Goal: Information Seeking & Learning: Learn about a topic

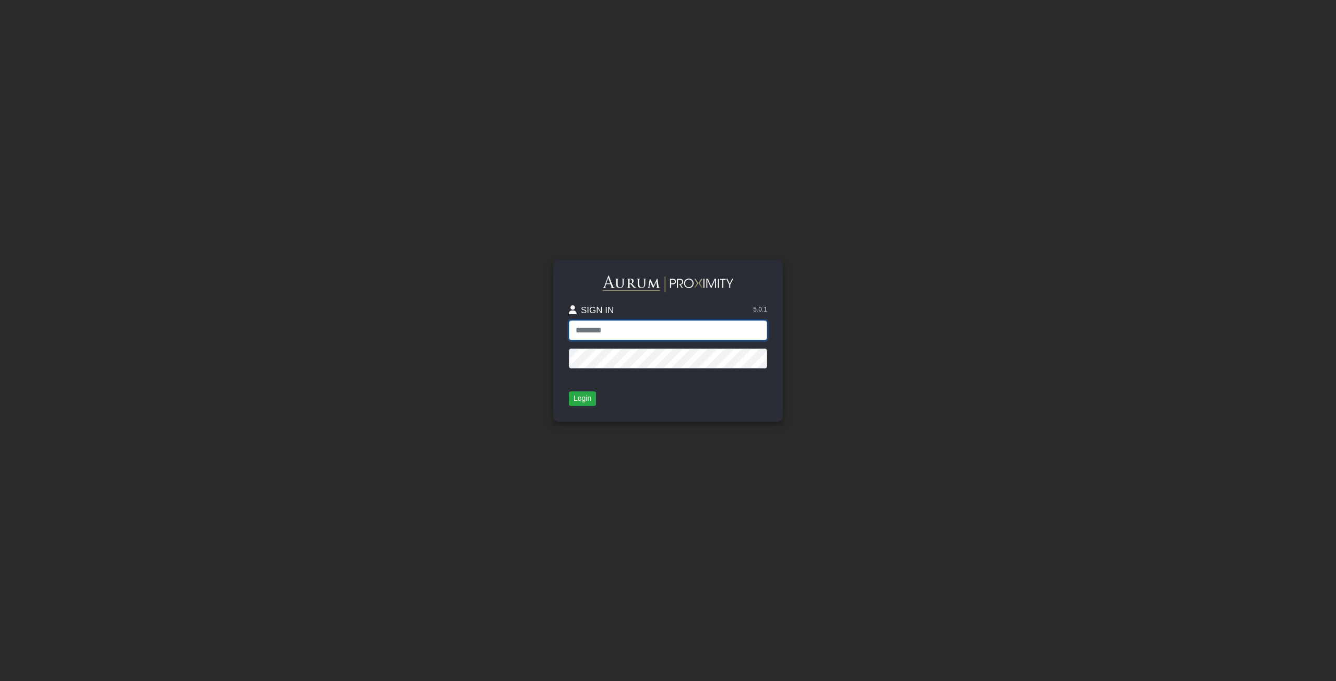
paste input "**********"
type input "**********"
click at [584, 398] on button "Login" at bounding box center [582, 398] width 27 height 15
paste input "******"
type input "******"
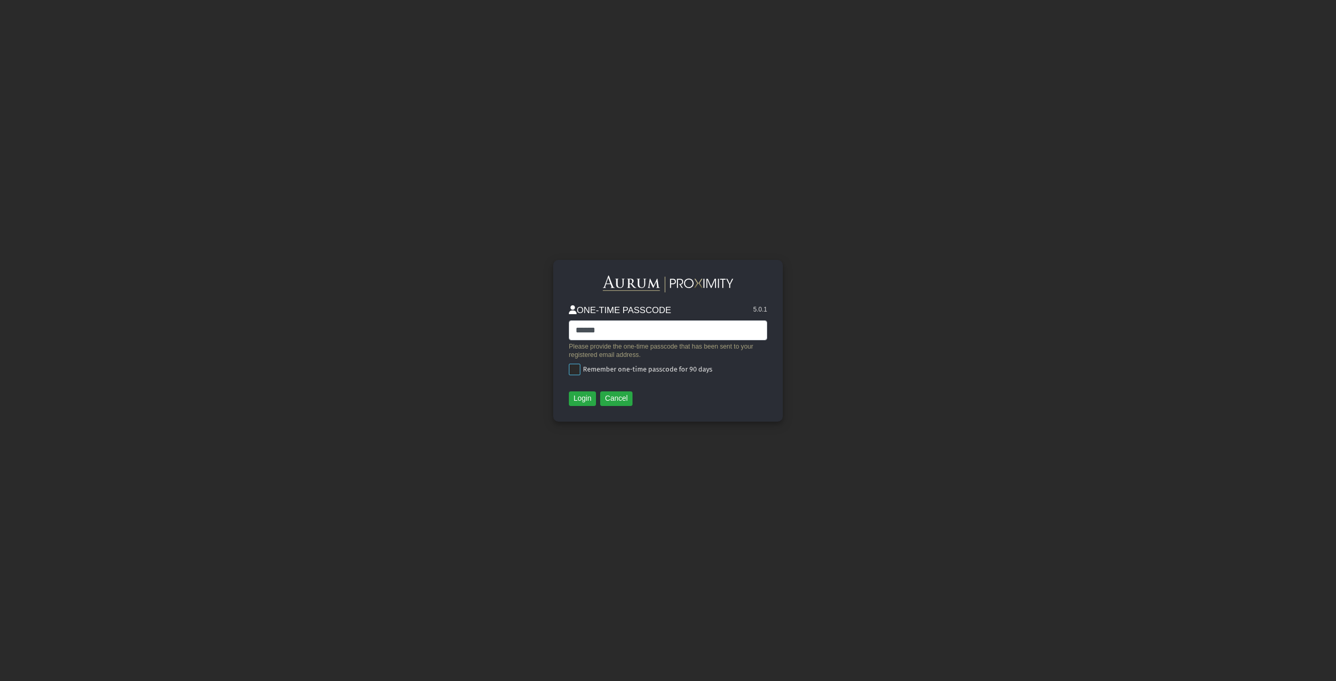
click at [573, 369] on span at bounding box center [574, 369] width 11 height 11
click at [576, 400] on button "Login" at bounding box center [582, 398] width 27 height 15
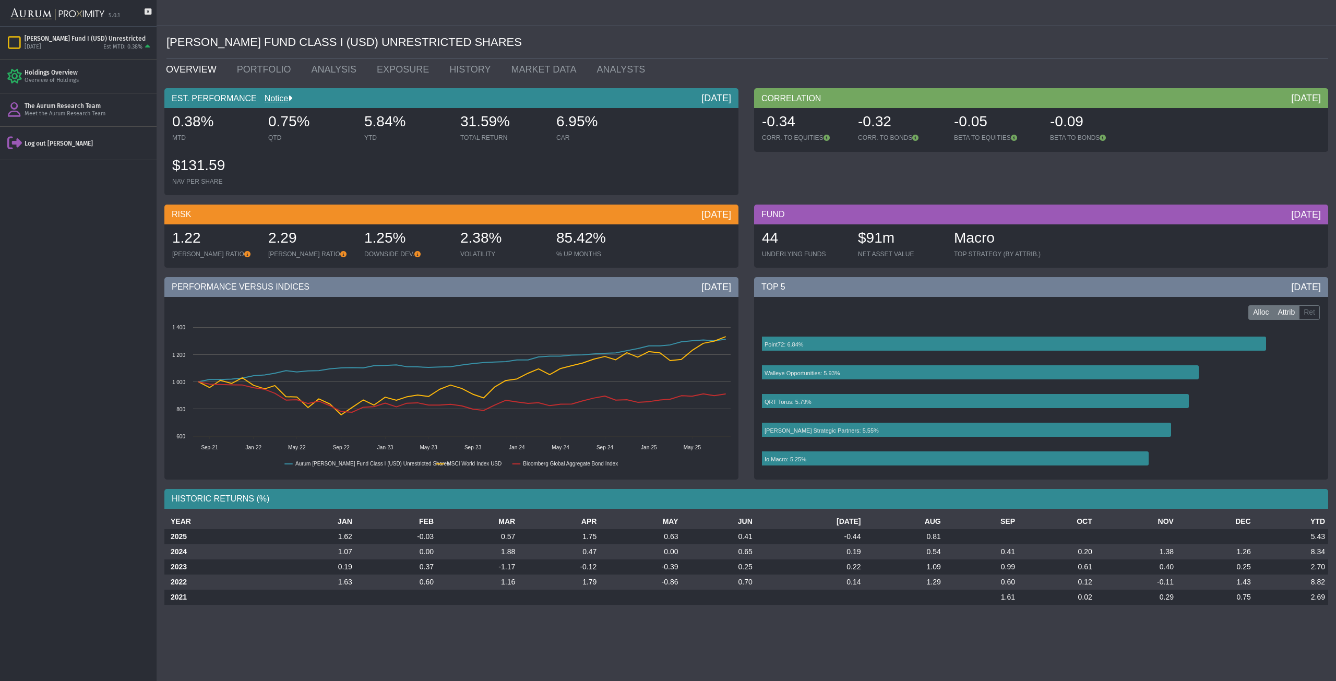
click at [1285, 315] on label "Attrib" at bounding box center [1286, 312] width 27 height 15
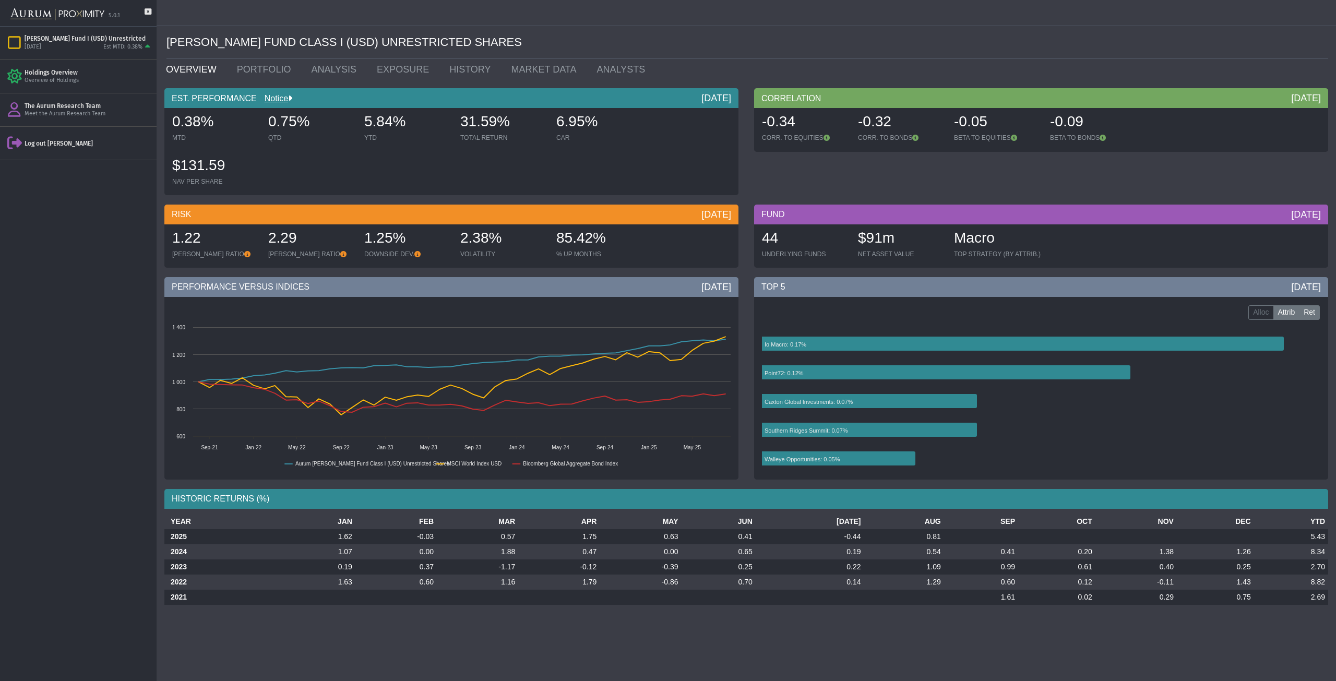
click at [1309, 315] on label "Ret" at bounding box center [1309, 312] width 21 height 15
click at [1265, 314] on label "Alloc" at bounding box center [1260, 312] width 25 height 15
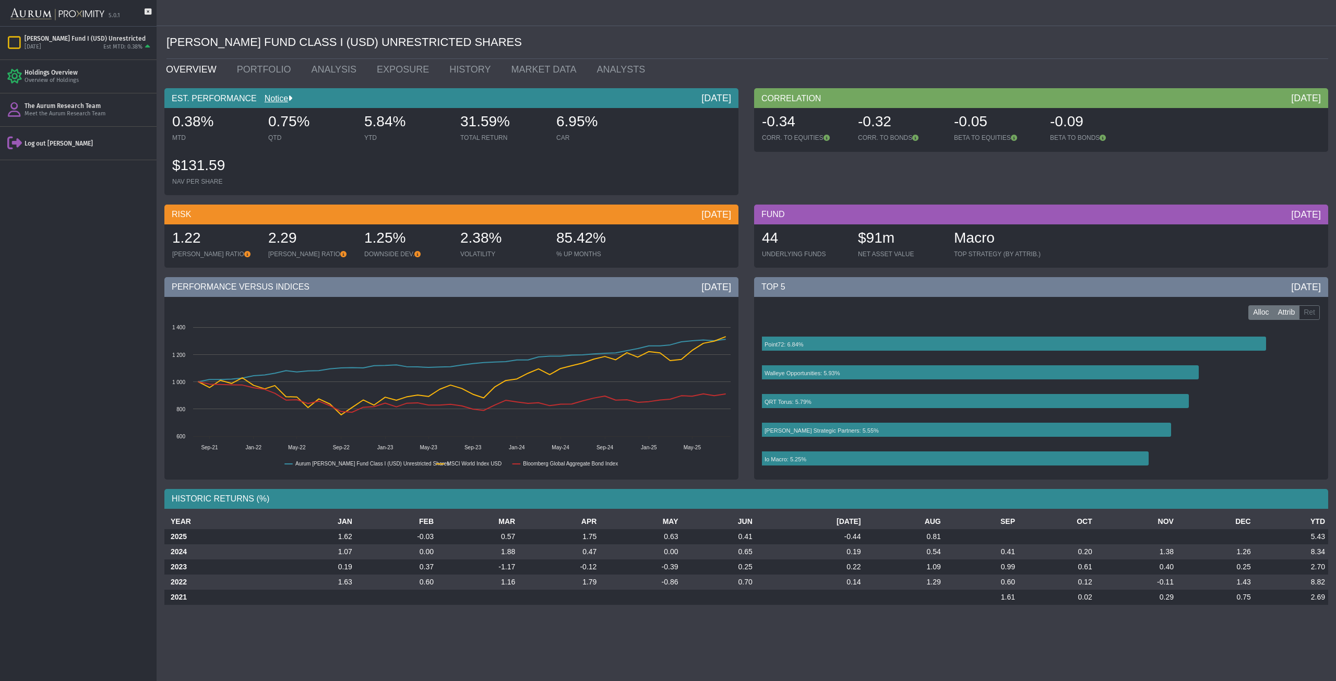
click at [1283, 314] on label "Attrib" at bounding box center [1286, 312] width 27 height 15
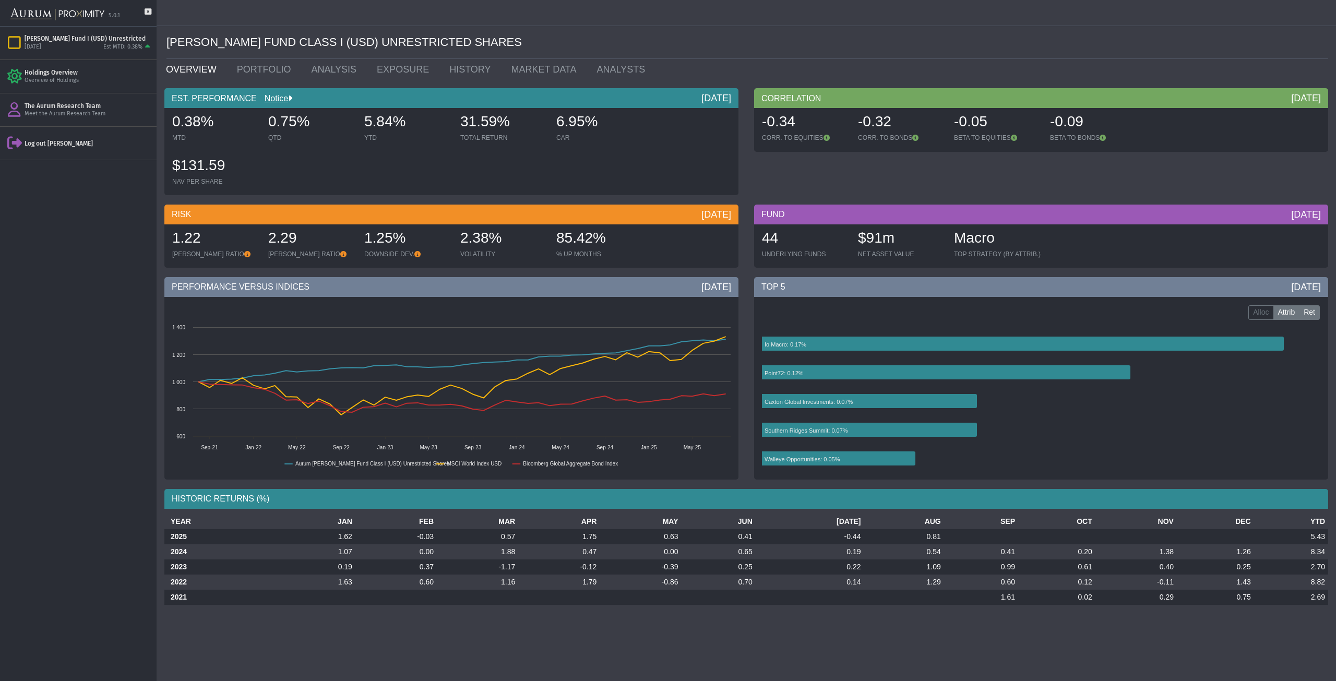
click at [1311, 310] on label "Ret" at bounding box center [1309, 312] width 21 height 15
click at [1284, 313] on label "Attrib" at bounding box center [1286, 312] width 27 height 15
click at [65, 76] on div "Holdings Overview" at bounding box center [89, 72] width 128 height 8
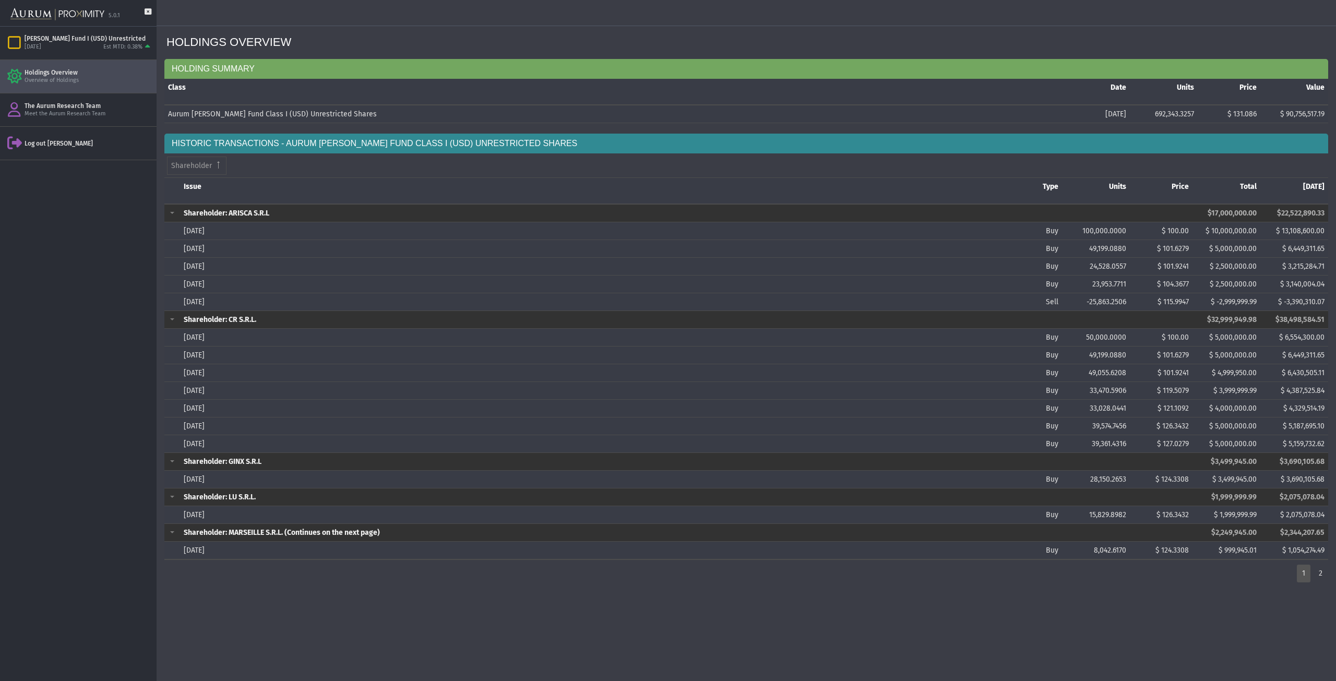
click at [1320, 568] on div "2" at bounding box center [1320, 574] width 14 height 18
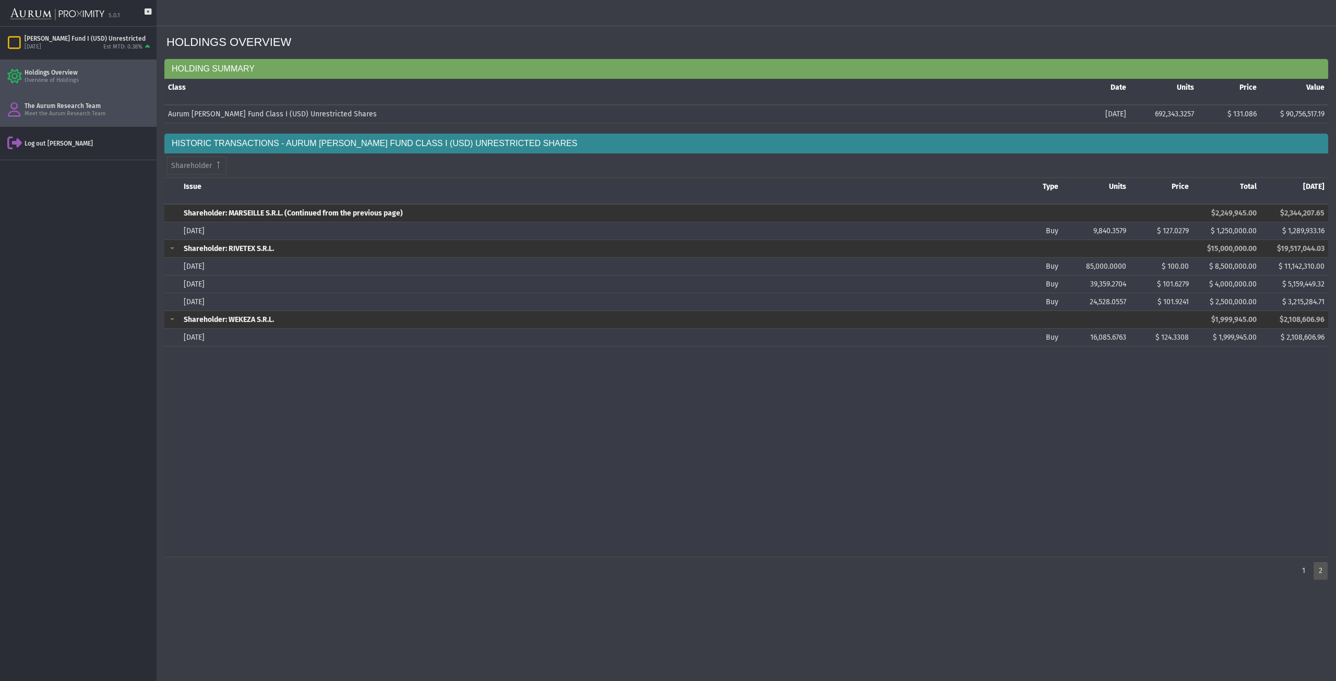
click at [67, 107] on div "The Aurum Research Team" at bounding box center [89, 106] width 128 height 8
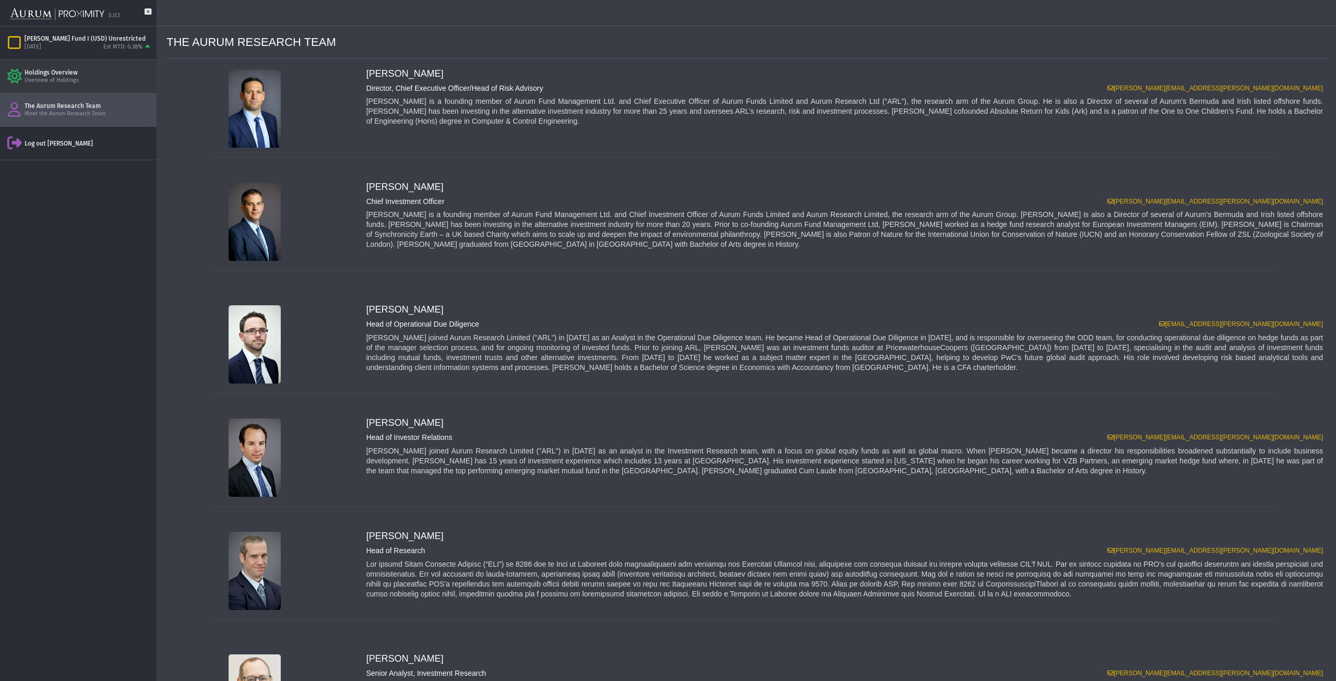
click at [70, 73] on div "Holdings Overview" at bounding box center [89, 72] width 128 height 8
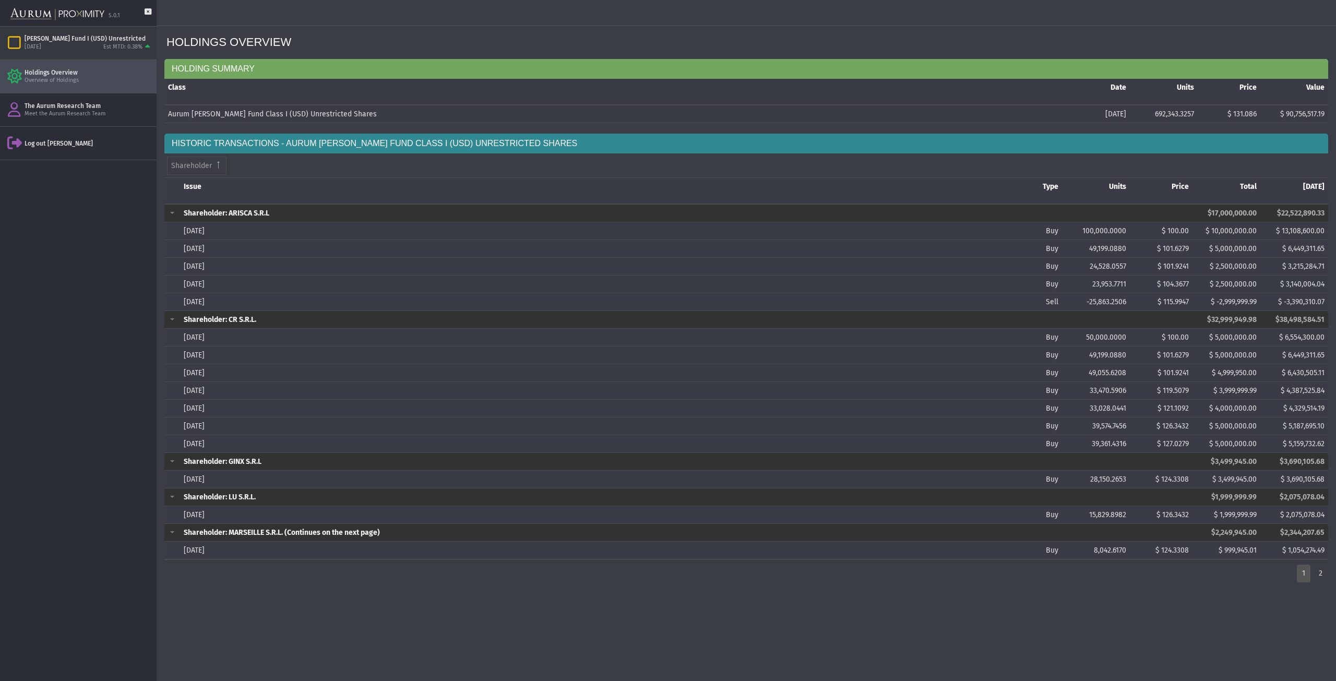
click at [72, 40] on div "[PERSON_NAME] Fund I (USD) Unrestricted" at bounding box center [89, 38] width 128 height 8
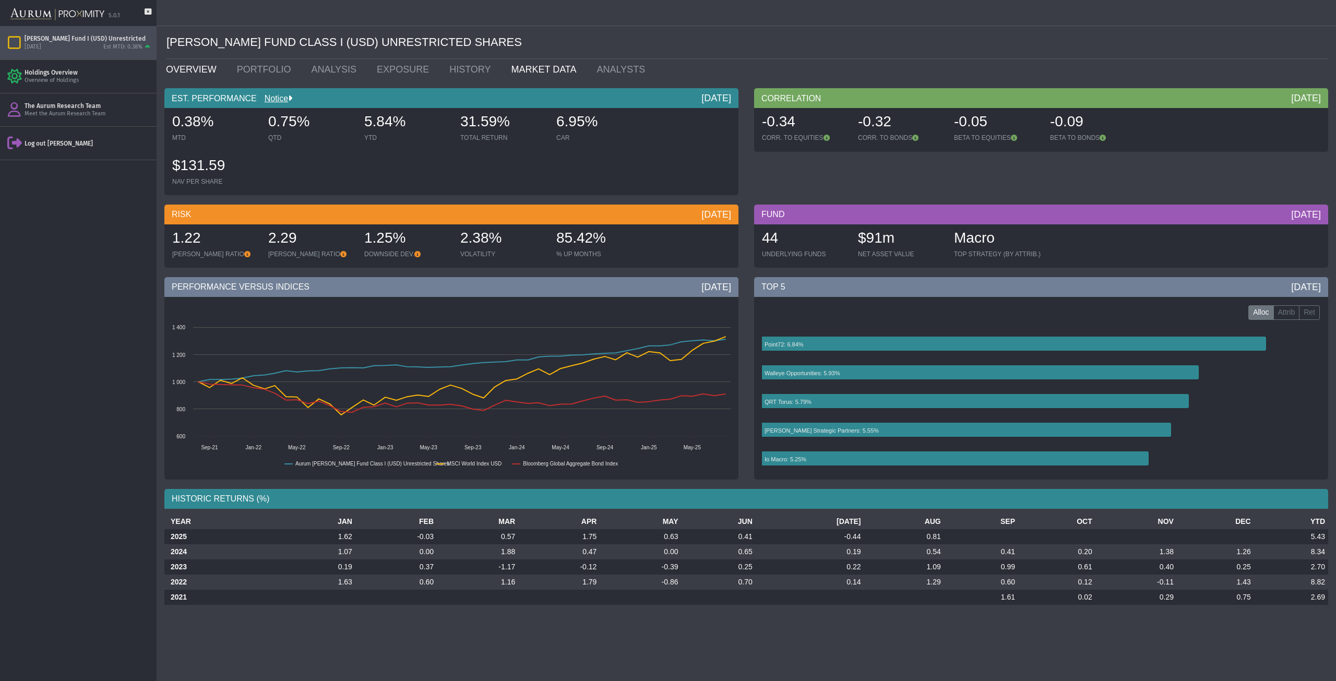
click at [533, 73] on link "MARKET DATA" at bounding box center [547, 69] width 86 height 21
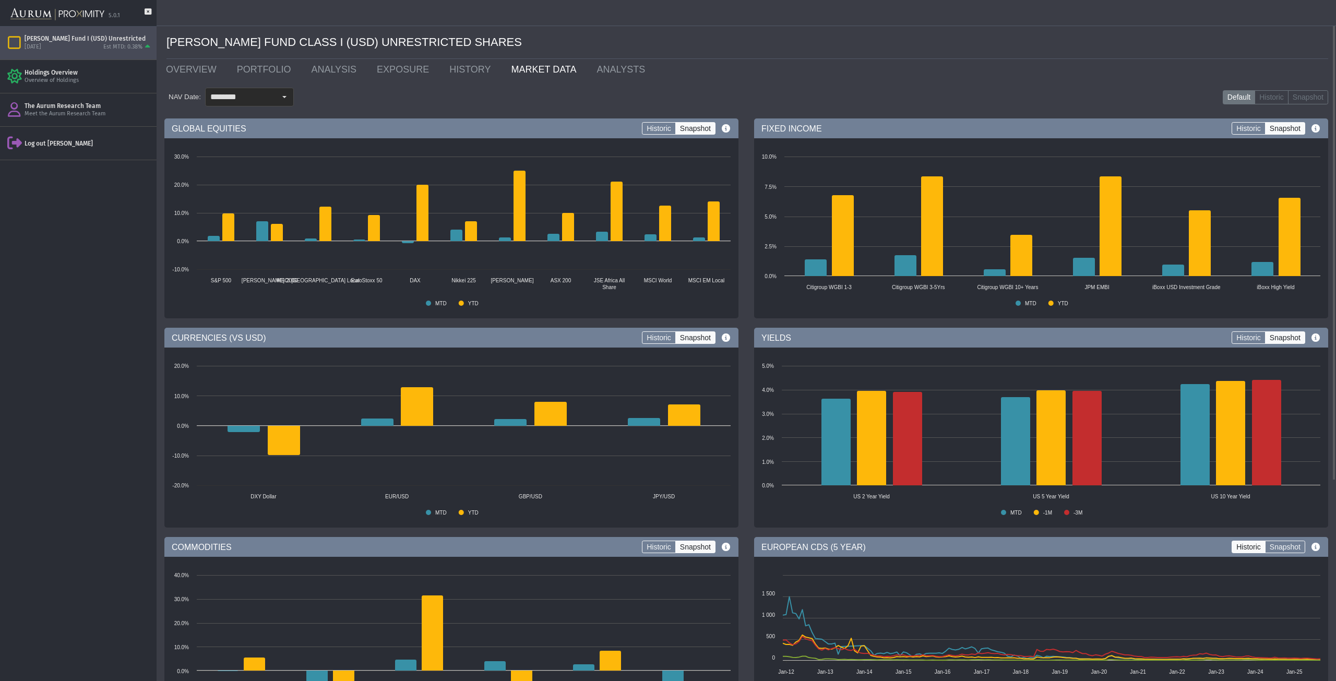
click at [700, 130] on label "Snapshot" at bounding box center [695, 128] width 40 height 13
click at [657, 126] on label "Historic" at bounding box center [659, 128] width 34 height 13
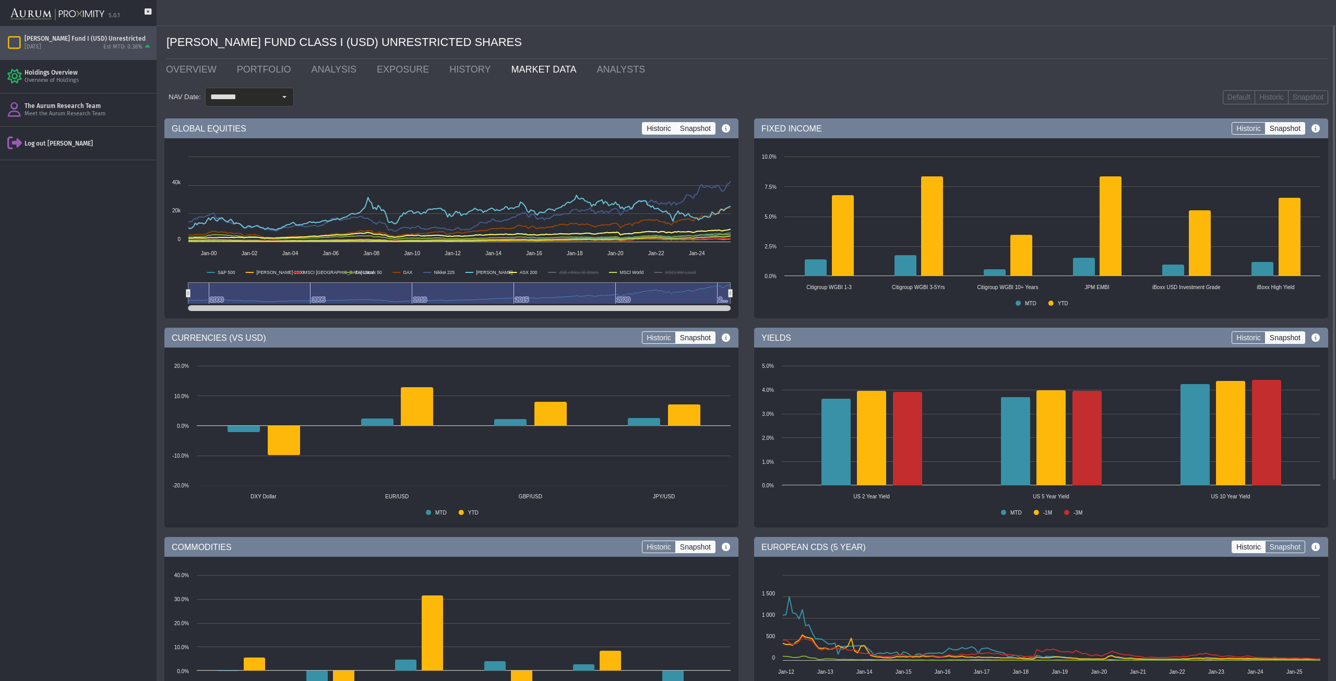
click at [688, 129] on label "Snapshot" at bounding box center [695, 128] width 40 height 13
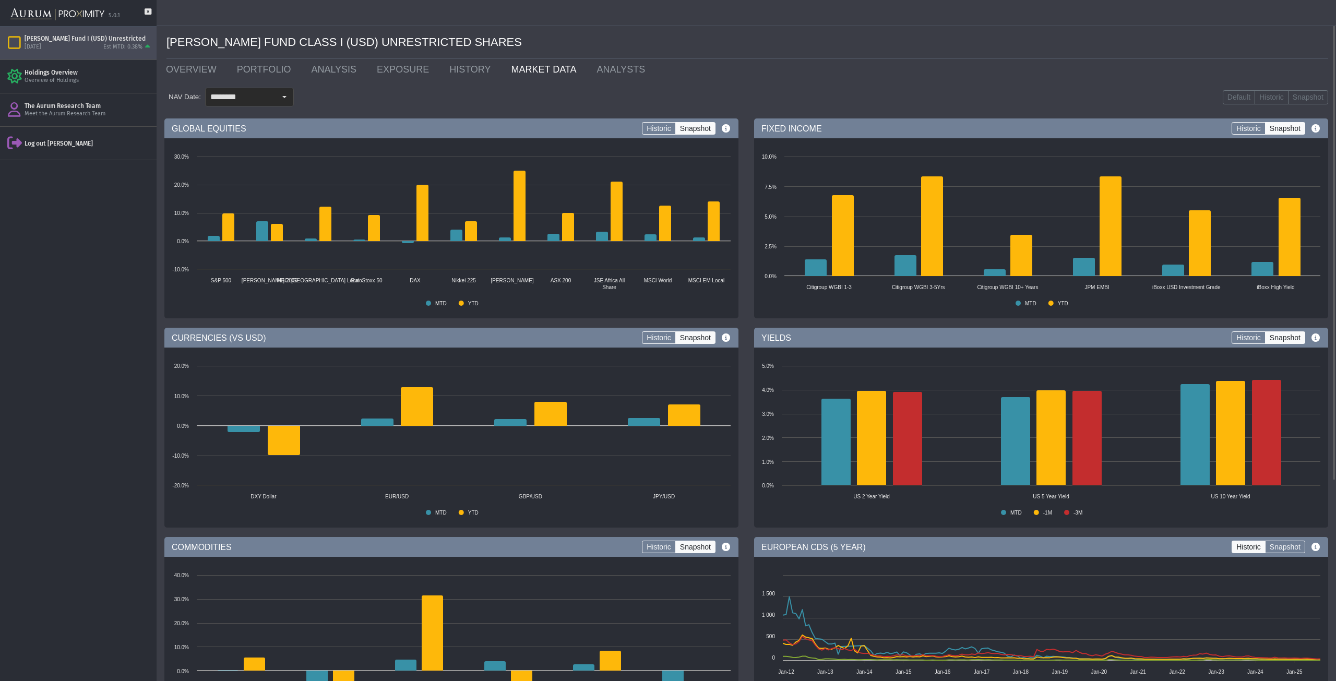
click at [1330, 672] on div "EUROPEAN CDS (5 YEAR) Historic Snapshot Created with Highcharts 11.4.8 [GEOGRAP…" at bounding box center [1041, 639] width 590 height 205
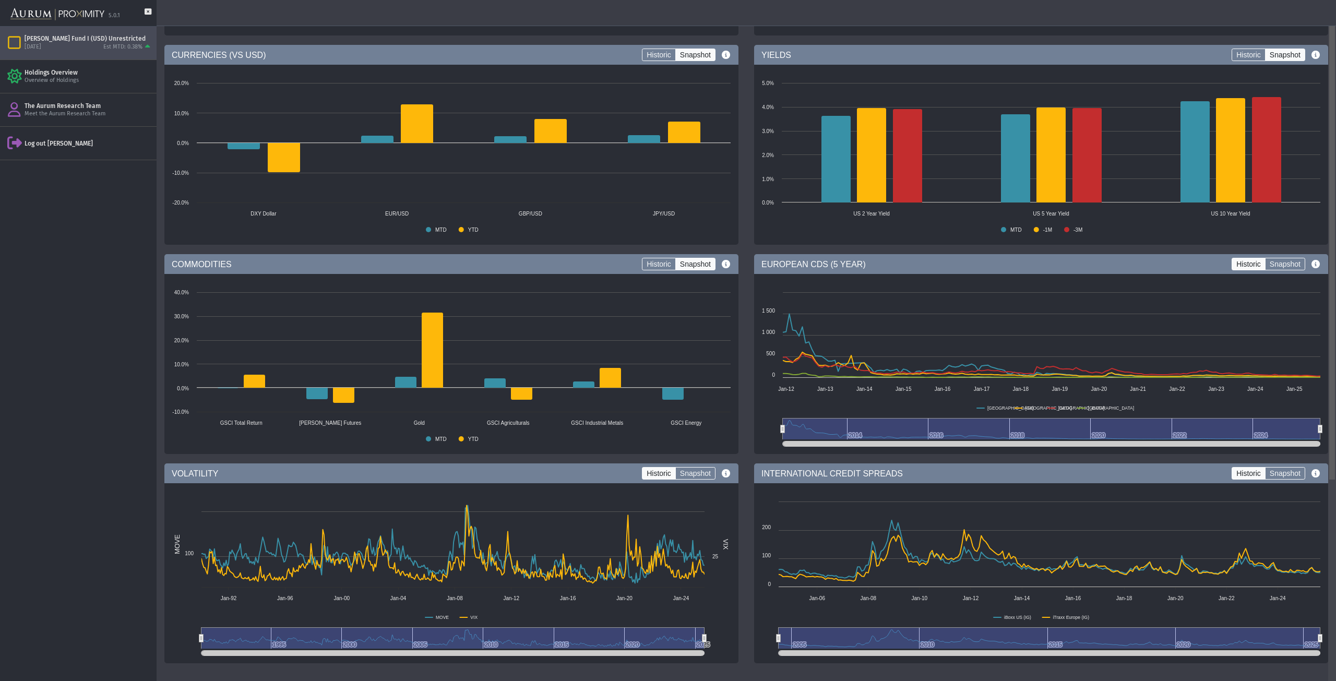
click at [1331, 671] on div at bounding box center [1332, 340] width 8 height 681
click at [1331, 671] on div at bounding box center [1332, 440] width 6 height 479
click at [1331, 664] on div at bounding box center [1332, 440] width 6 height 479
click at [1332, 665] on div at bounding box center [1332, 440] width 6 height 479
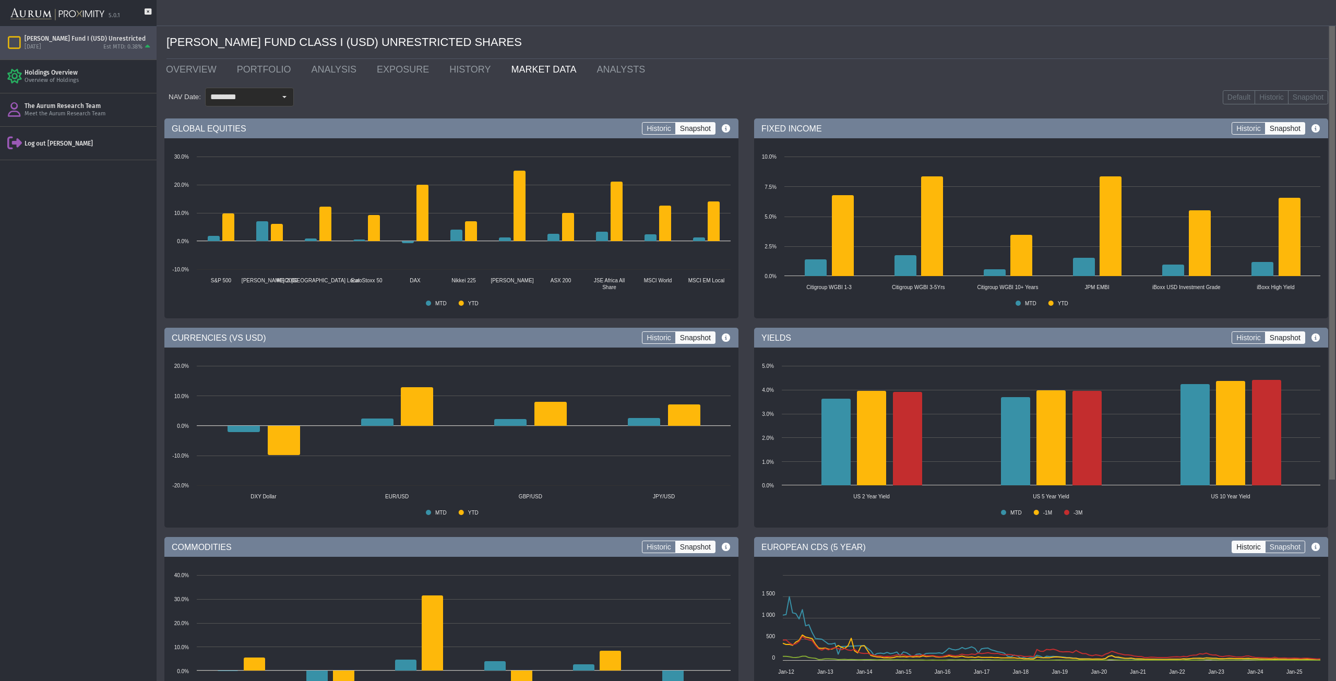
drag, startPoint x: 1333, startPoint y: 130, endPoint x: 1326, endPoint y: 27, distance: 103.0
click at [1326, 27] on body "**********" at bounding box center [668, 340] width 1336 height 681
click at [589, 68] on link "ANALYSTS" at bounding box center [623, 69] width 69 height 21
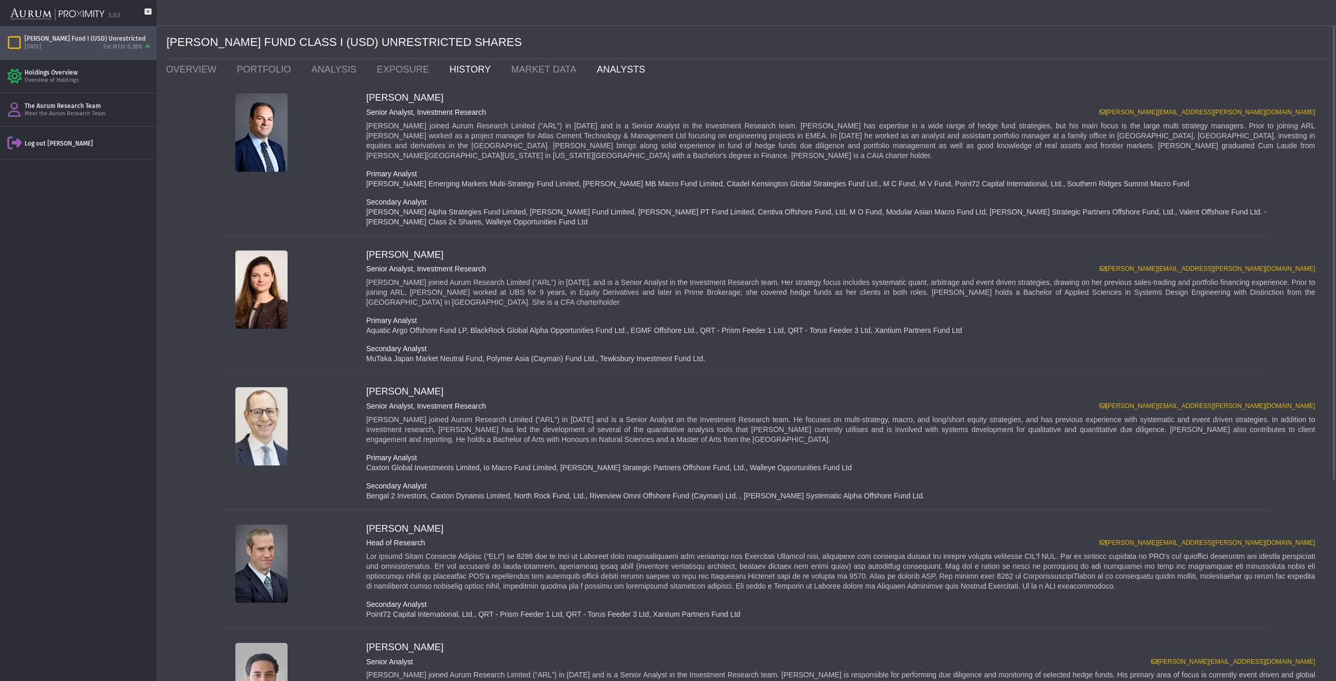
click at [452, 67] on link "HISTORY" at bounding box center [472, 69] width 62 height 21
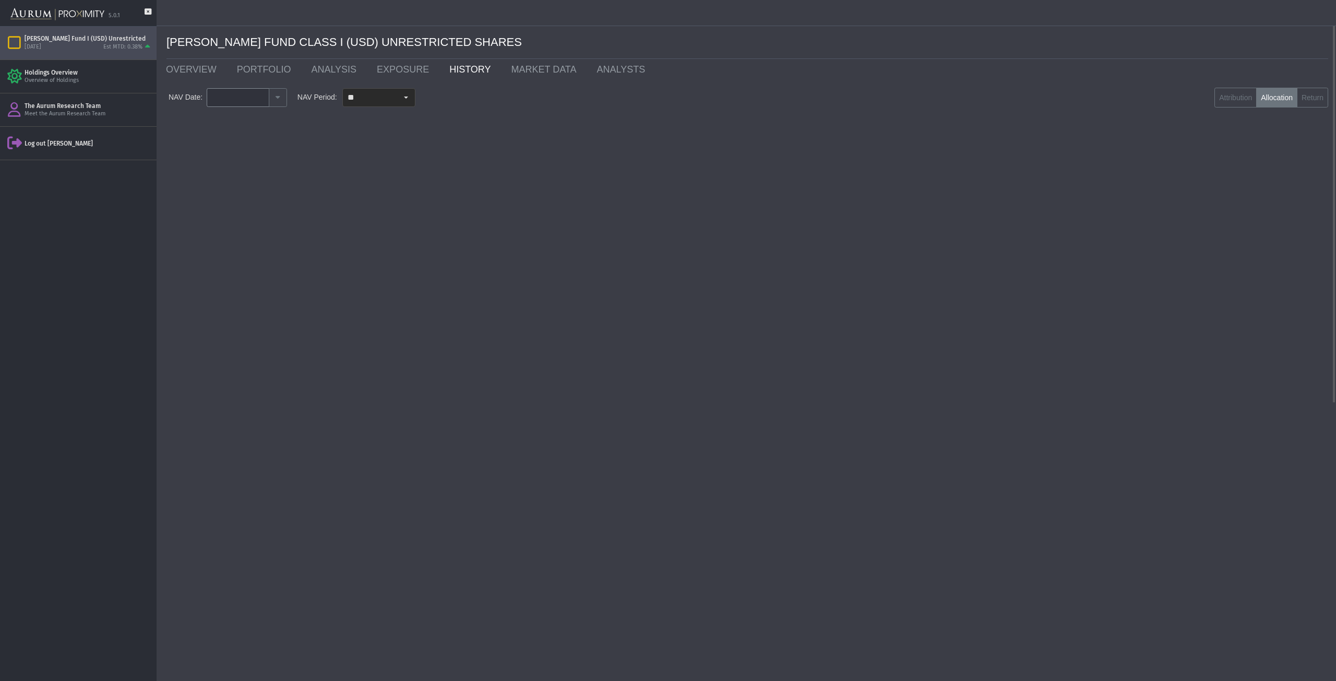
type input "********"
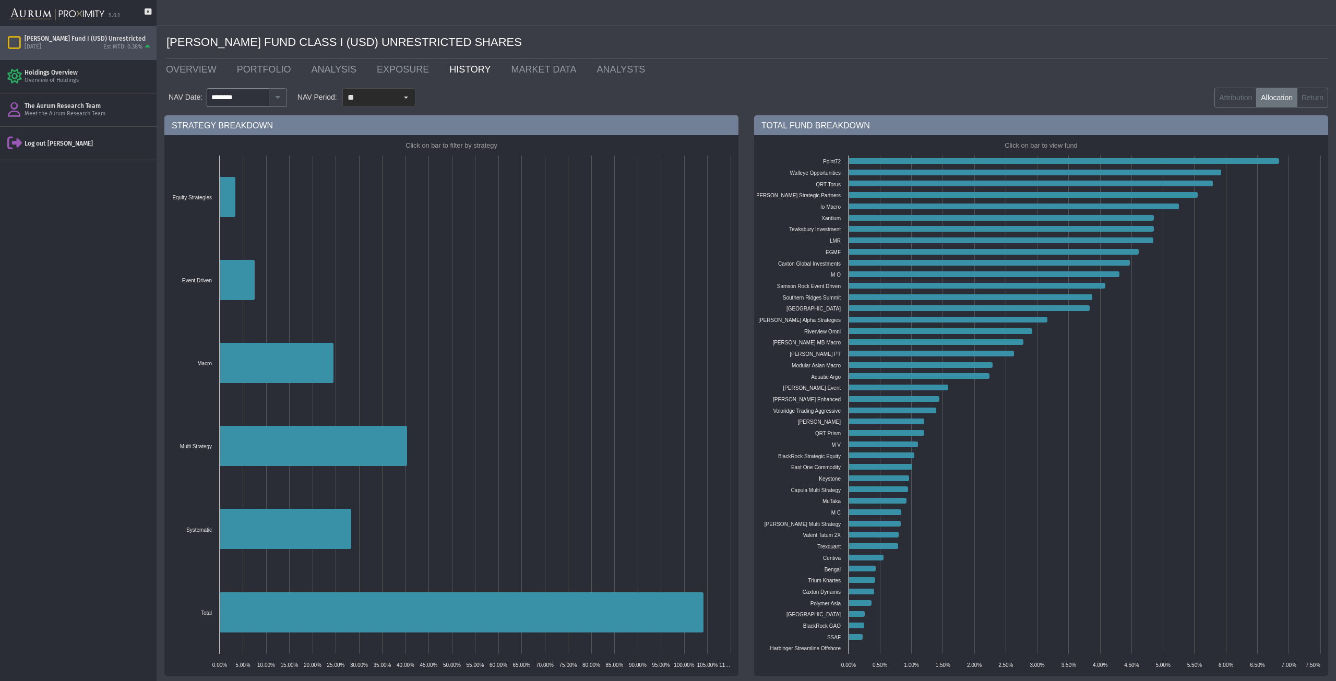
click at [832, 208] on text "Io Macro" at bounding box center [830, 207] width 20 height 6
click at [833, 220] on text "Xantium" at bounding box center [830, 219] width 19 height 6
click at [831, 229] on text "Tewksbury Investment" at bounding box center [815, 229] width 52 height 6
click at [838, 242] on text "LMR" at bounding box center [835, 241] width 11 height 6
click at [839, 250] on text "EGMF" at bounding box center [833, 252] width 15 height 6
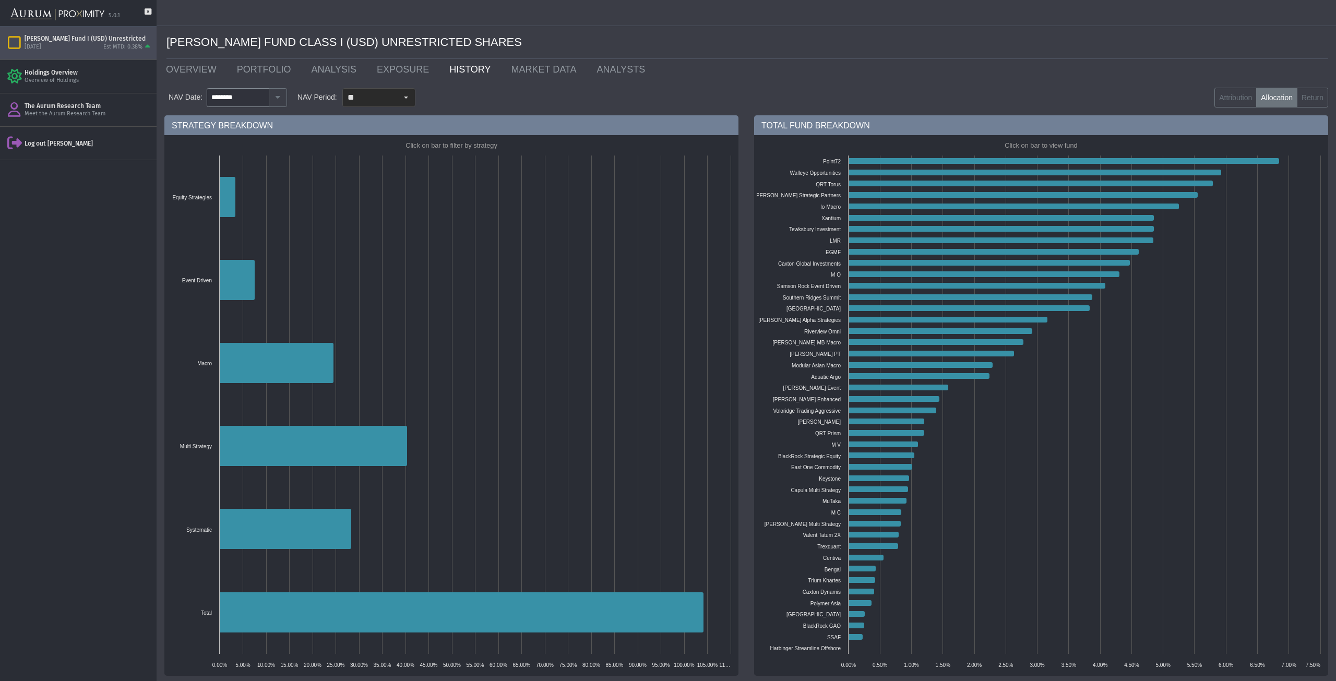
click at [805, 344] on text "[PERSON_NAME] MB Macro" at bounding box center [806, 343] width 68 height 6
click at [828, 389] on text "[PERSON_NAME] Event" at bounding box center [812, 388] width 58 height 6
click at [814, 399] on text "[PERSON_NAME] Enhanced" at bounding box center [807, 400] width 68 height 6
click at [796, 408] on text "Voloridge Trading Aggressive" at bounding box center [807, 411] width 68 height 6
click at [388, 70] on link "EXPOSURE" at bounding box center [405, 69] width 73 height 21
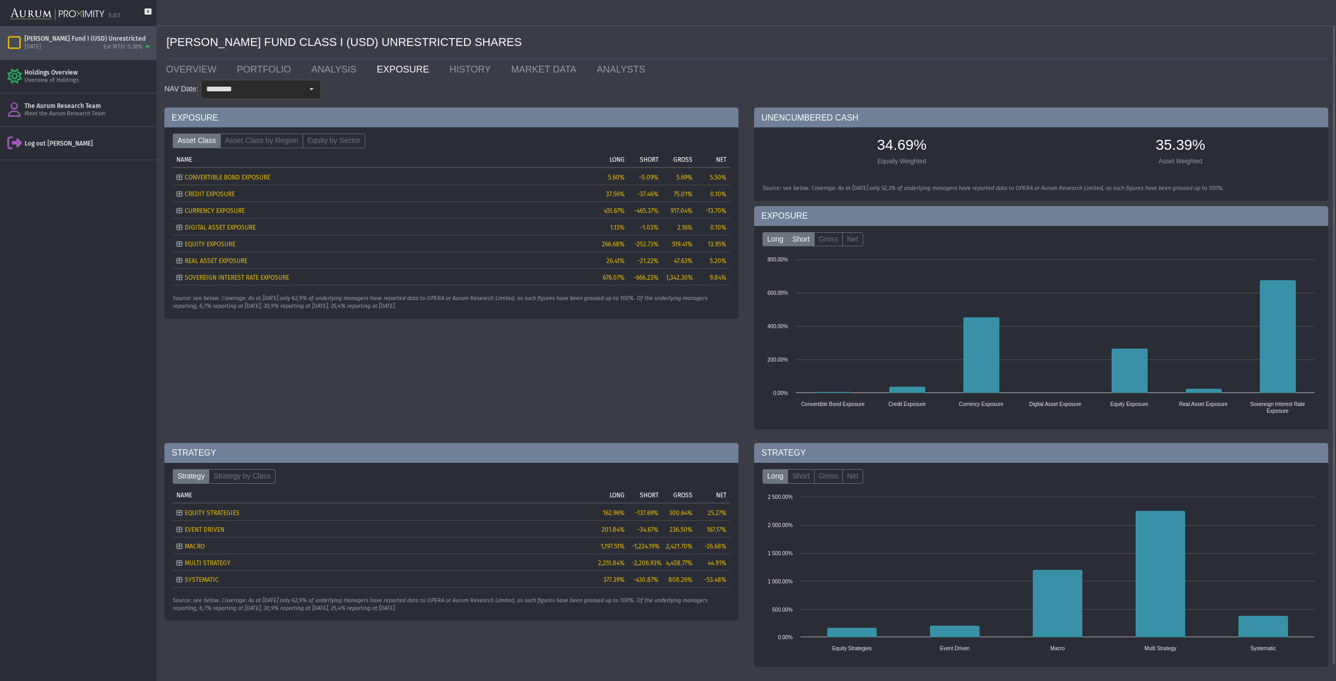
click at [804, 241] on label "Short" at bounding box center [800, 239] width 27 height 15
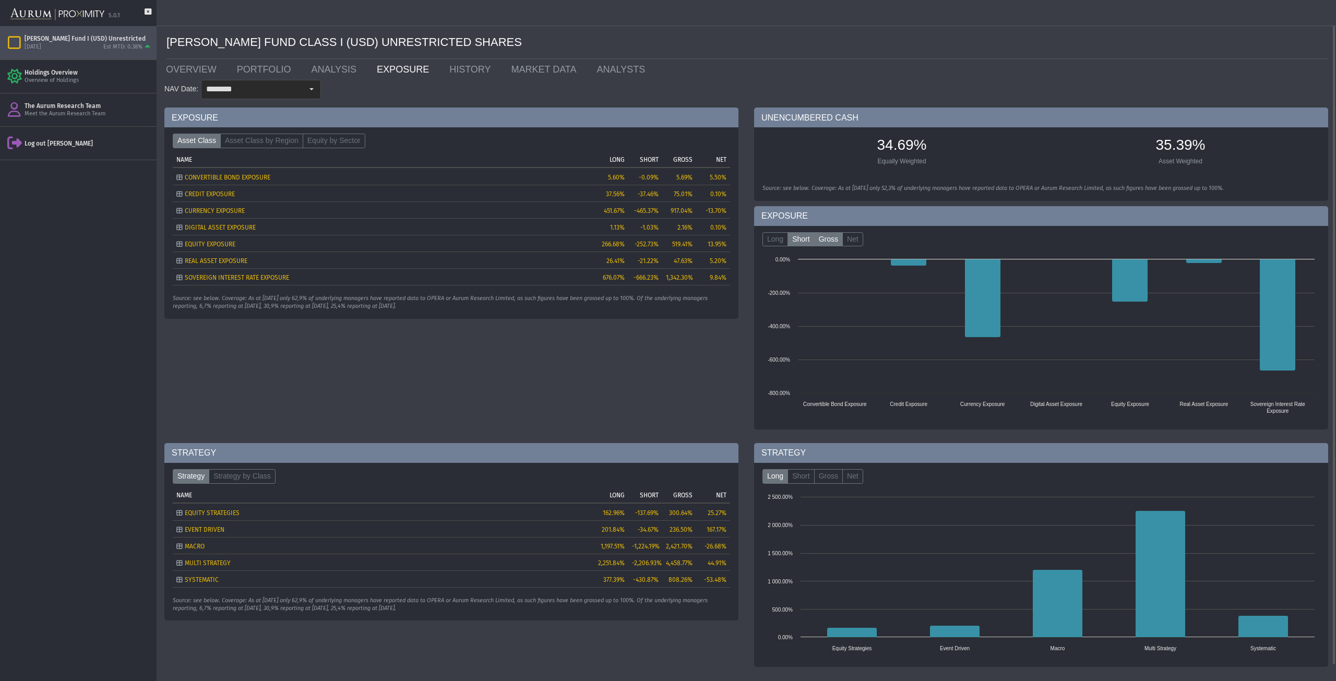
click at [822, 241] on label "Gross" at bounding box center [828, 239] width 29 height 15
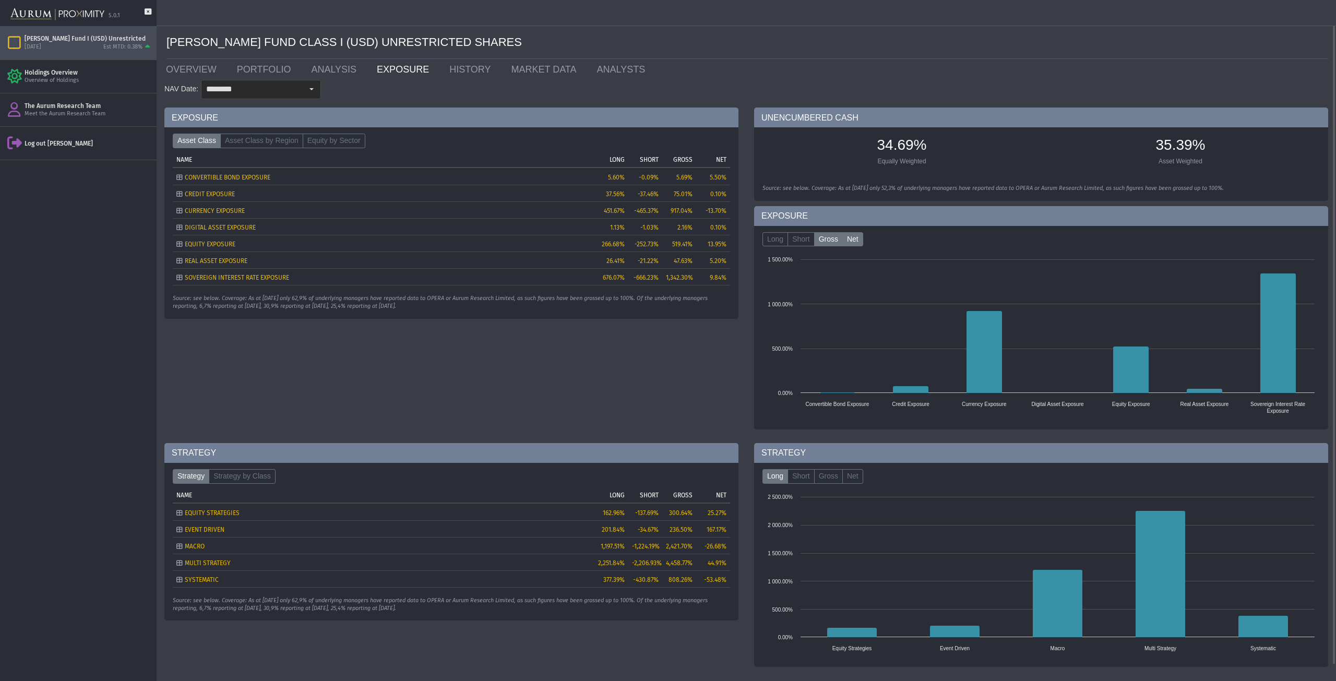
click at [849, 243] on label "Net" at bounding box center [852, 239] width 21 height 15
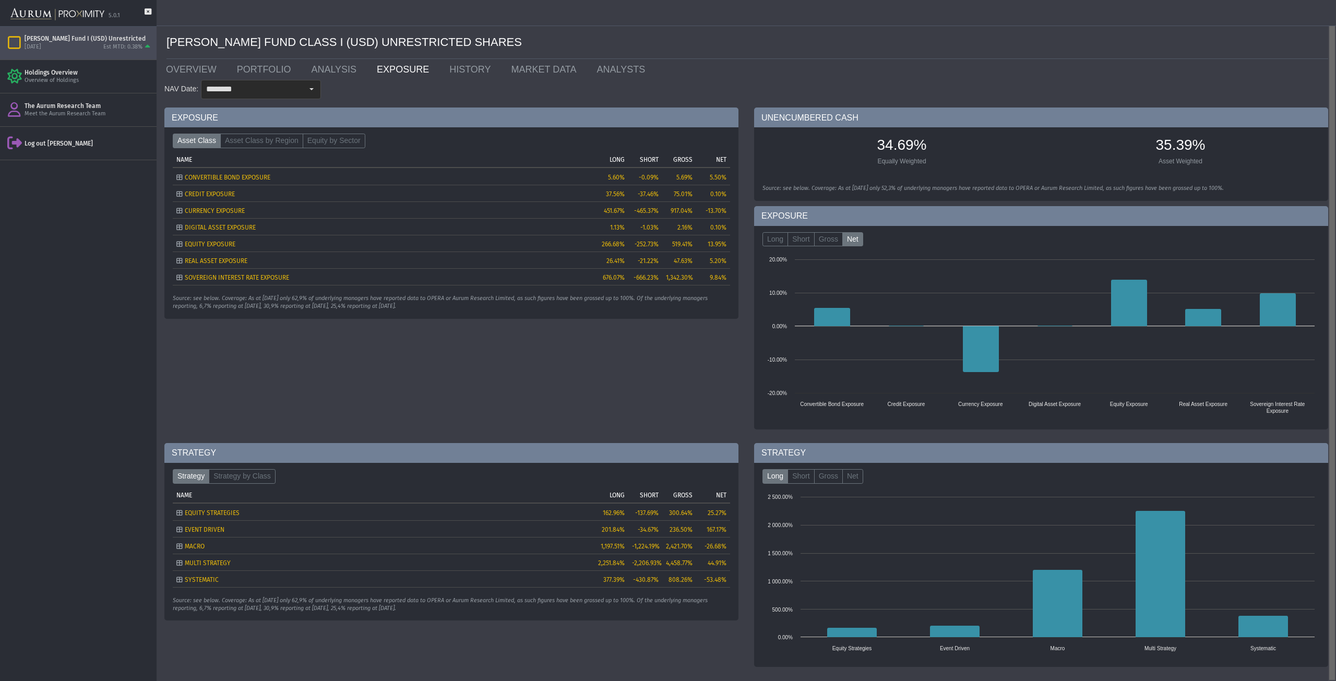
scroll to position [16, 0]
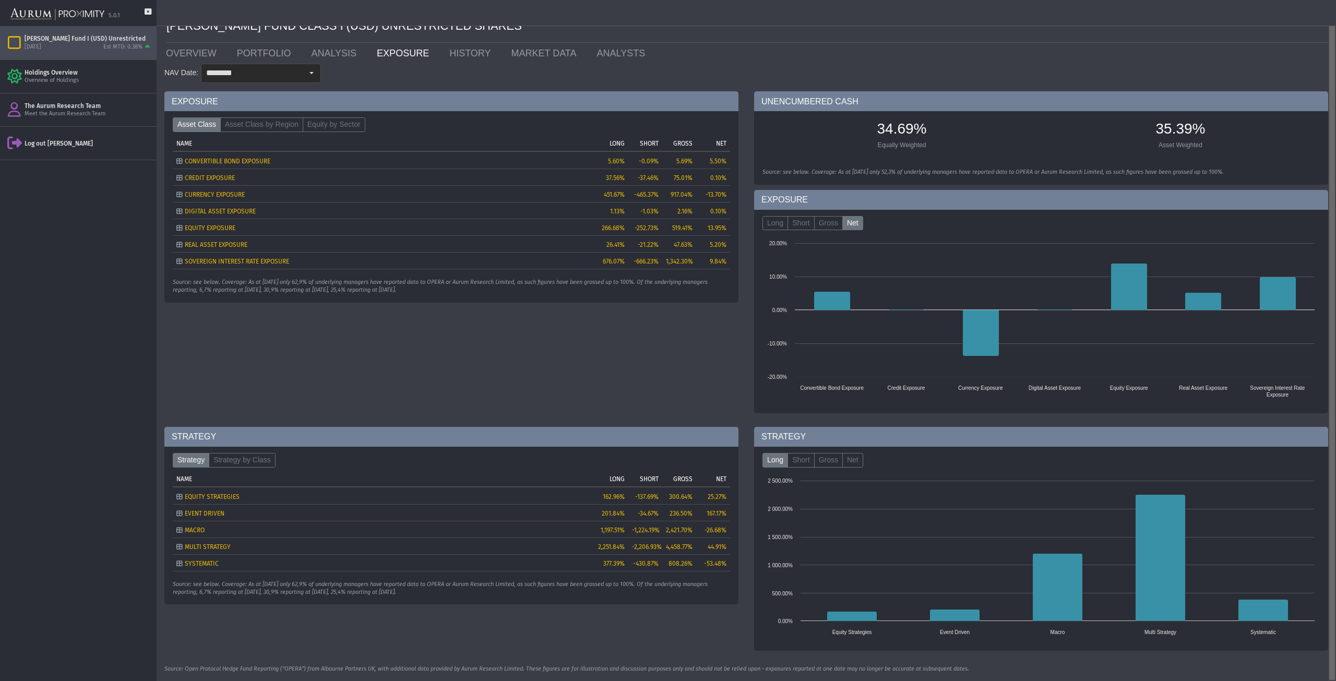
drag, startPoint x: 1332, startPoint y: 649, endPoint x: 1334, endPoint y: 675, distance: 26.2
click at [1334, 675] on body "5.0.1 Pull down to refresh... Release to refresh... Refreshing... [PERSON_NAME]…" at bounding box center [668, 340] width 1336 height 681
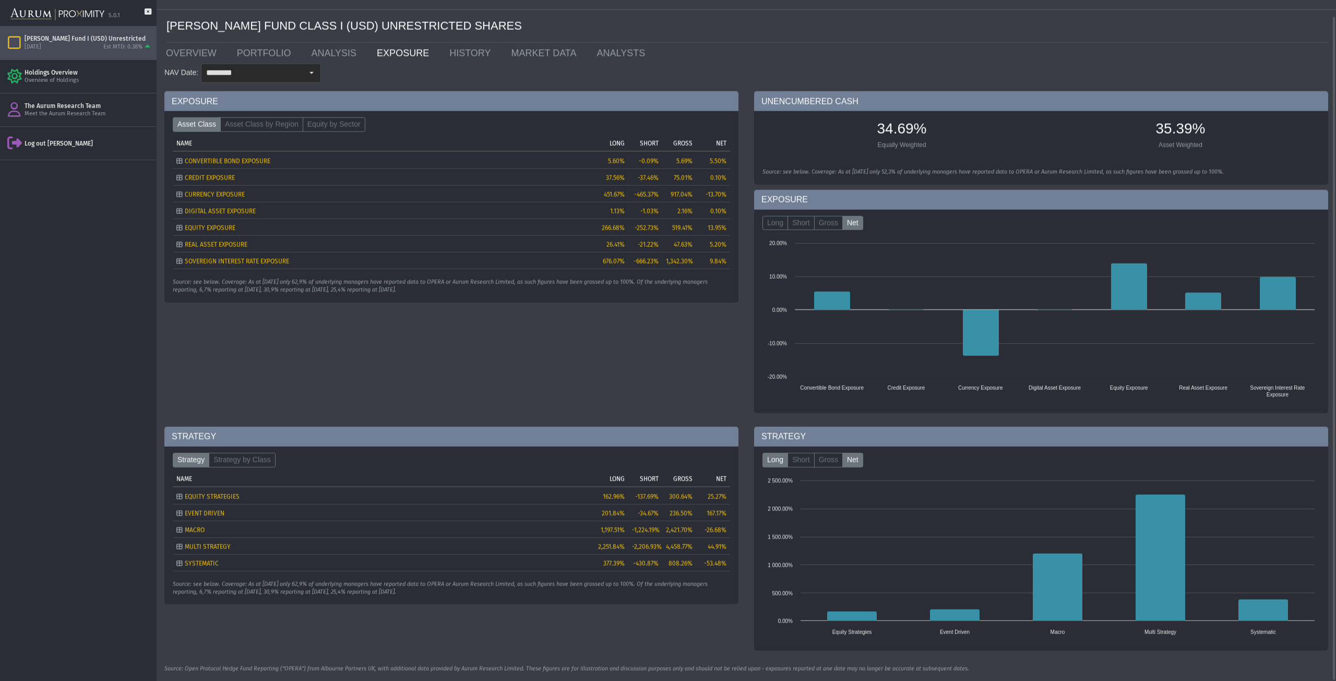
click at [850, 458] on label "Net" at bounding box center [852, 460] width 21 height 15
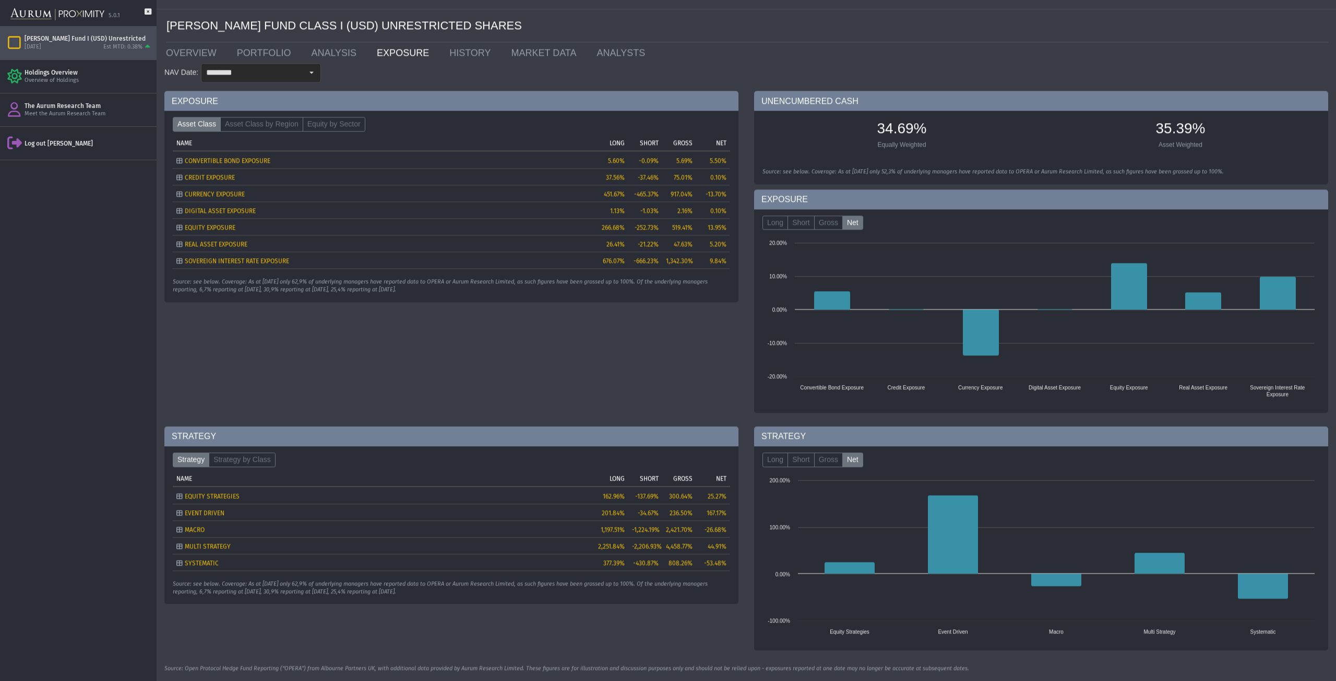
click at [180, 495] on icon "Tree list with 5 rows and 5 columns. Press Ctrl + right arrow to expand the foc…" at bounding box center [179, 496] width 6 height 6
click at [201, 495] on span "EQUITY STRATEGIES" at bounding box center [212, 496] width 55 height 7
click at [218, 495] on span "EQUITY STRATEGIES" at bounding box center [212, 496] width 55 height 7
drag, startPoint x: 218, startPoint y: 495, endPoint x: 185, endPoint y: 499, distance: 33.6
click at [218, 496] on span "EQUITY STRATEGIES" at bounding box center [212, 496] width 55 height 7
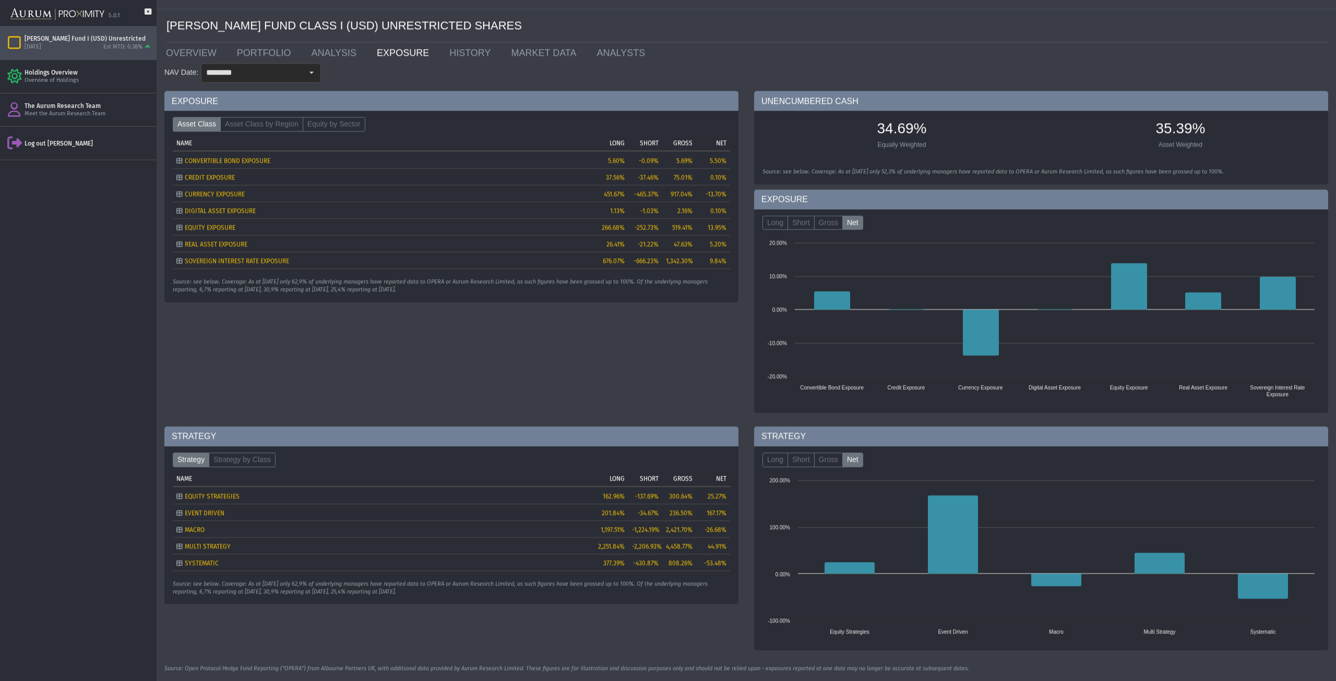
click at [181, 496] on icon "Tree list with 5 rows and 5 columns. Press Ctrl + right arrow to expand the foc…" at bounding box center [179, 496] width 6 height 6
click at [181, 496] on icon "Tree list with 5 rows and 5 columns. Press Ctrl + right arrow to expand the foc…" at bounding box center [179, 497] width 6 height 6
click at [617, 500] on td "162.96%" at bounding box center [611, 495] width 34 height 17
click at [246, 464] on label "Strategy by Class" at bounding box center [242, 460] width 67 height 15
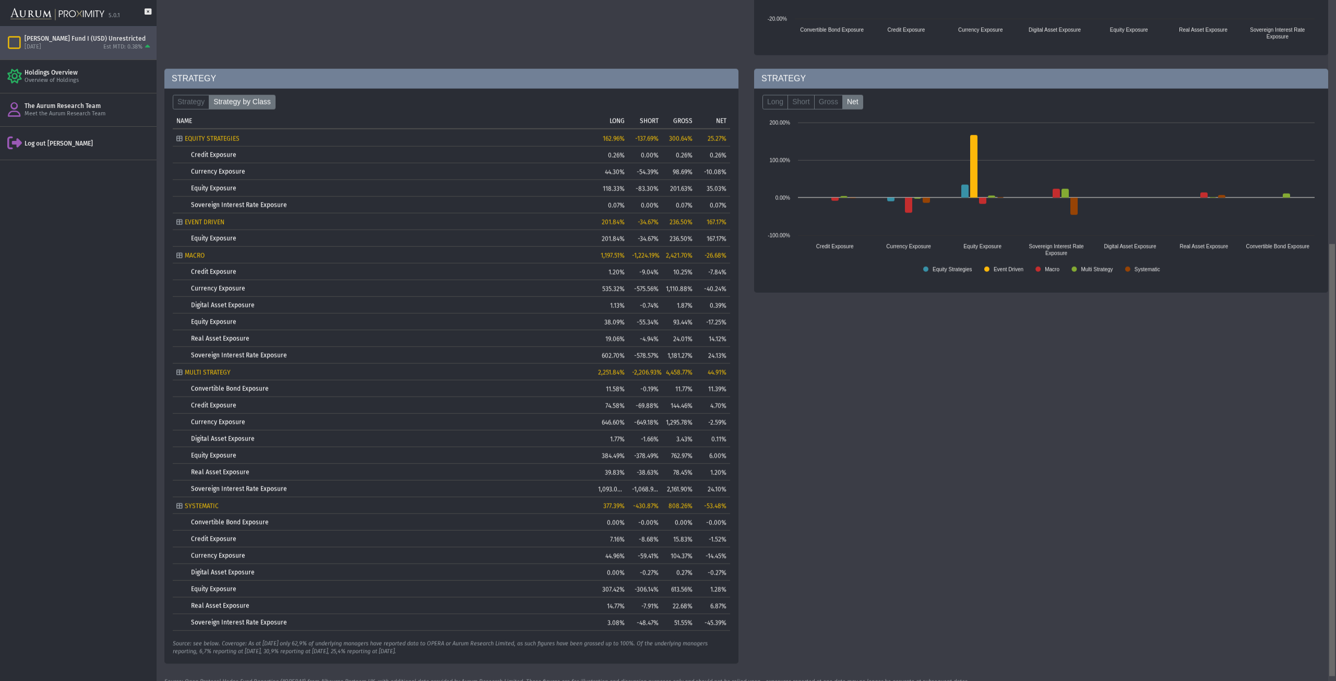
scroll to position [384, 0]
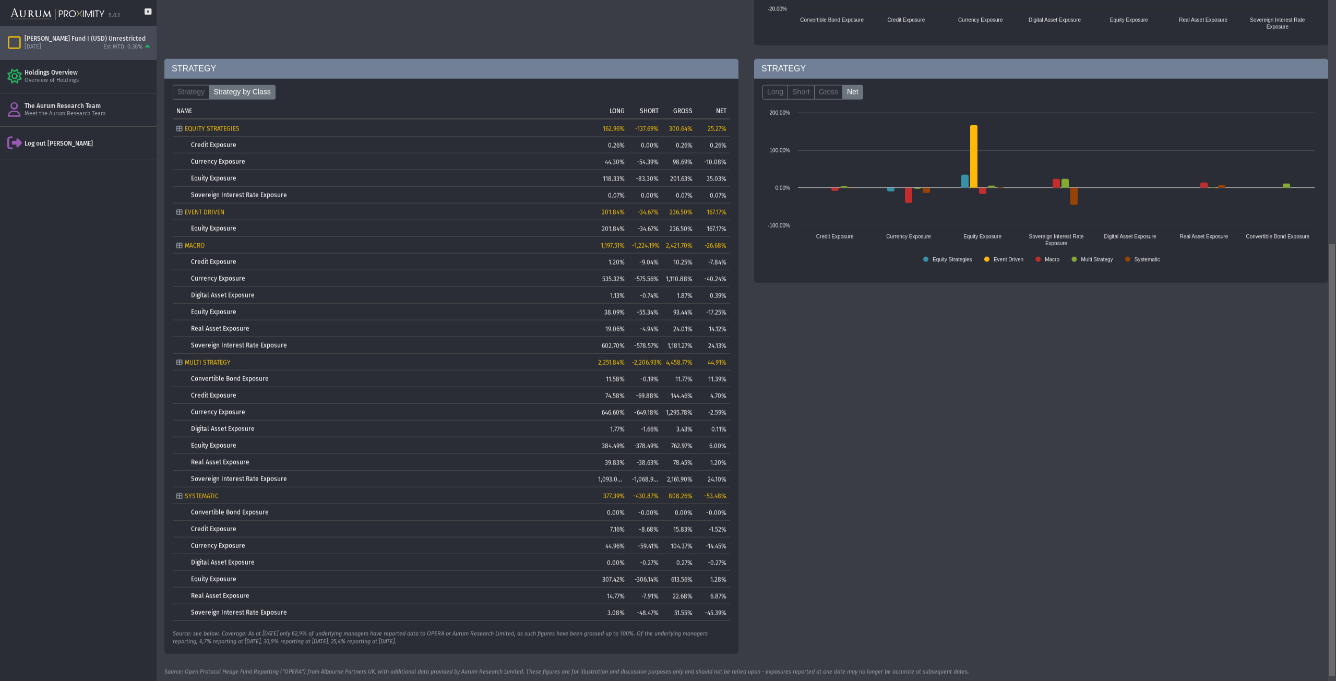
drag, startPoint x: 1333, startPoint y: 437, endPoint x: 1347, endPoint y: 669, distance: 232.7
click at [1335, 669] on html "5.0.1 Pull down to refresh... Release to refresh... Refreshing... [PERSON_NAME]…" at bounding box center [668, 340] width 1336 height 681
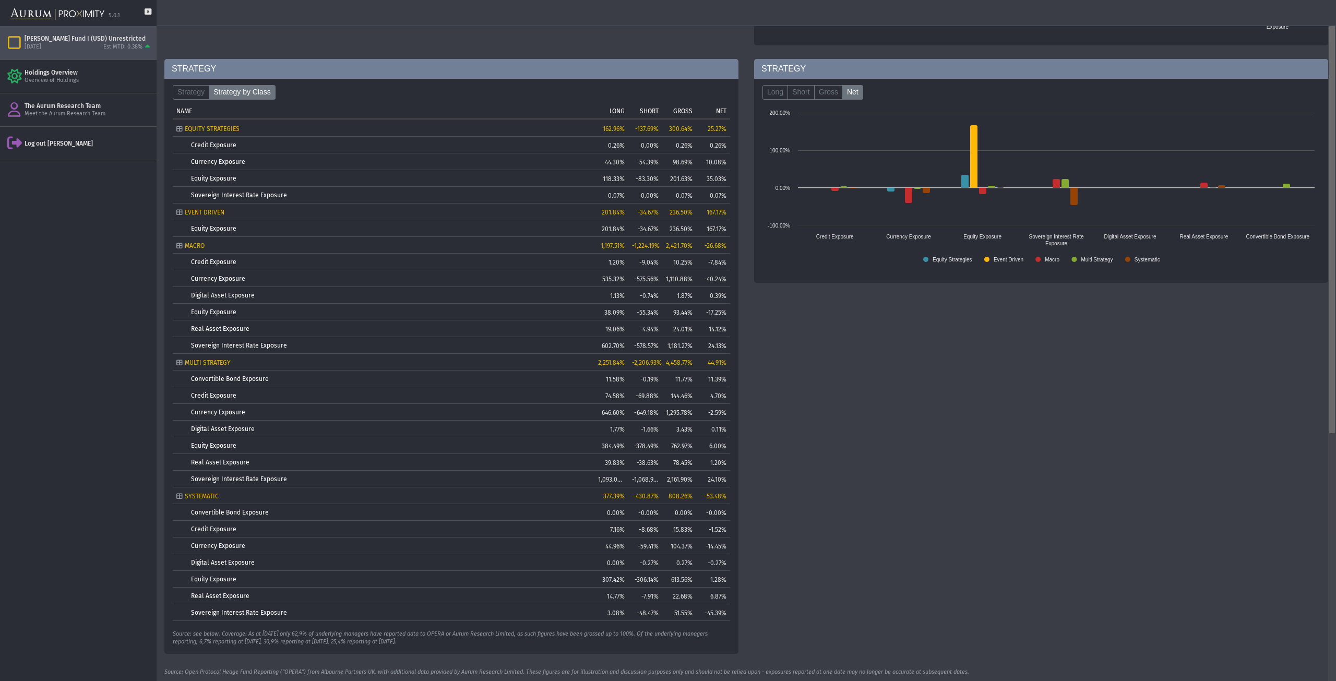
scroll to position [0, 0]
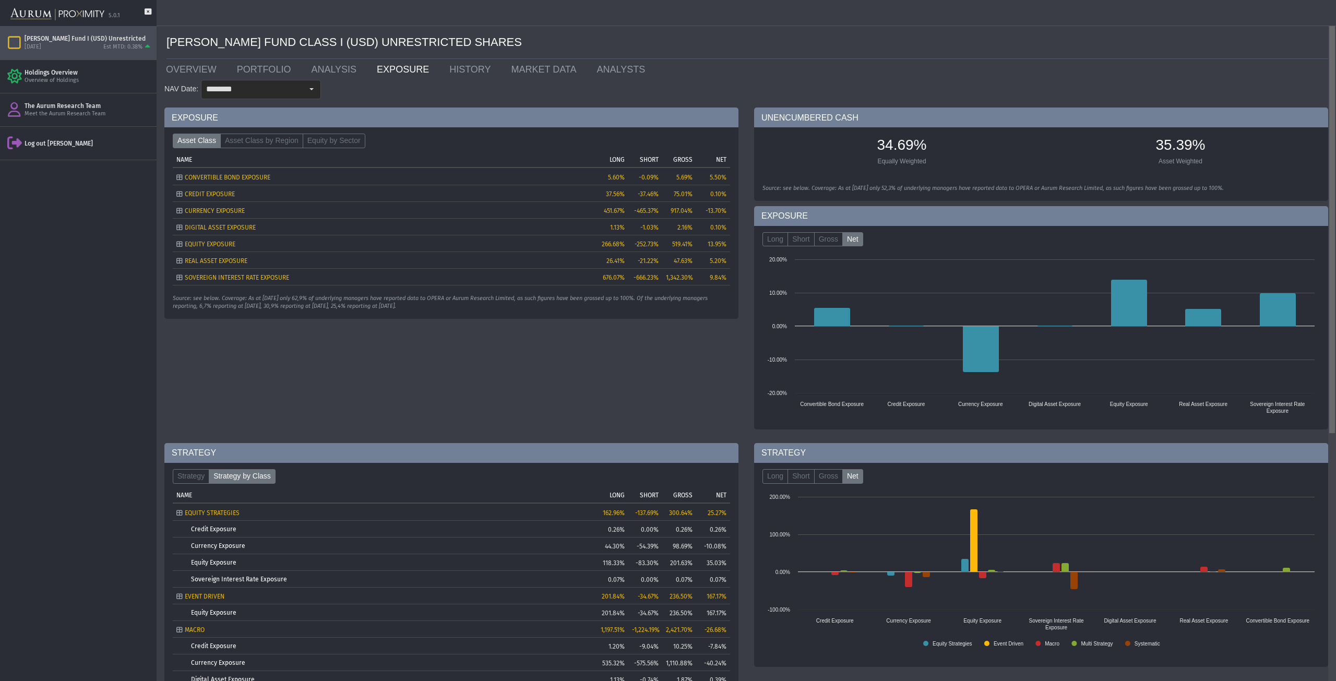
click at [1333, 79] on div at bounding box center [1332, 340] width 8 height 681
click at [256, 141] on label "Asset Class by Region" at bounding box center [261, 141] width 83 height 15
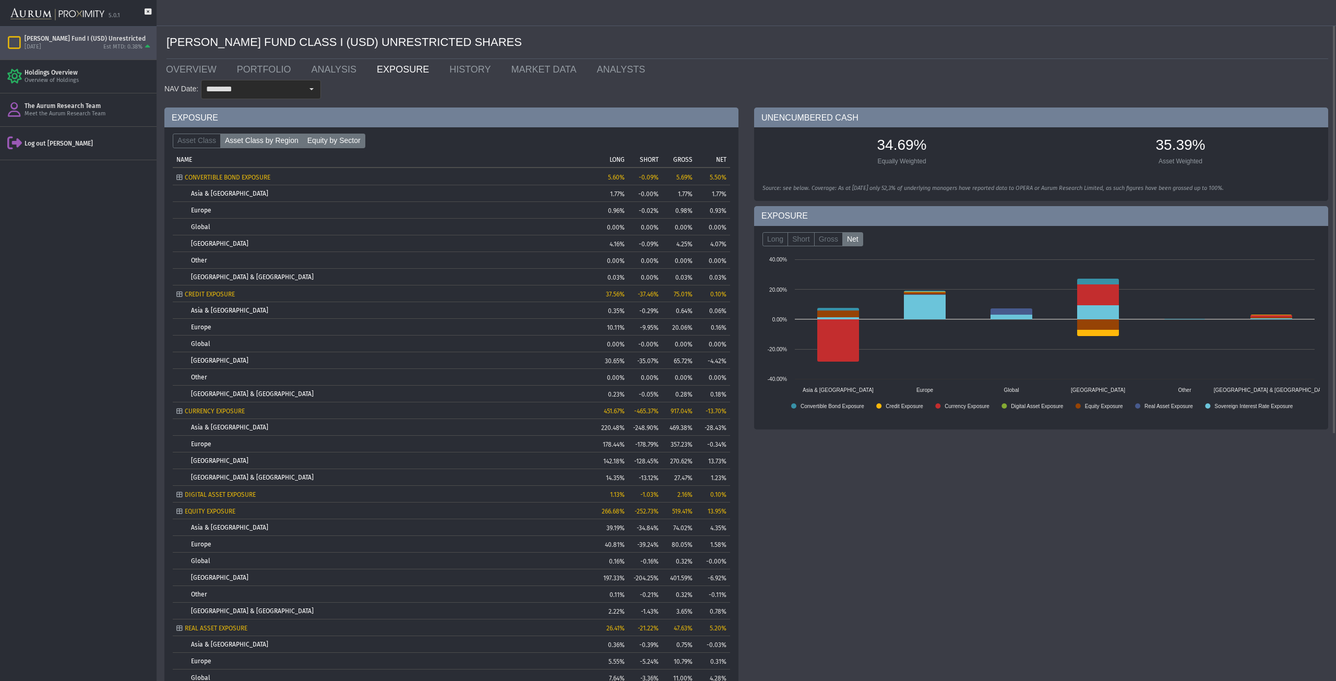
click at [327, 142] on label "Equity by Sector" at bounding box center [334, 141] width 63 height 15
type input "********"
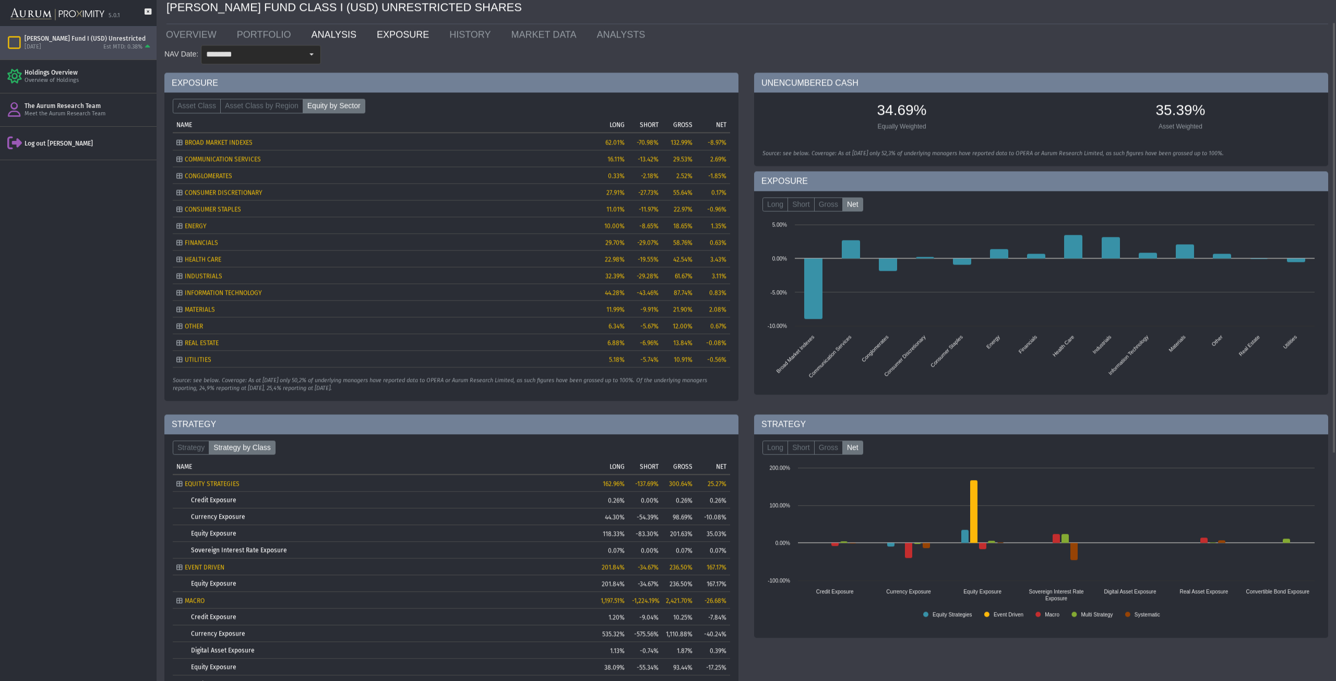
scroll to position [35, 0]
click at [321, 28] on link "ANALYSIS" at bounding box center [336, 33] width 66 height 21
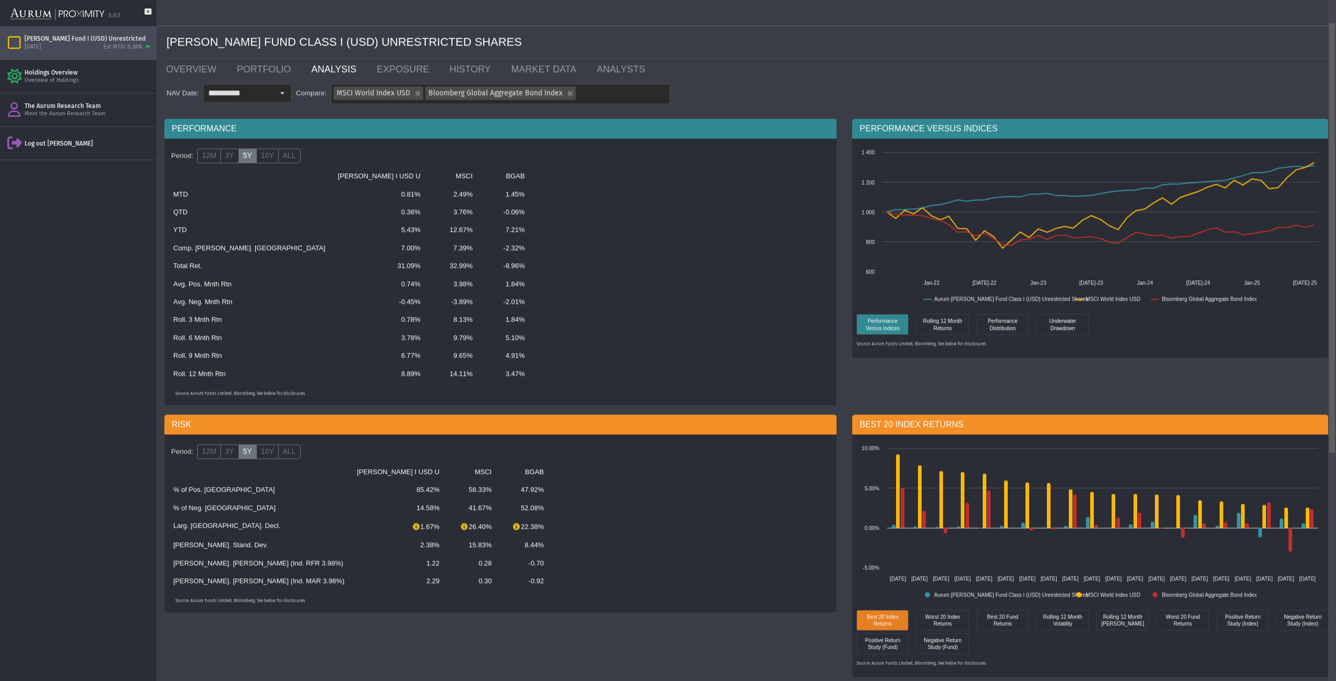
scroll to position [357, 0]
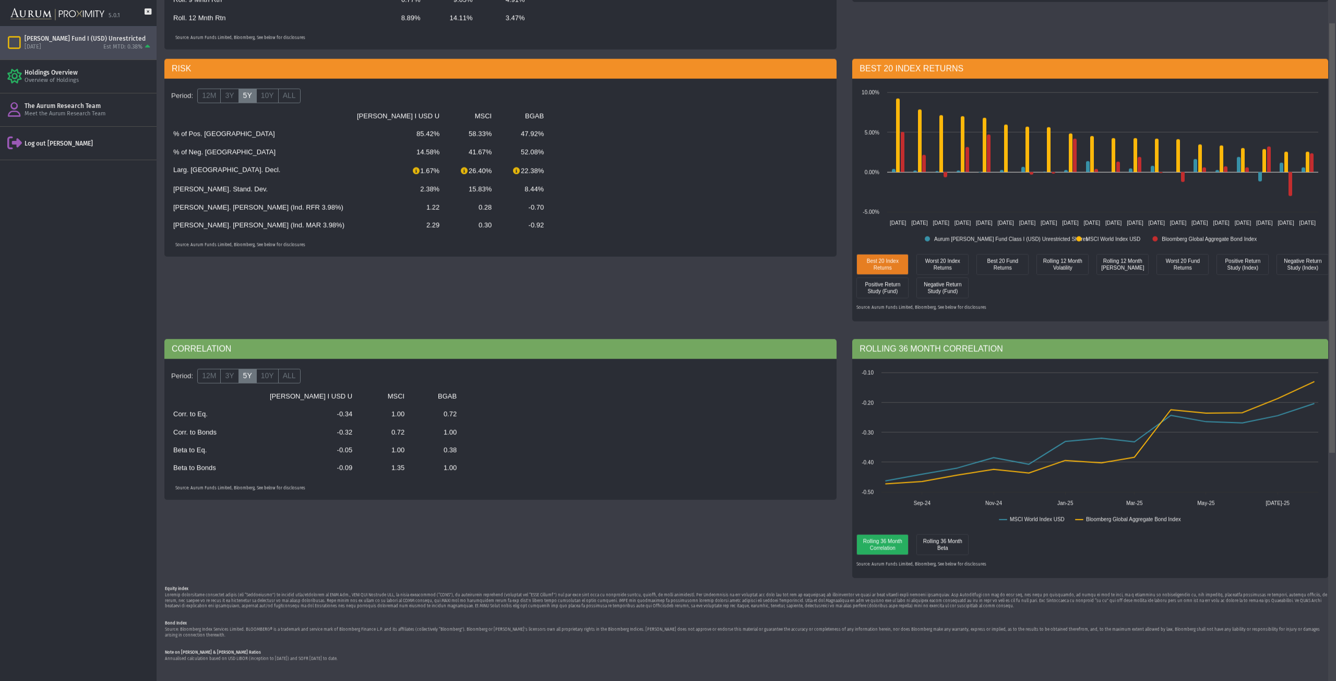
click at [1332, 647] on div at bounding box center [1332, 340] width 8 height 681
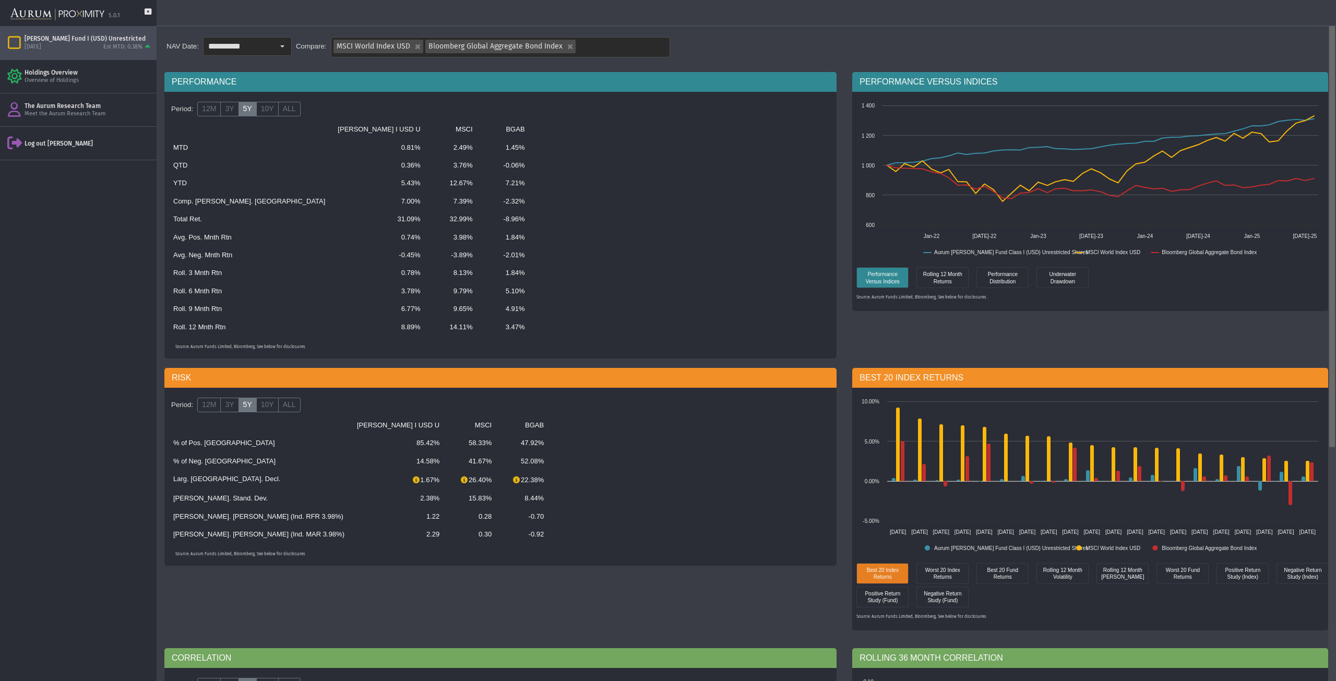
scroll to position [0, 0]
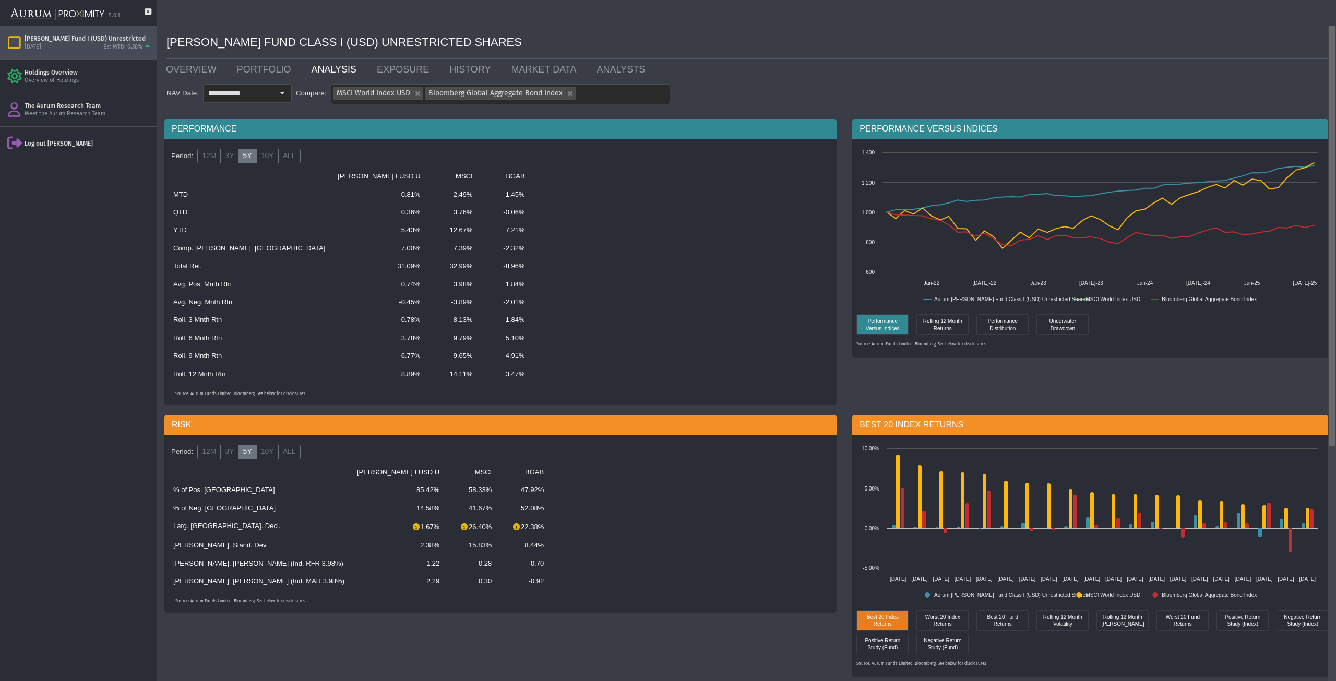
drag, startPoint x: 1332, startPoint y: 642, endPoint x: 1314, endPoint y: 257, distance: 386.0
click at [1316, 260] on body "**********" at bounding box center [668, 340] width 1336 height 681
click at [261, 70] on link "PORTFOLIO" at bounding box center [266, 69] width 75 height 21
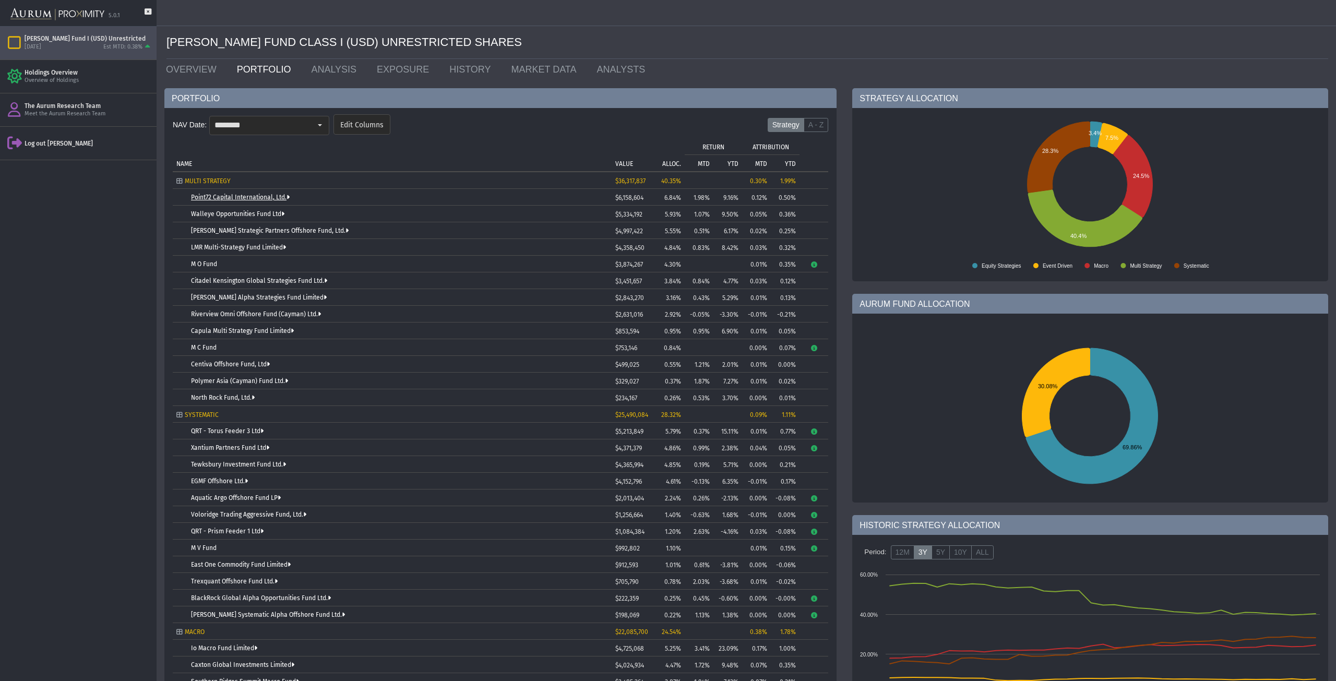
click at [284, 198] on link "Point72 Capital International, Ltd." at bounding box center [240, 197] width 99 height 7
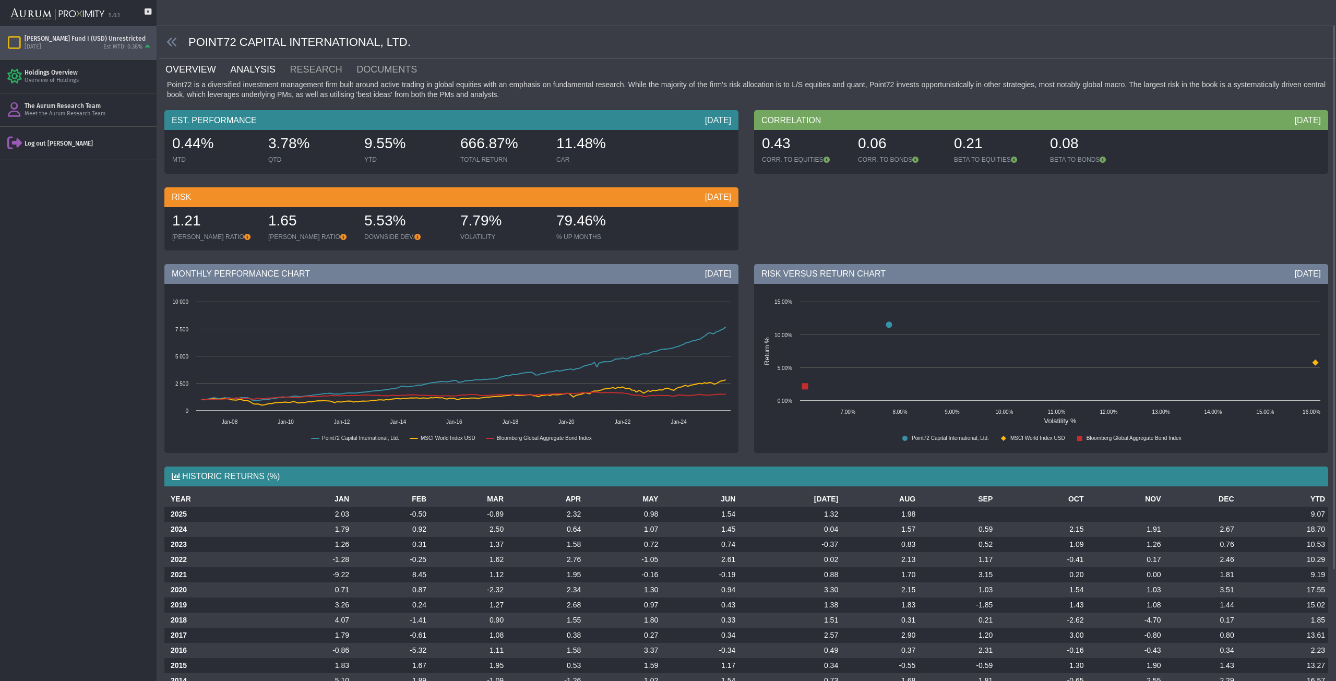
click at [234, 68] on link "ANALYSIS" at bounding box center [258, 69] width 59 height 21
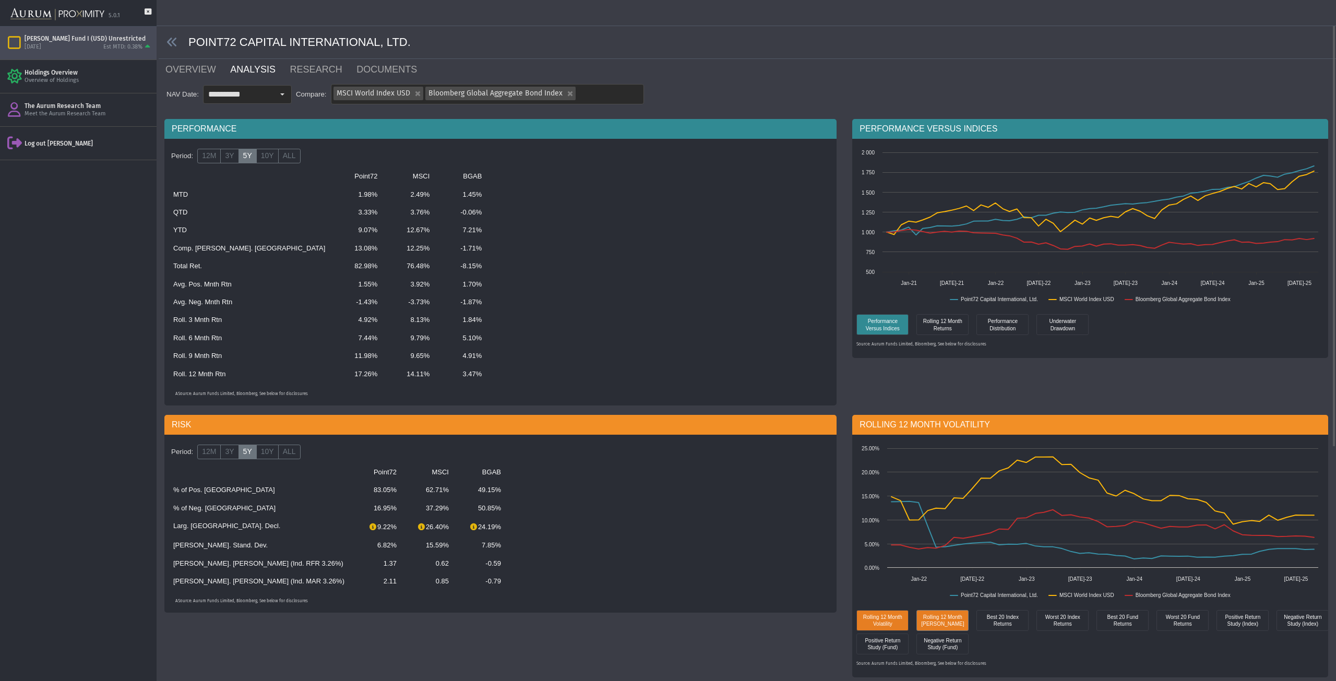
click at [951, 624] on div "Rolling 12 Month [PERSON_NAME]" at bounding box center [942, 620] width 47 height 15
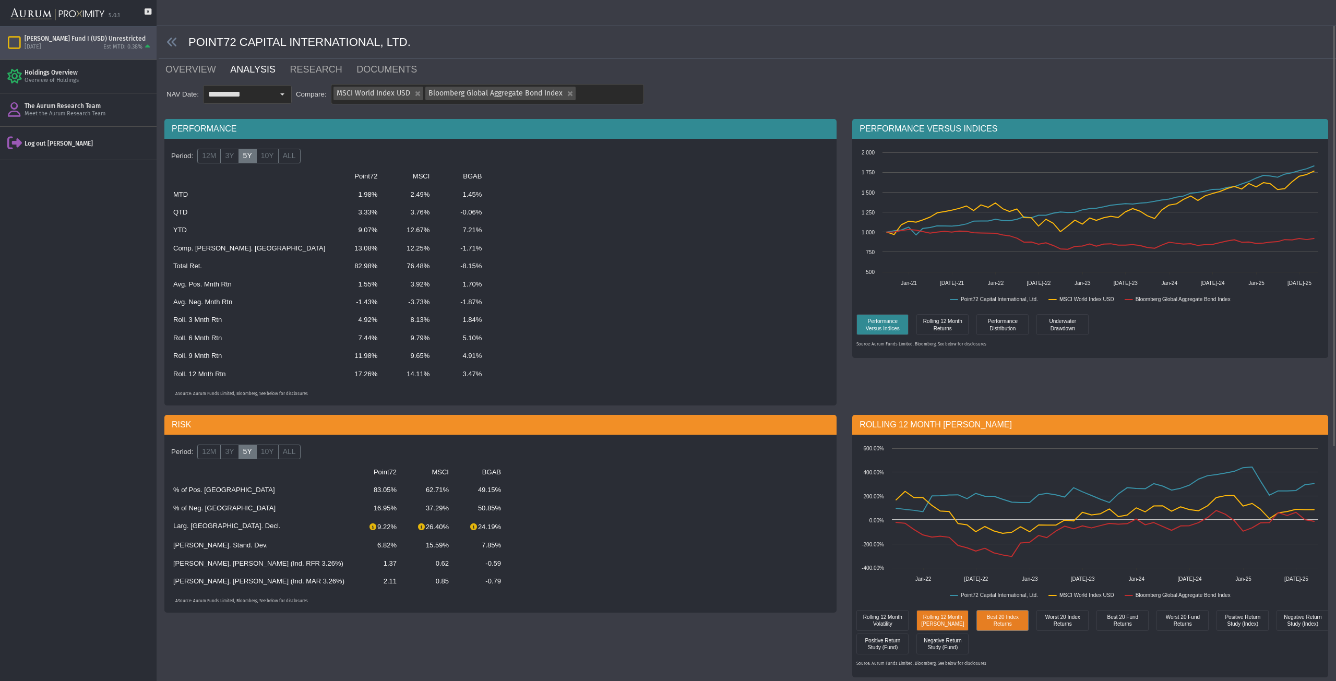
click at [998, 619] on div "Best 20 Index Returns" at bounding box center [1002, 620] width 47 height 15
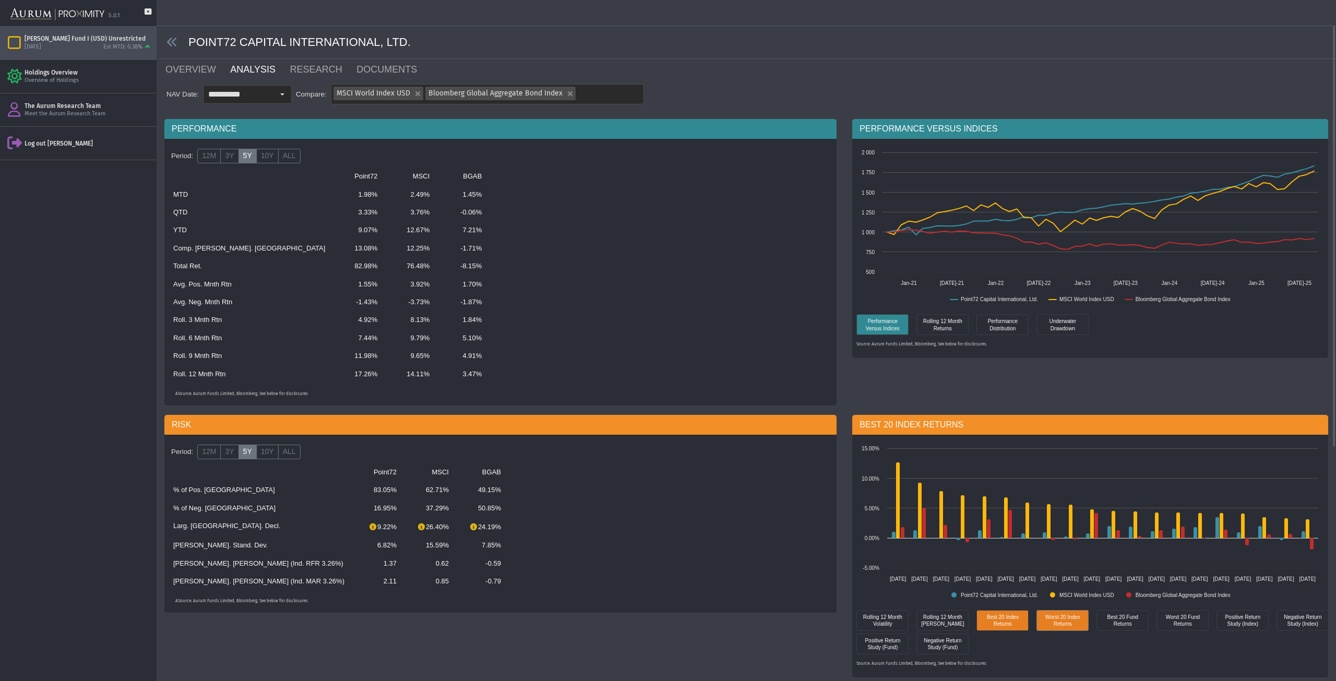
click at [1061, 621] on div "Worst 20 Index Returns" at bounding box center [1062, 620] width 47 height 15
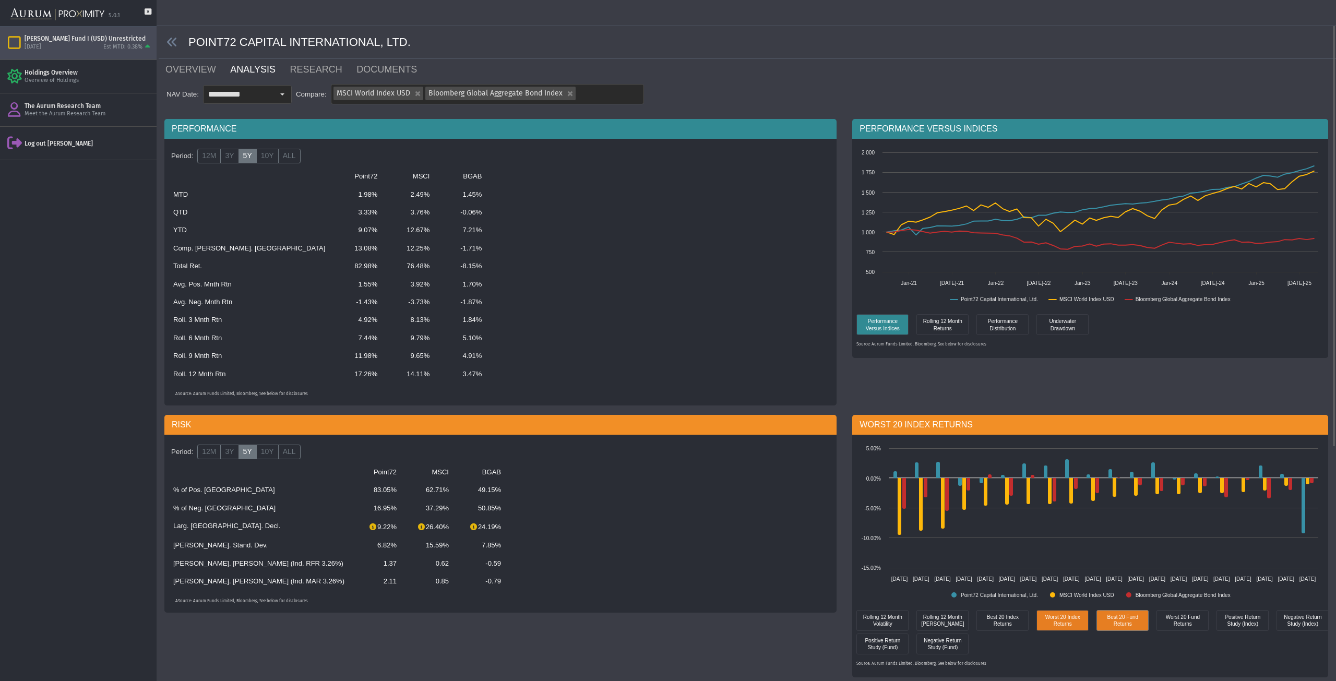
click at [1120, 624] on div "Best 20 Fund Returns" at bounding box center [1122, 620] width 47 height 15
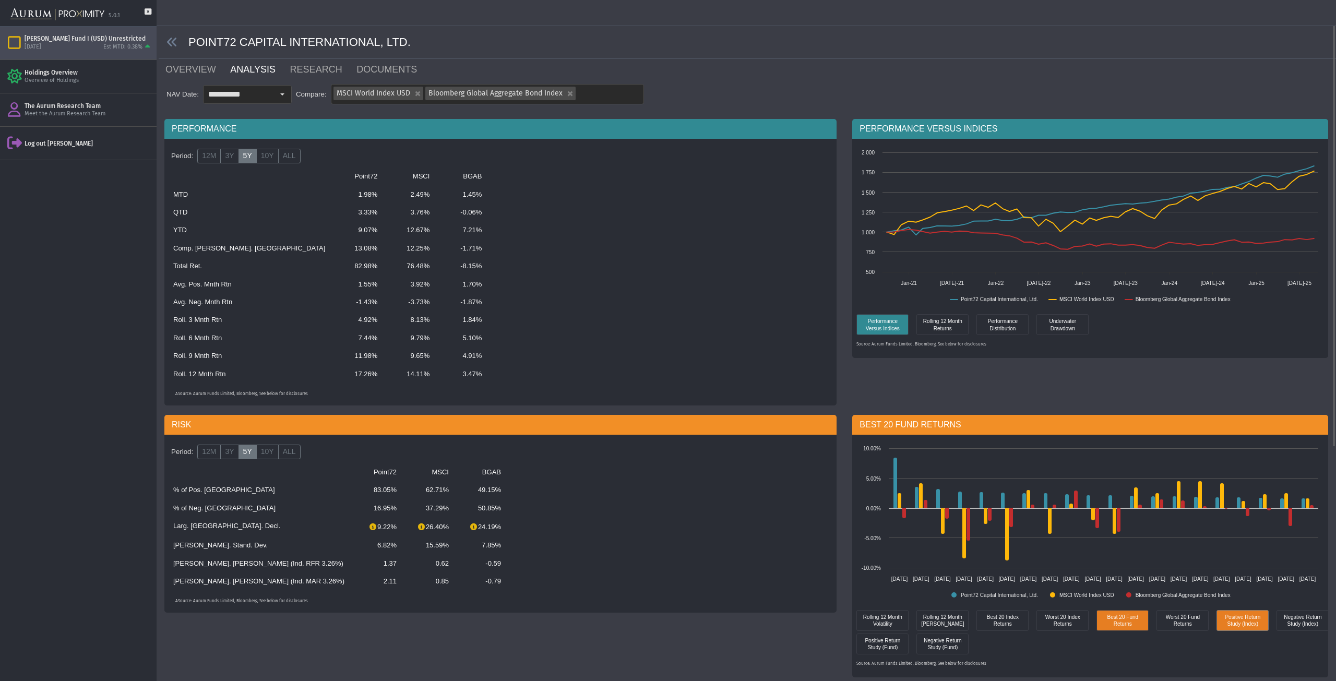
click at [1243, 625] on div "Positive Return Study (Index)" at bounding box center [1242, 620] width 47 height 15
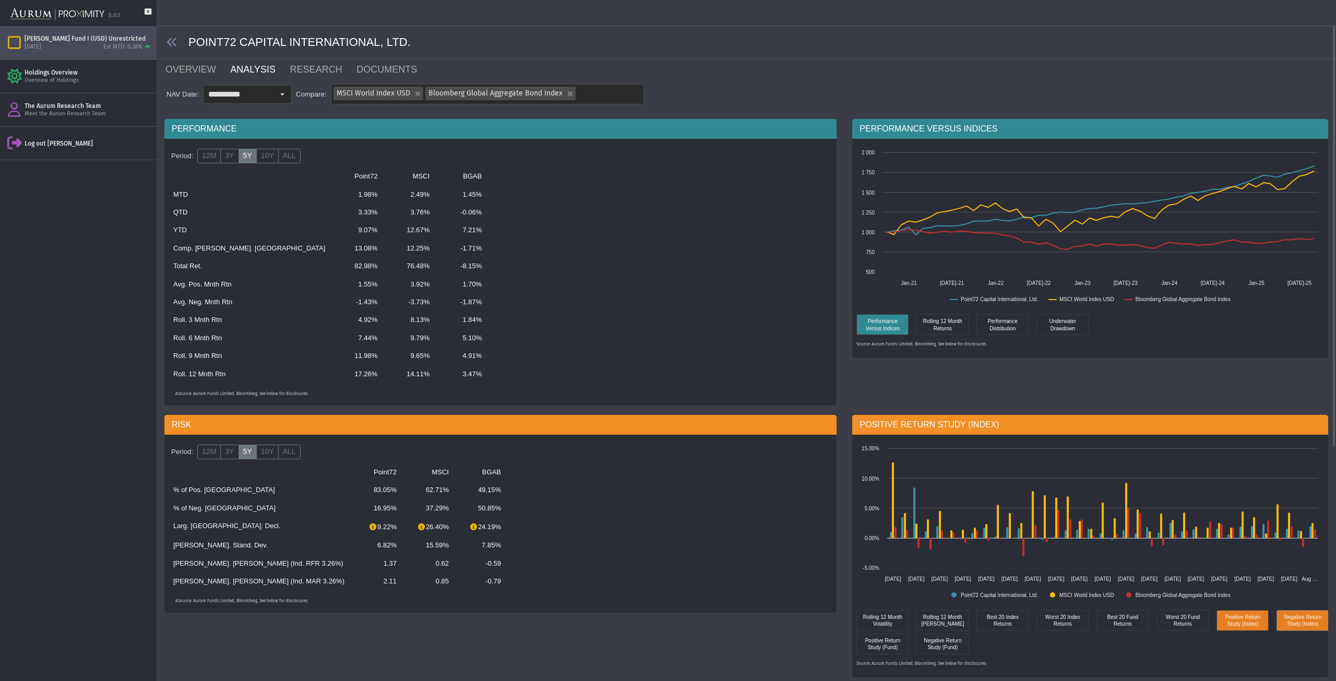
click at [1304, 627] on div "Negative Return Study (Index)" at bounding box center [1302, 620] width 47 height 15
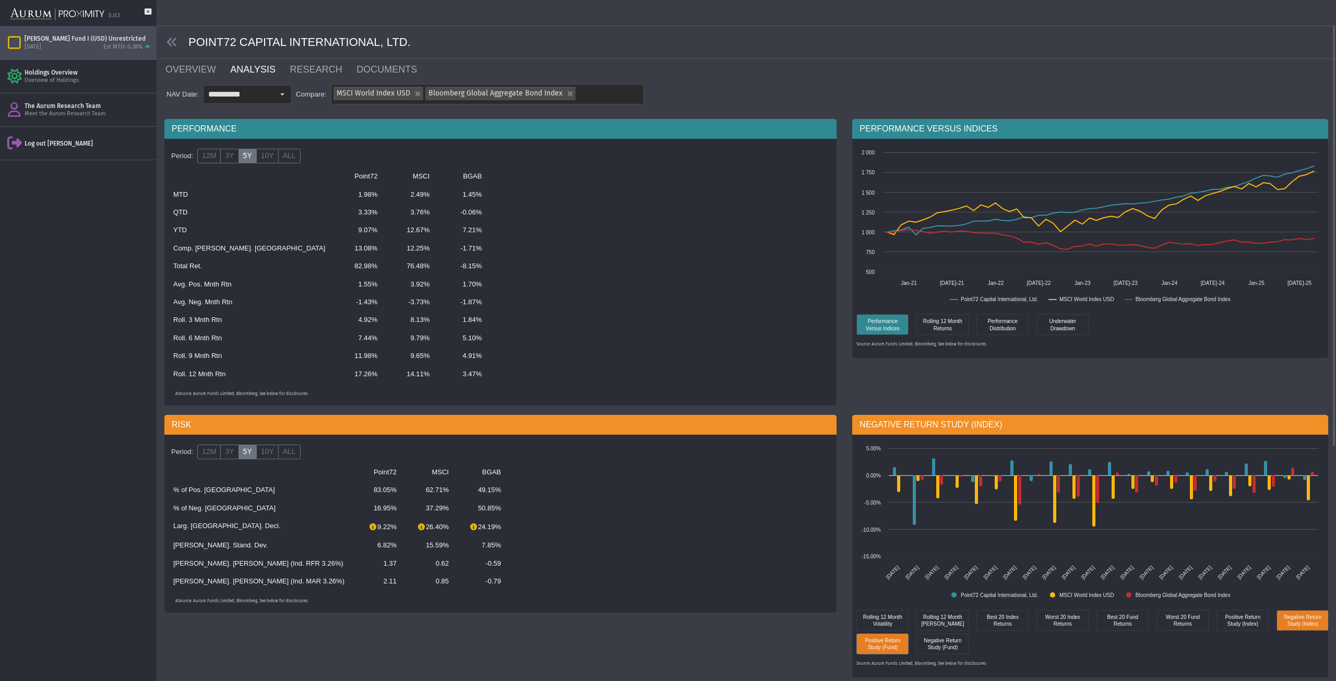
click at [890, 648] on div "Positive Return Study (Fund)" at bounding box center [882, 643] width 47 height 15
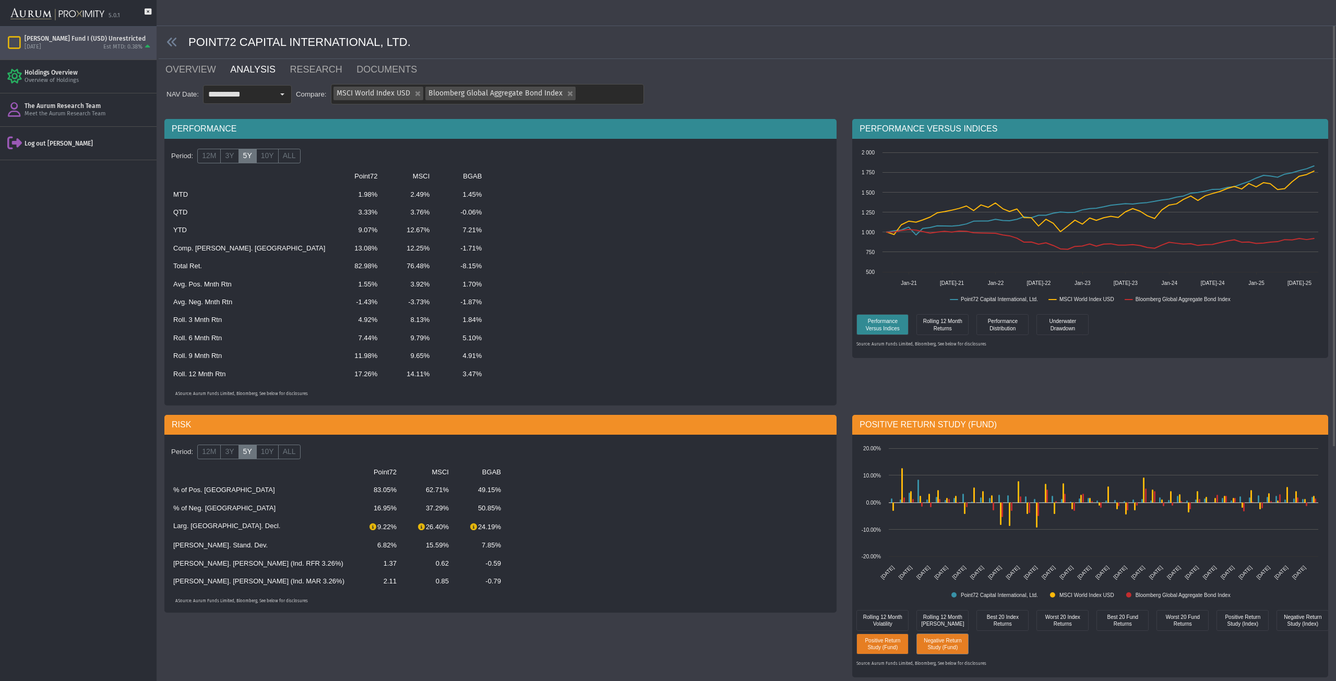
click at [930, 645] on div "Negative Return Study (Fund)" at bounding box center [942, 643] width 47 height 15
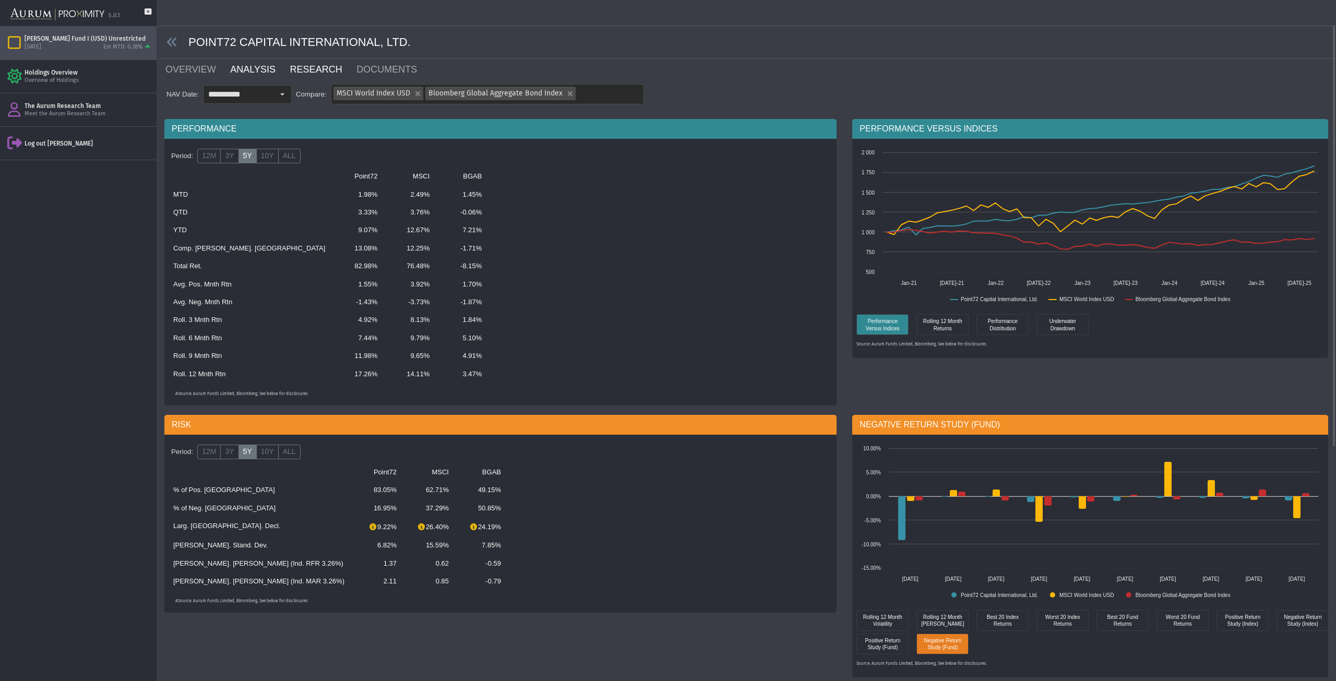
click at [297, 68] on link "RESEARCH" at bounding box center [322, 69] width 67 height 21
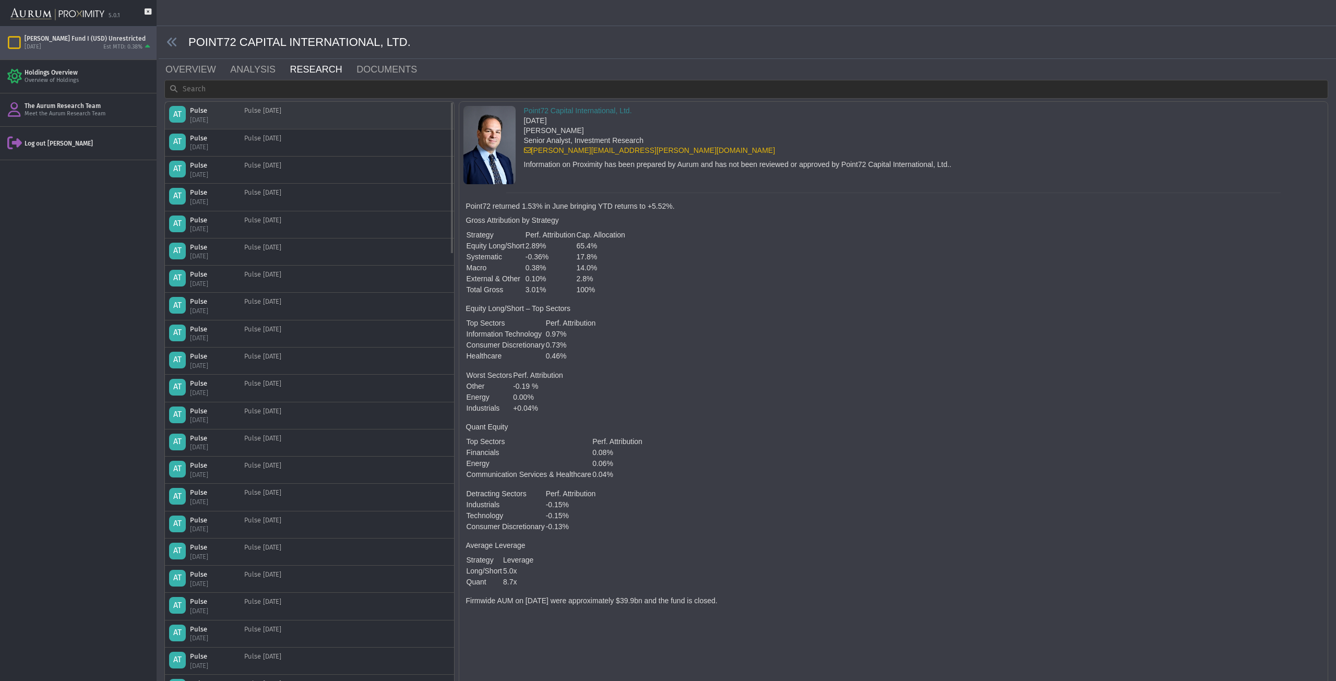
click at [281, 112] on div "Pulse [DATE]" at bounding box center [262, 115] width 37 height 18
click at [200, 112] on div "Pulse" at bounding box center [211, 110] width 42 height 9
click at [272, 113] on div "Pulse [DATE]" at bounding box center [262, 115] width 37 height 18
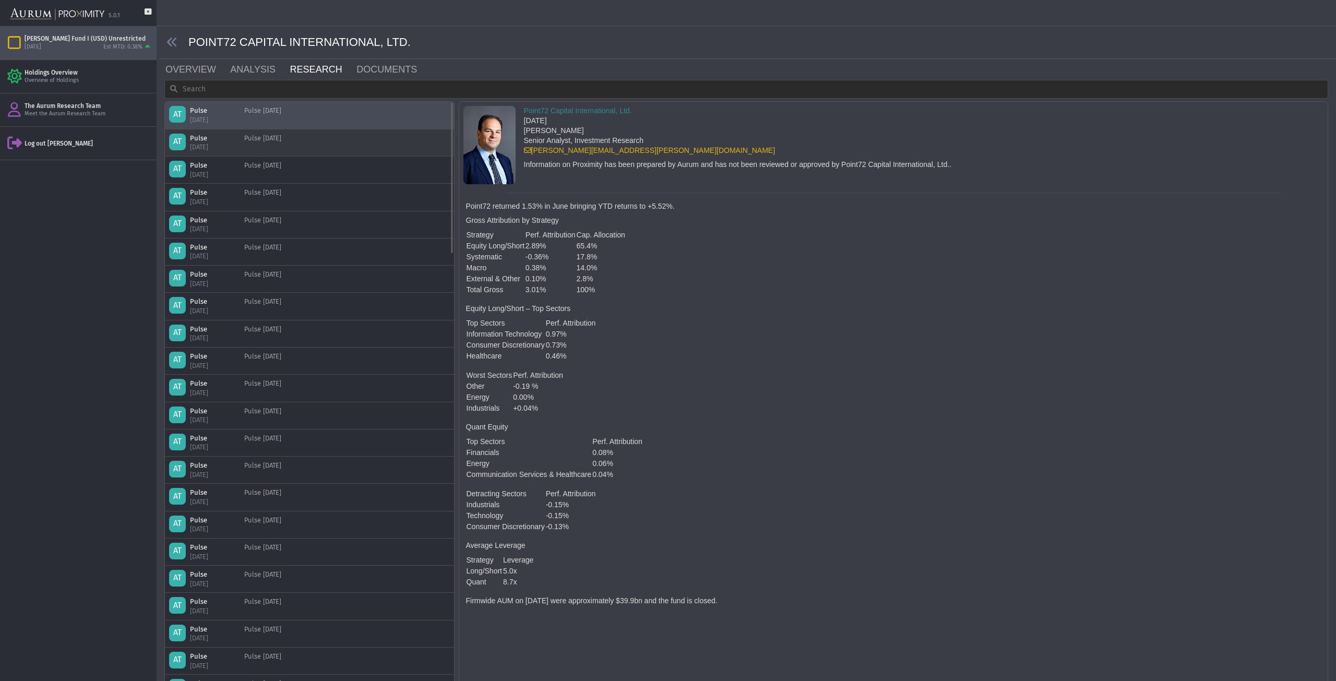
click at [267, 136] on div "Pulse [DATE]" at bounding box center [262, 143] width 37 height 18
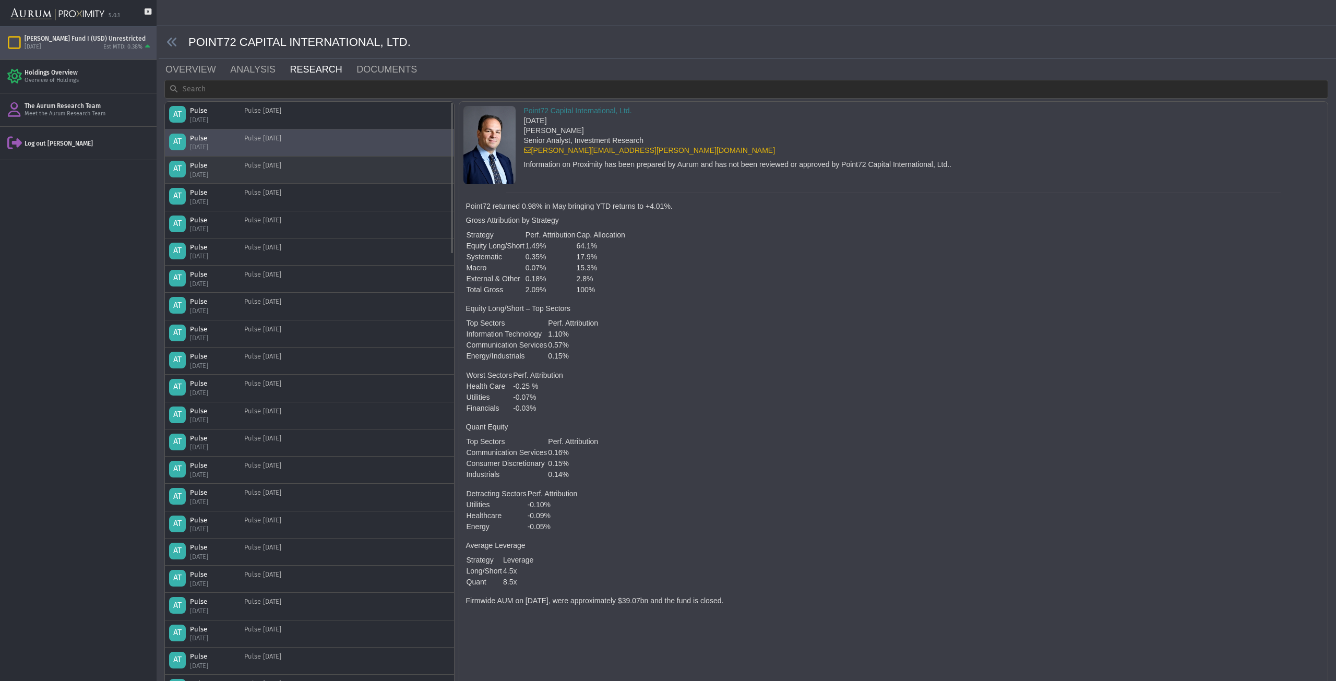
click at [267, 161] on div "Pulse [DATE]" at bounding box center [262, 170] width 37 height 18
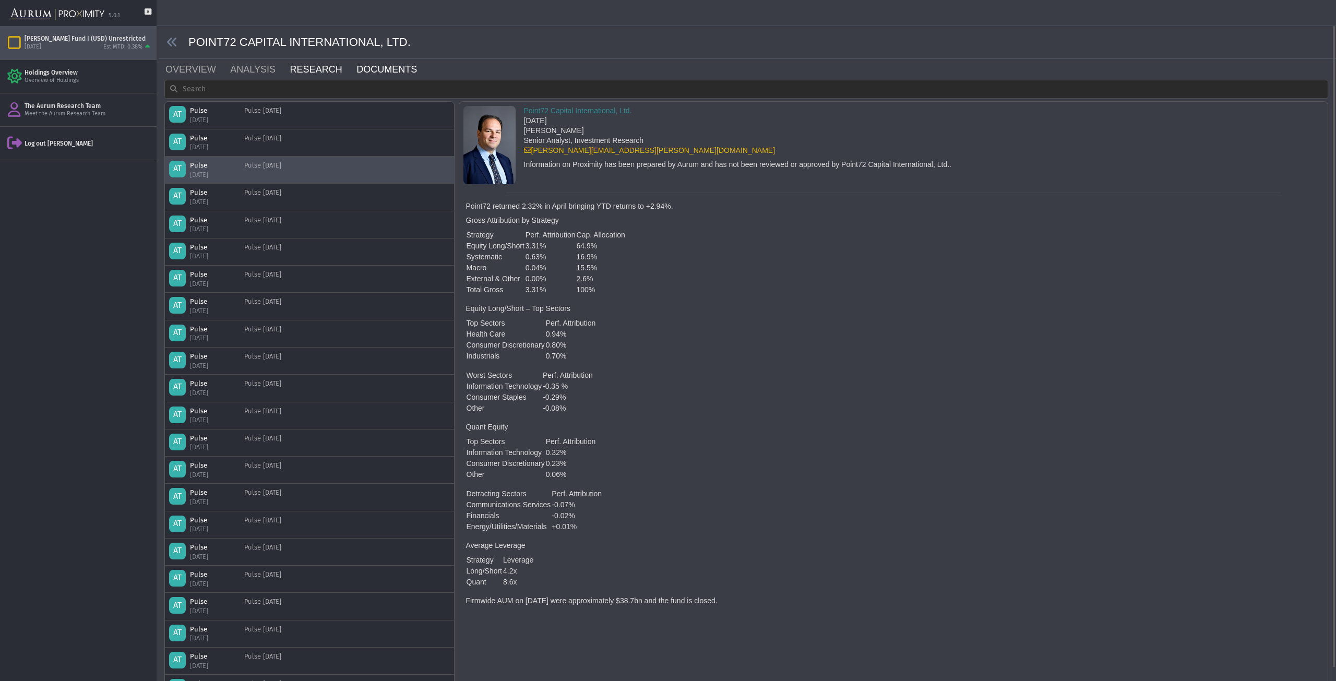
click at [363, 73] on link "DOCUMENTS" at bounding box center [392, 69] width 75 height 21
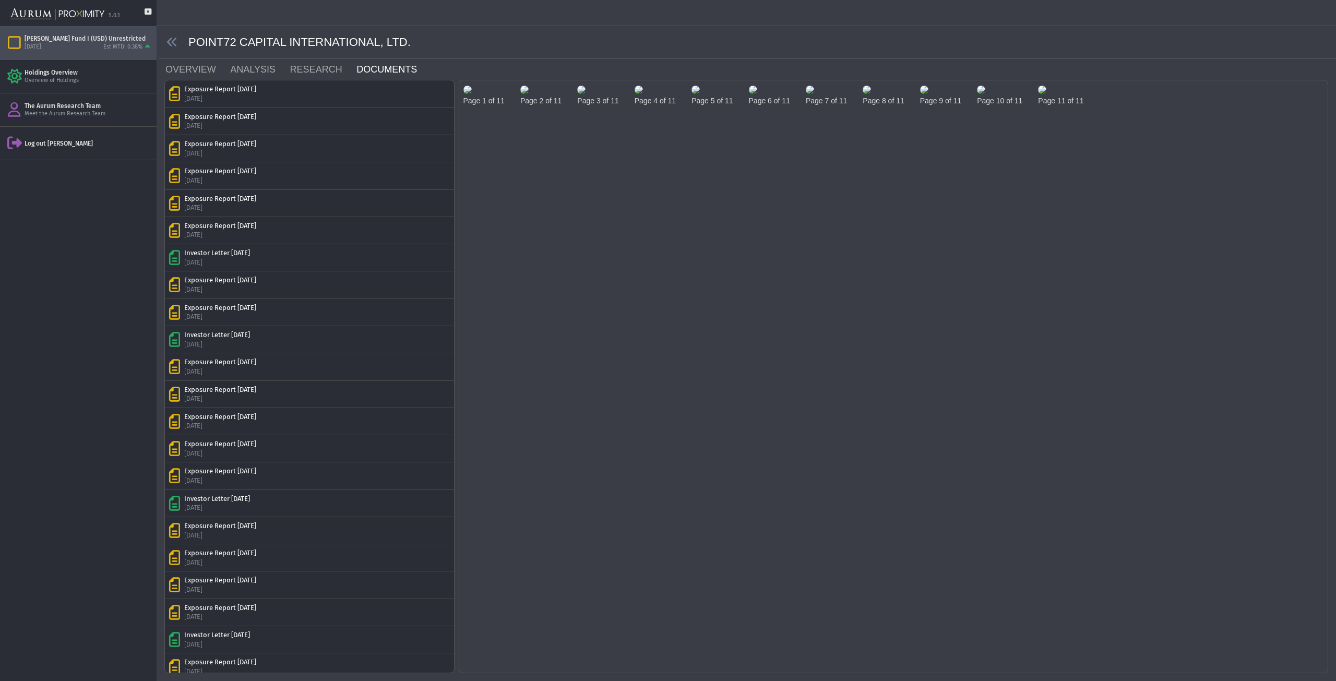
click at [472, 94] on img at bounding box center [467, 90] width 8 height 8
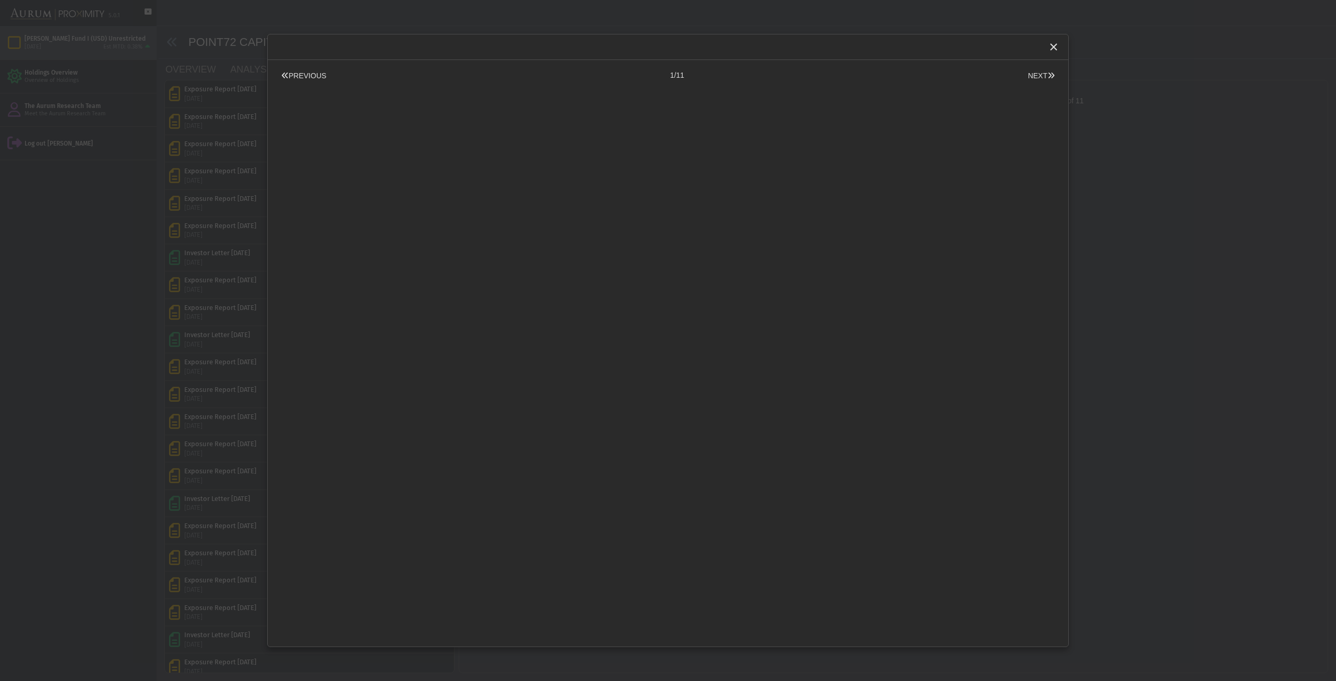
click at [500, 119] on div "PREVIOUS 1/11 NEXT Pull down to refresh... Release to refresh... Refreshing... …" at bounding box center [668, 340] width 802 height 613
click at [1031, 75] on button "NEXT" at bounding box center [1041, 75] width 33 height 11
drag, startPoint x: 1046, startPoint y: 393, endPoint x: 1056, endPoint y: 636, distance: 243.4
click at [1059, 640] on body "**********" at bounding box center [668, 340] width 1336 height 681
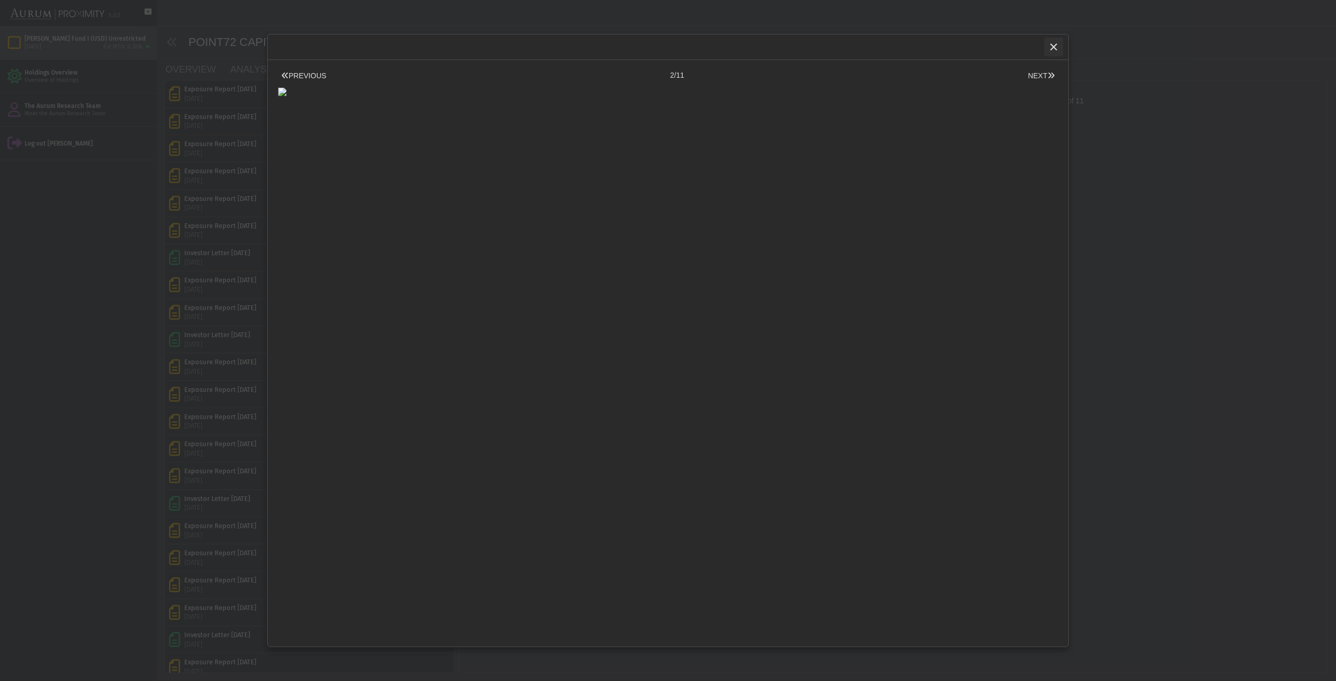
drag, startPoint x: 1053, startPoint y: 44, endPoint x: 1046, endPoint y: 45, distance: 6.8
click at [1052, 44] on icon "Close" at bounding box center [1053, 46] width 9 height 9
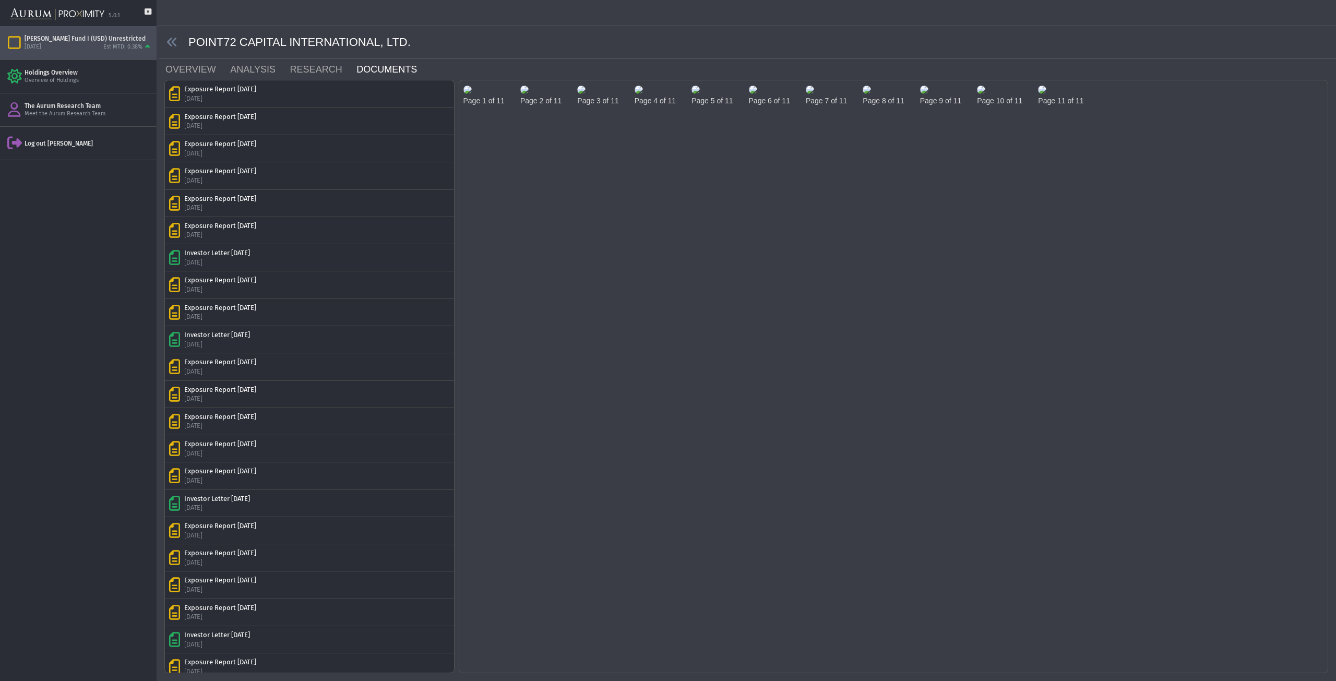
click at [472, 94] on img at bounding box center [467, 90] width 8 height 8
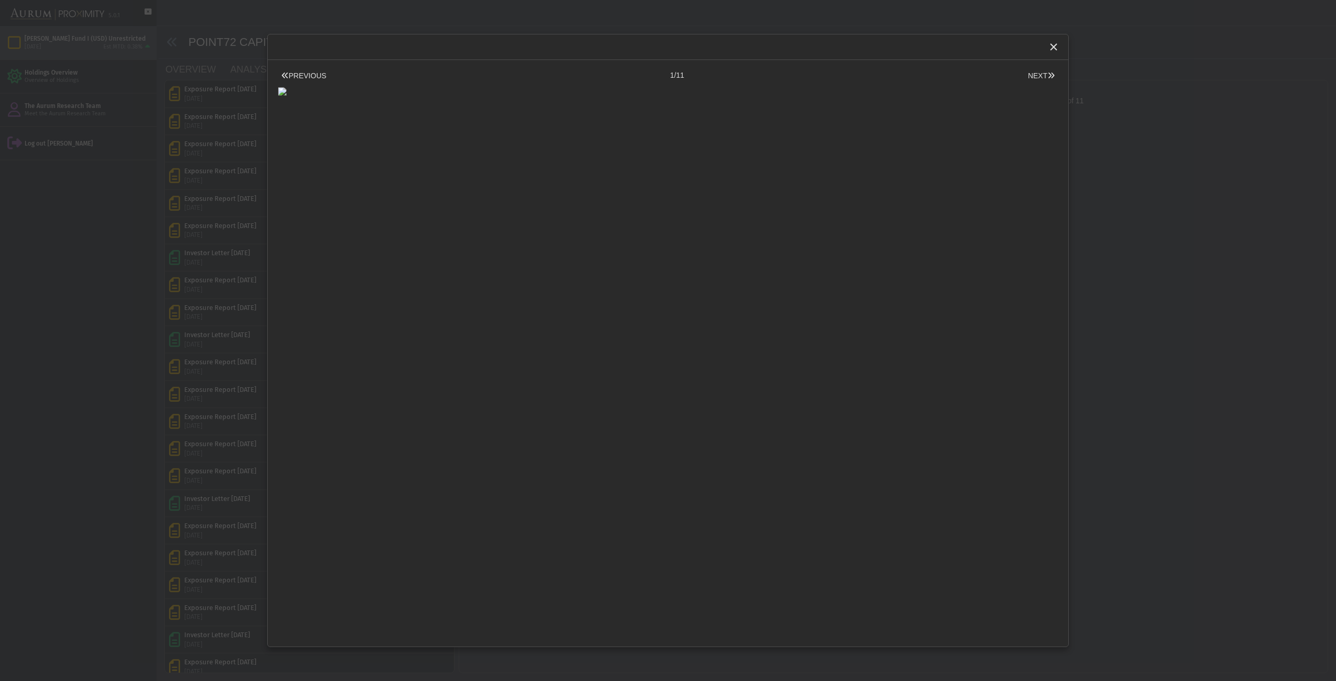
scroll to position [437, 0]
click at [507, 141] on div "PREVIOUS 1/11 NEXT Pull down to refresh... Release to refresh... Refreshing... …" at bounding box center [668, 340] width 802 height 613
click at [294, 74] on button "PREVIOUS" at bounding box center [303, 75] width 51 height 11
click at [293, 75] on button "PREVIOUS" at bounding box center [303, 75] width 51 height 11
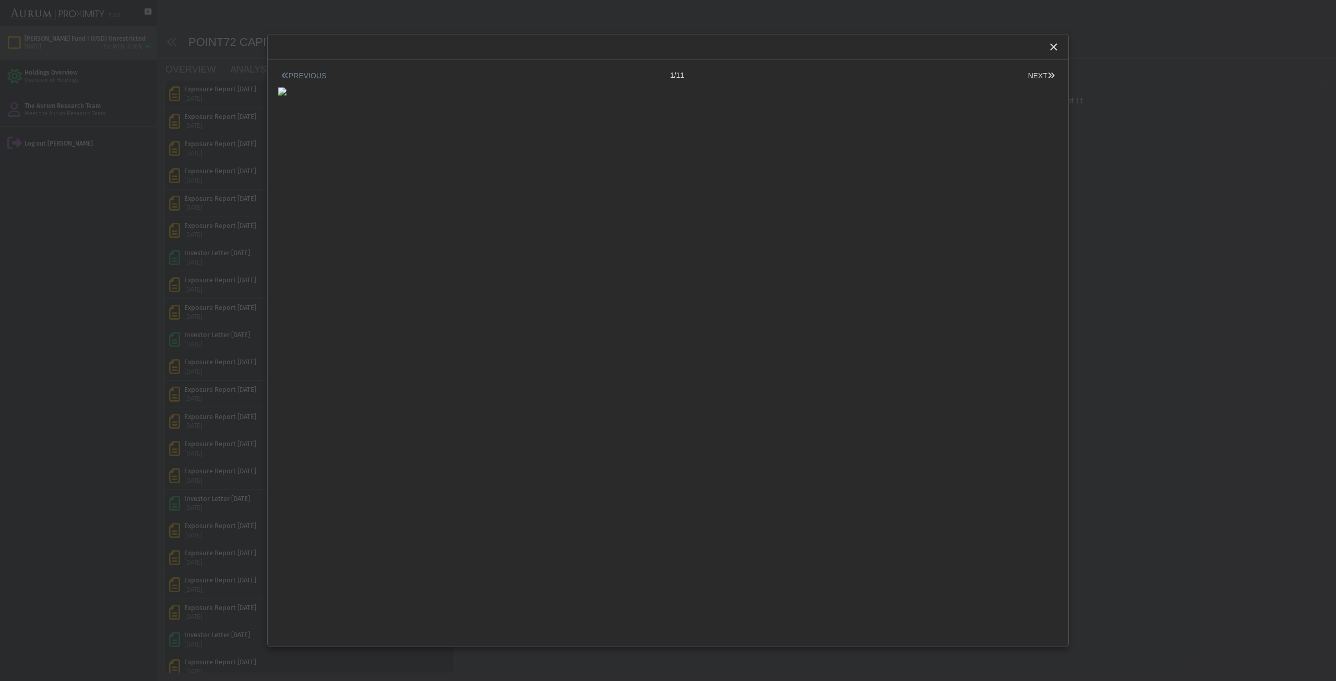
click at [293, 75] on button "PREVIOUS" at bounding box center [303, 75] width 51 height 11
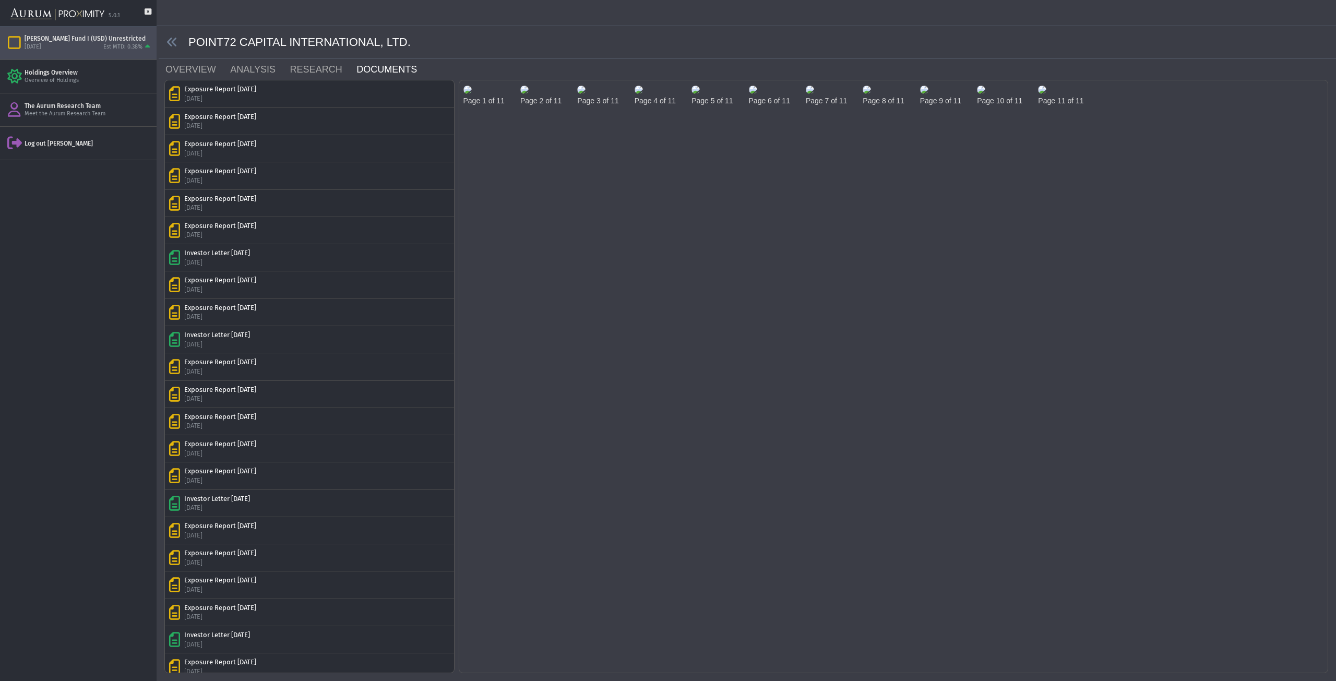
click at [211, 253] on body "**********" at bounding box center [668, 340] width 1336 height 681
click at [871, 94] on img at bounding box center [867, 90] width 8 height 8
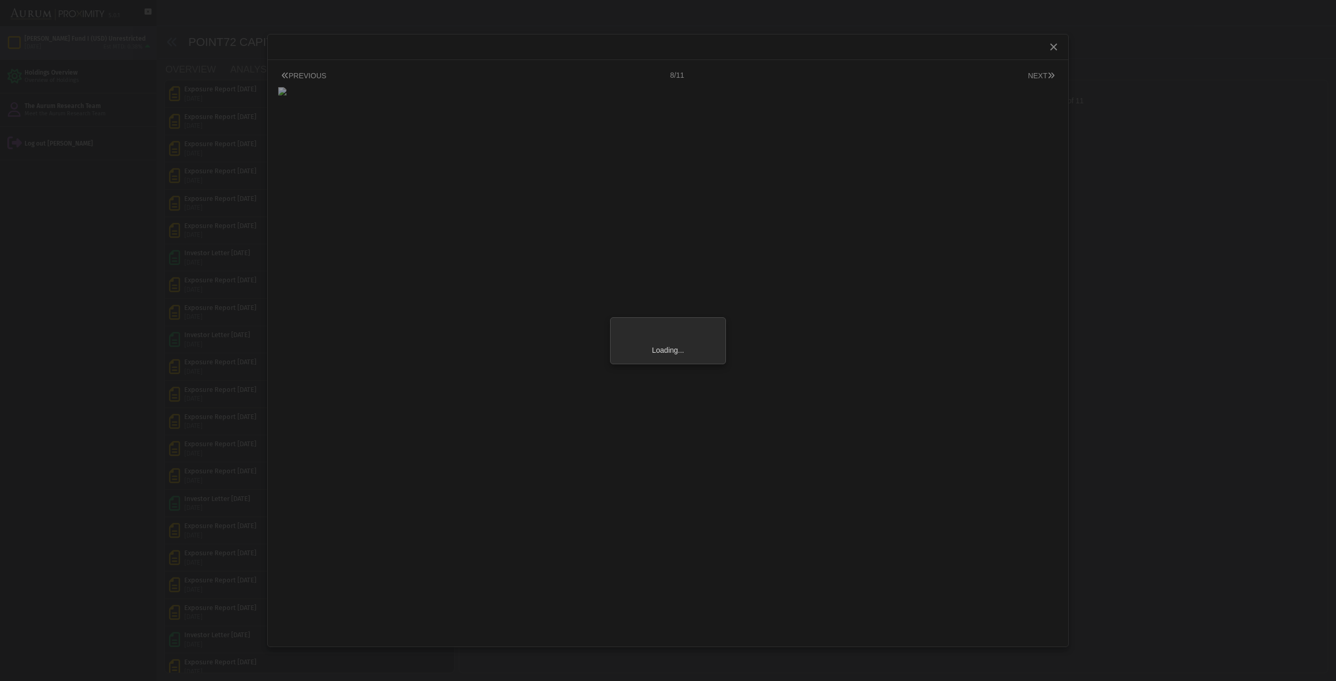
click at [1153, 151] on div "Loading..." at bounding box center [668, 340] width 1336 height 681
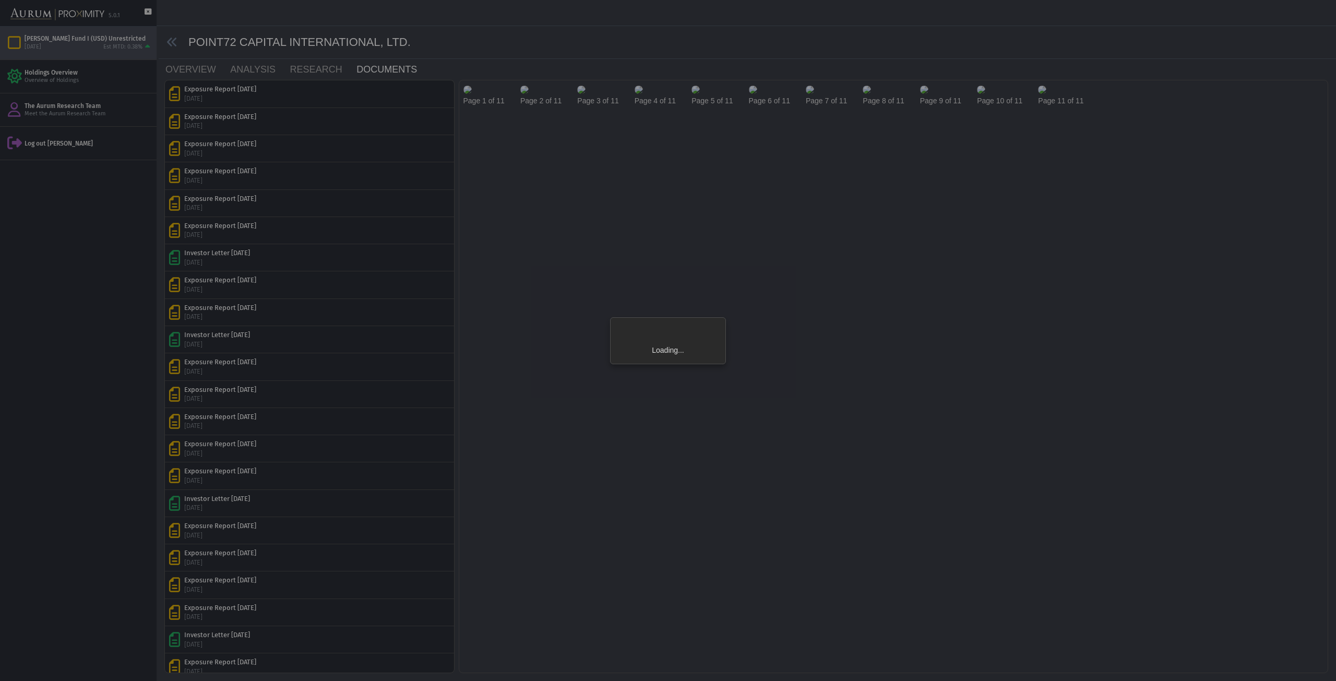
scroll to position [438, 0]
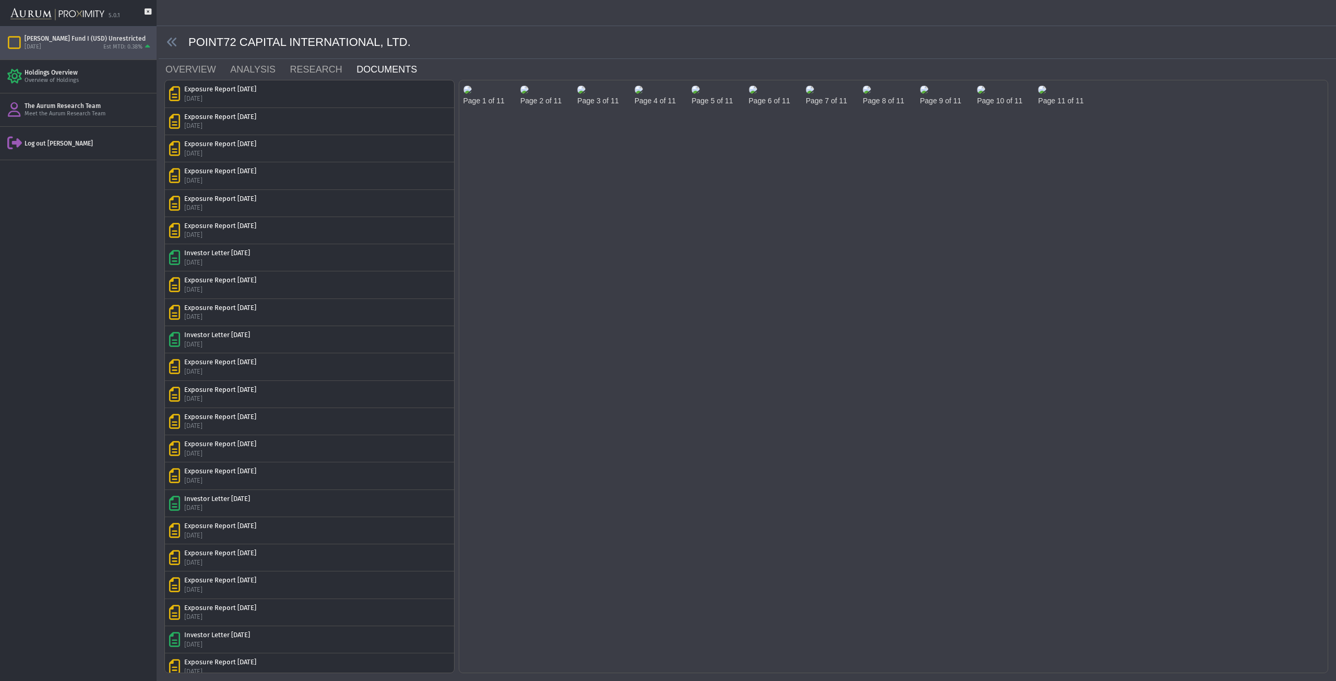
click at [871, 94] on img at bounding box center [867, 90] width 8 height 8
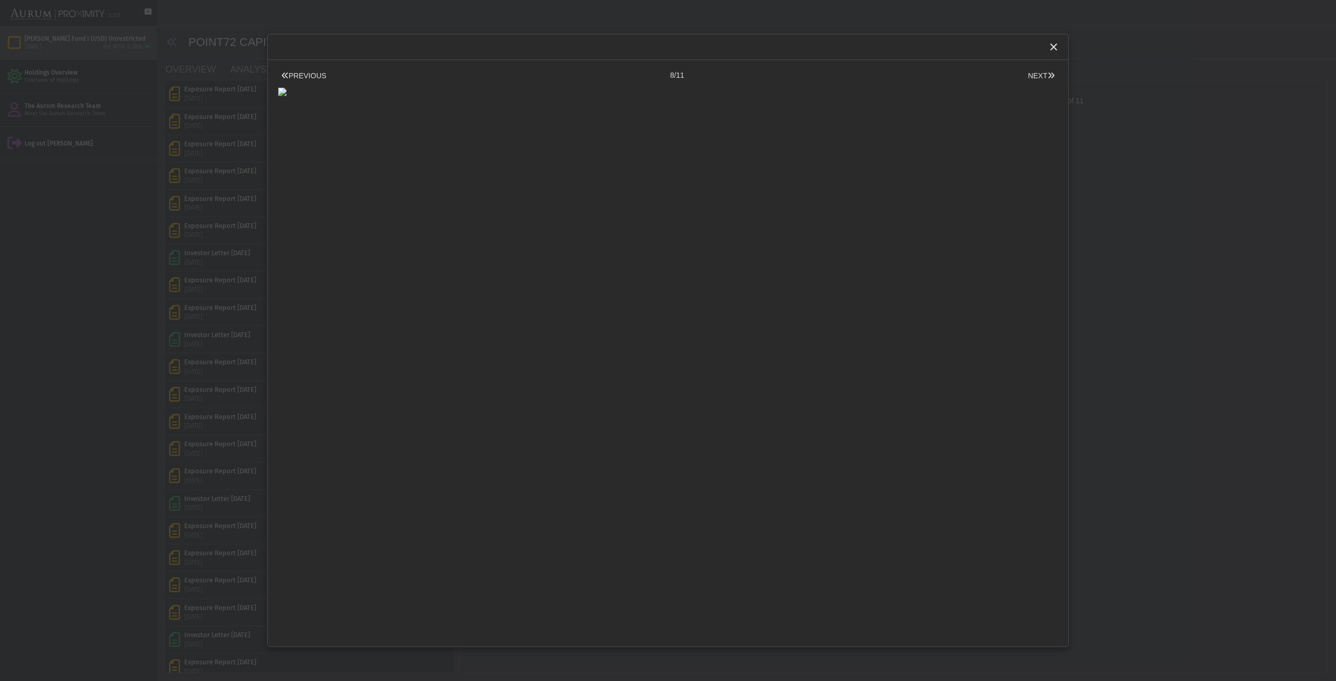
scroll to position [438, 0]
click at [1156, 151] on body "**********" at bounding box center [668, 340] width 1336 height 681
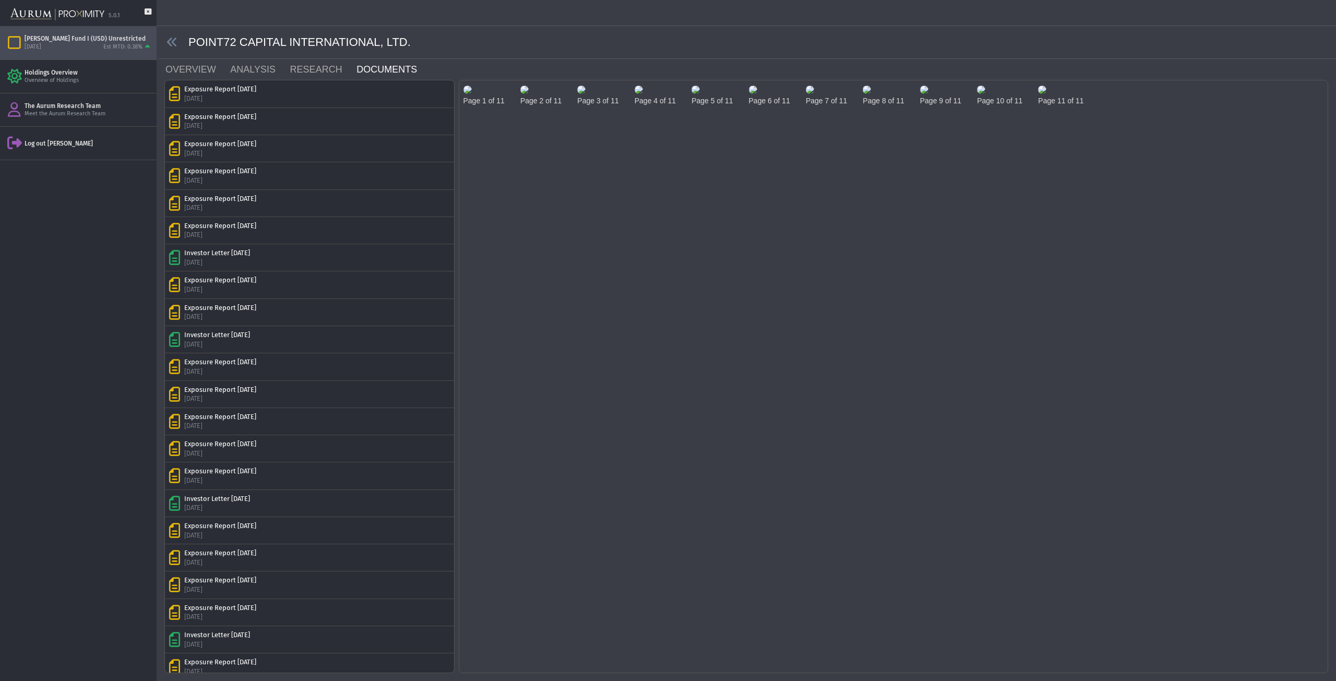
click at [871, 94] on img at bounding box center [867, 90] width 8 height 8
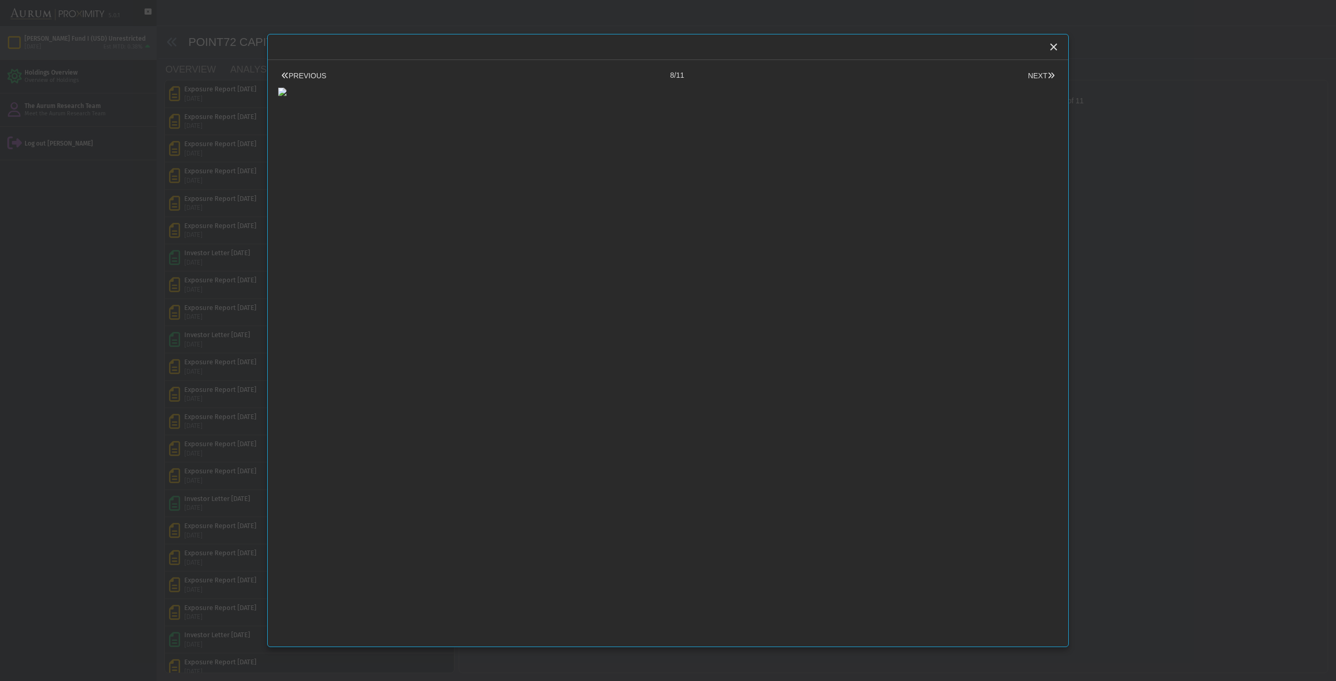
scroll to position [1, 0]
drag, startPoint x: 1220, startPoint y: 180, endPoint x: 1242, endPoint y: 174, distance: 22.8
click at [1220, 180] on body "**********" at bounding box center [668, 340] width 1336 height 681
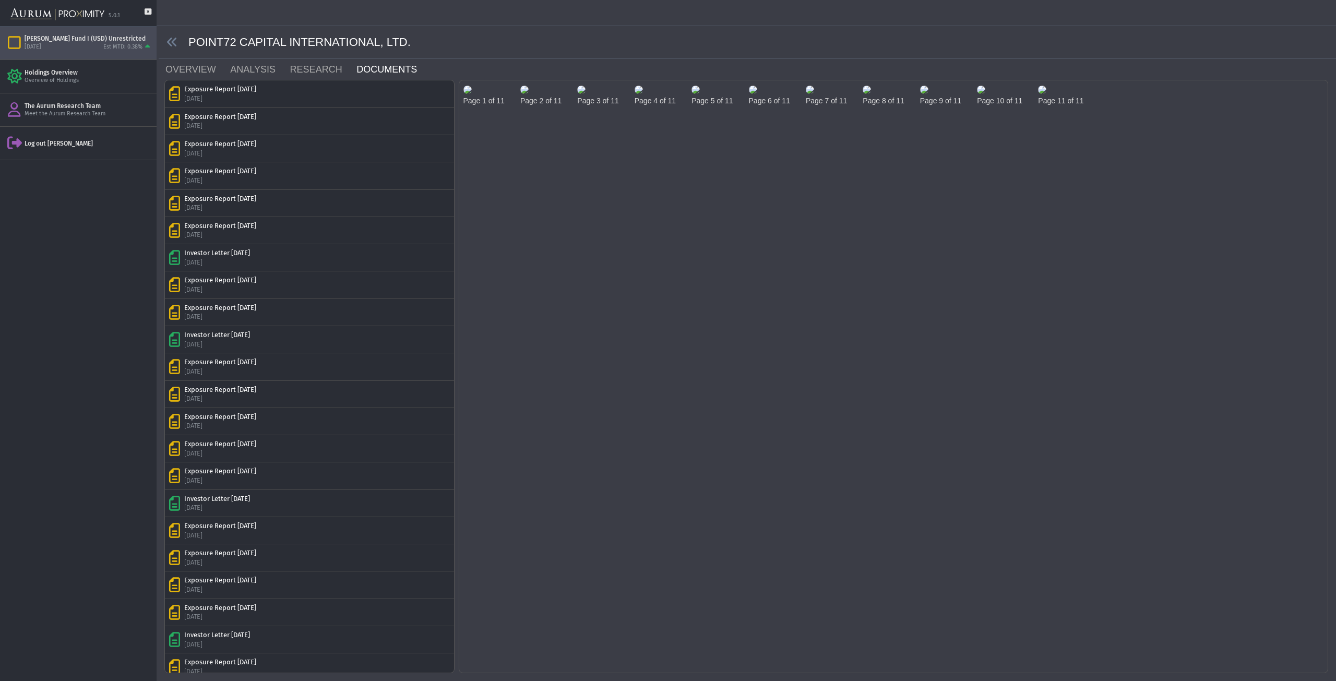
click at [928, 94] on img at bounding box center [924, 90] width 8 height 8
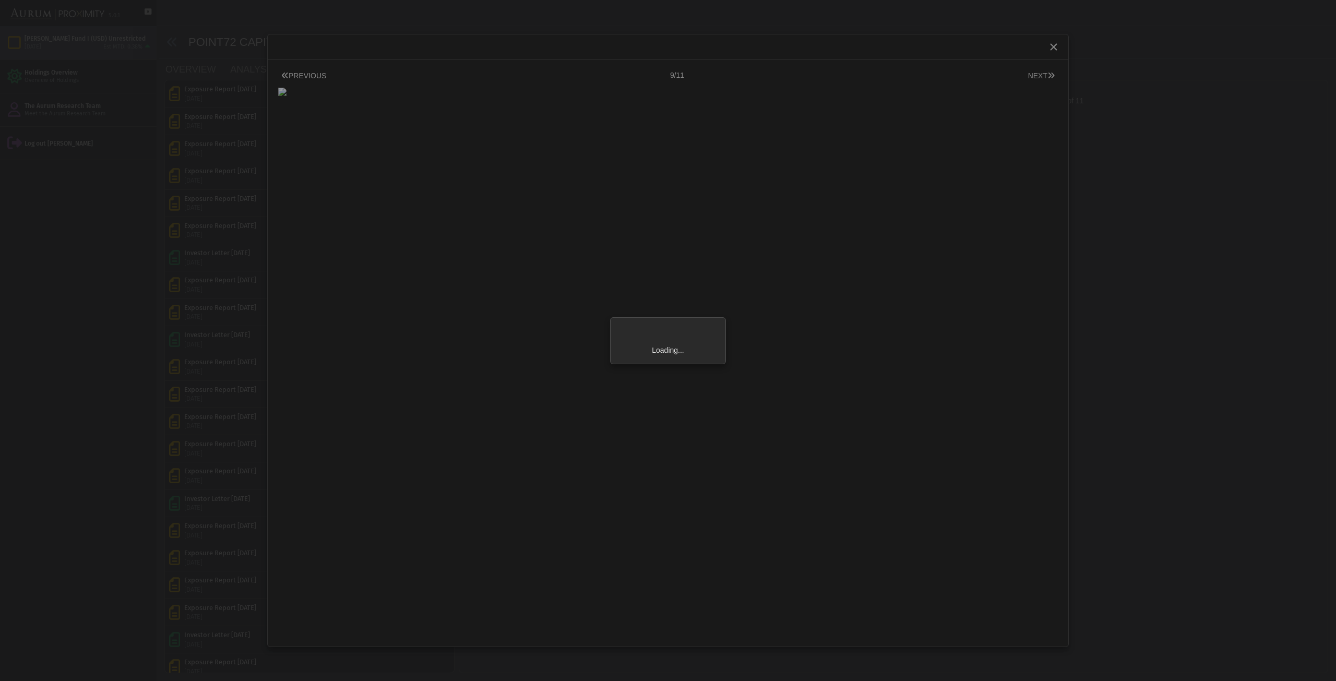
scroll to position [438, 0]
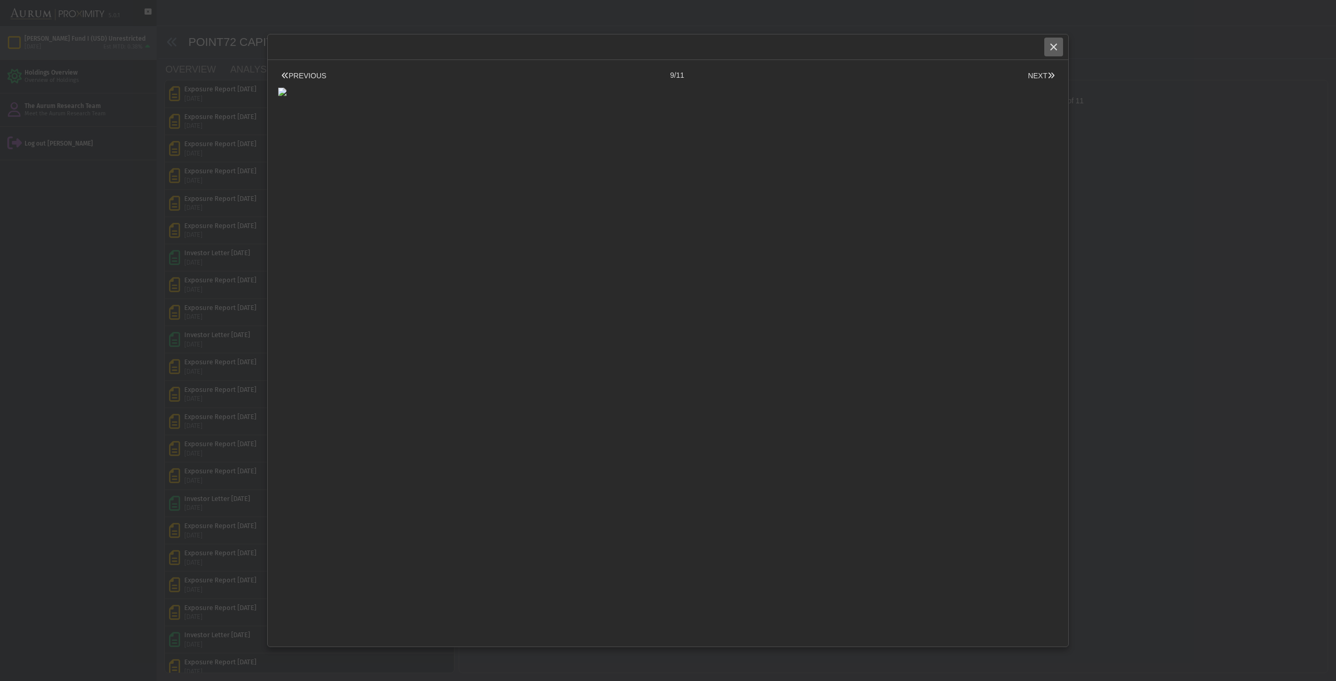
click at [1056, 50] on icon "Close" at bounding box center [1053, 46] width 9 height 9
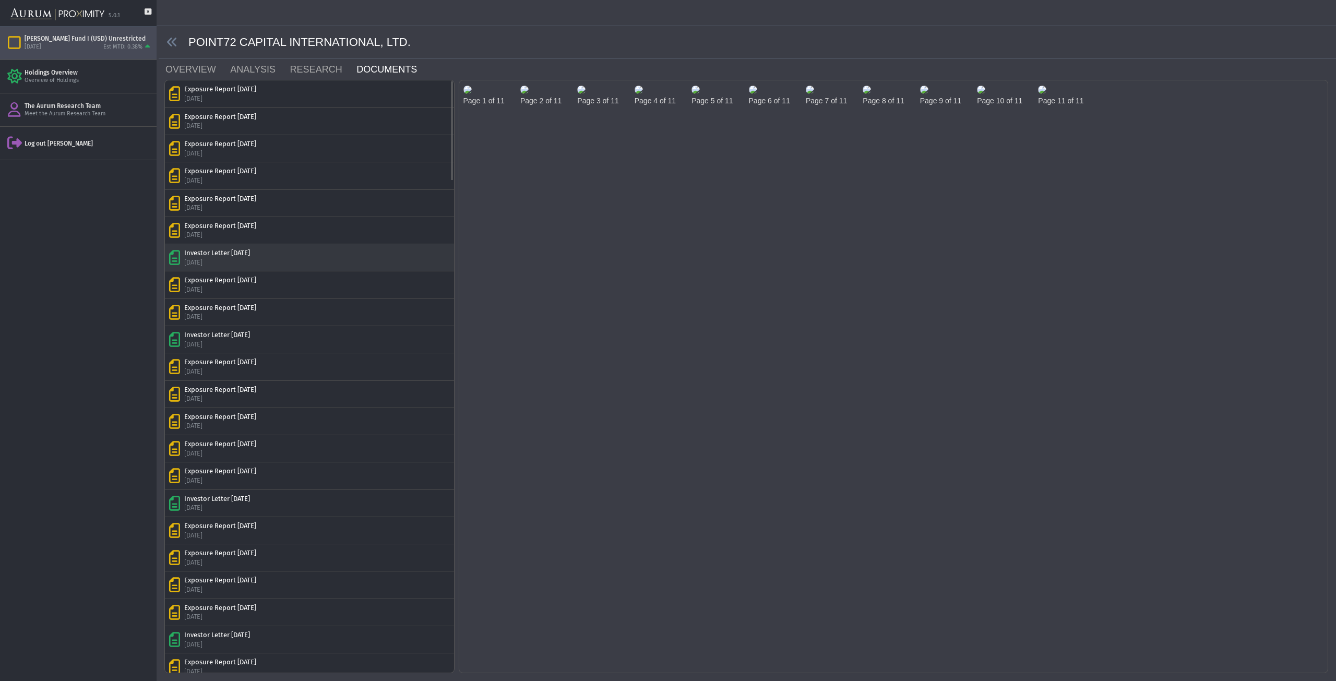
click at [213, 250] on div "Investor Letter [DATE]" at bounding box center [217, 252] width 66 height 9
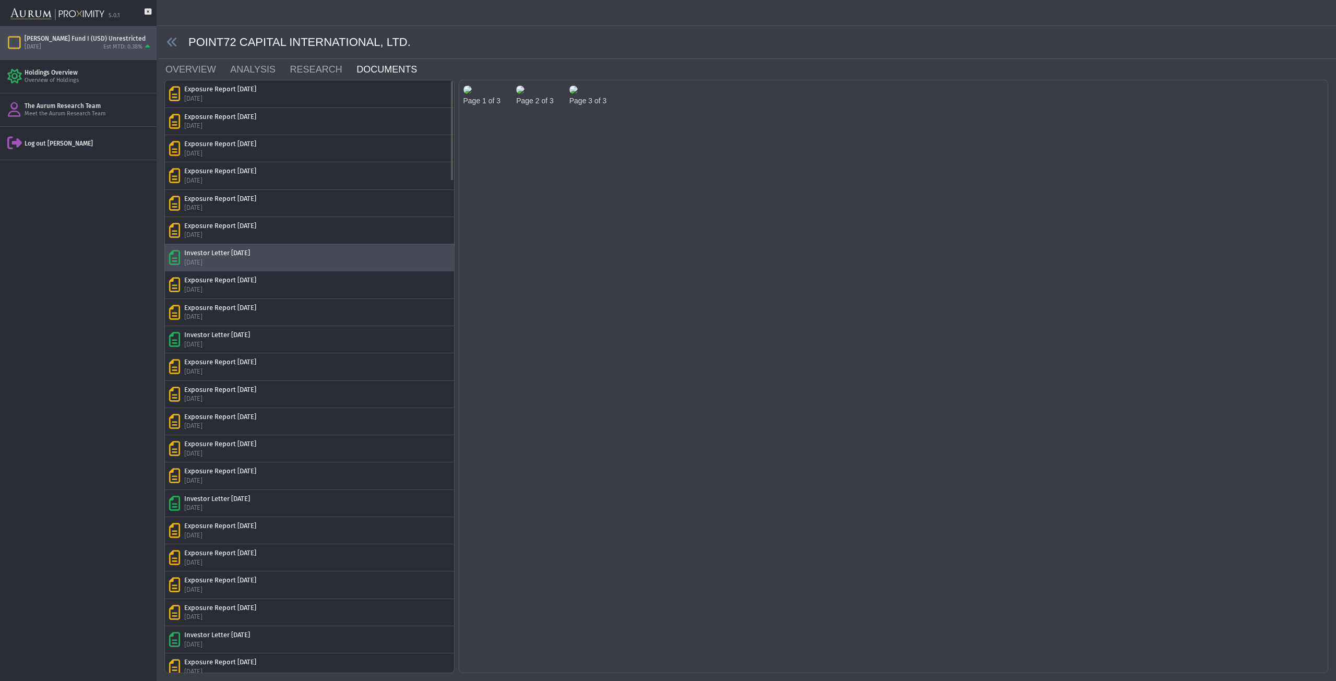
click at [324, 254] on div "Investor Letter [DATE] [DATE]" at bounding box center [309, 257] width 281 height 18
click at [472, 94] on img at bounding box center [467, 90] width 8 height 8
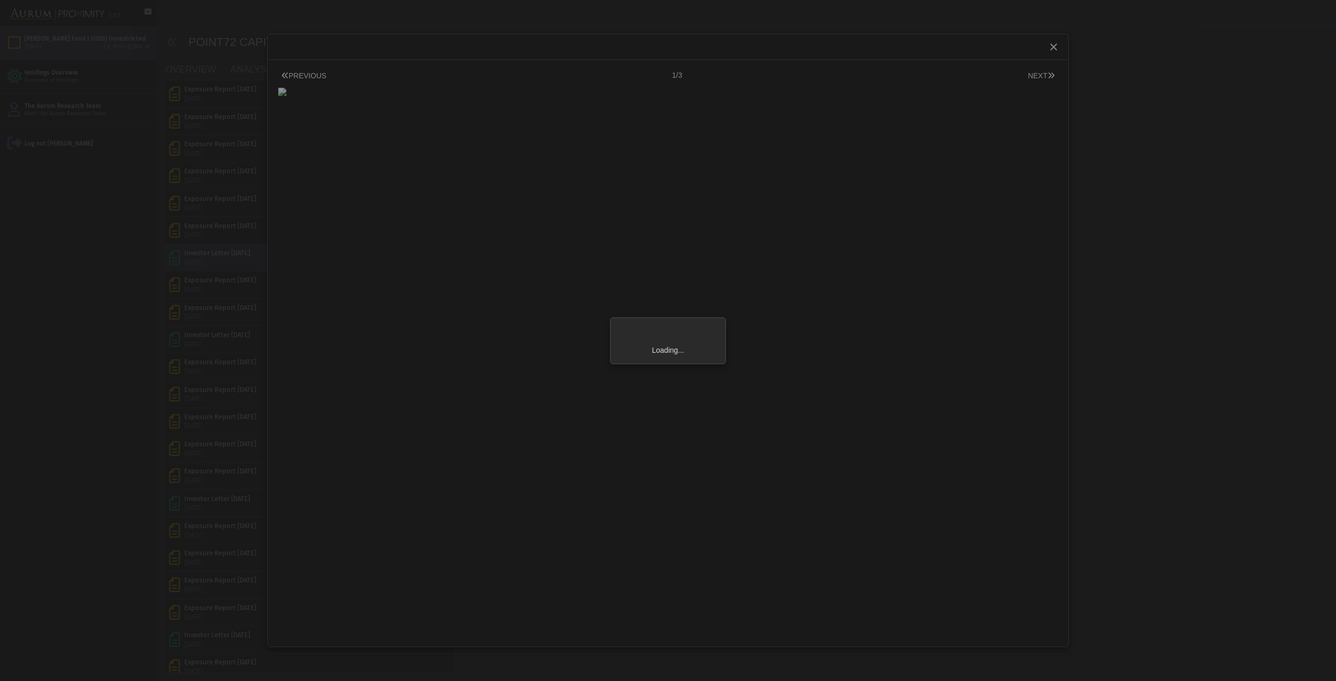
click at [496, 147] on div "Loading..." at bounding box center [668, 340] width 1336 height 681
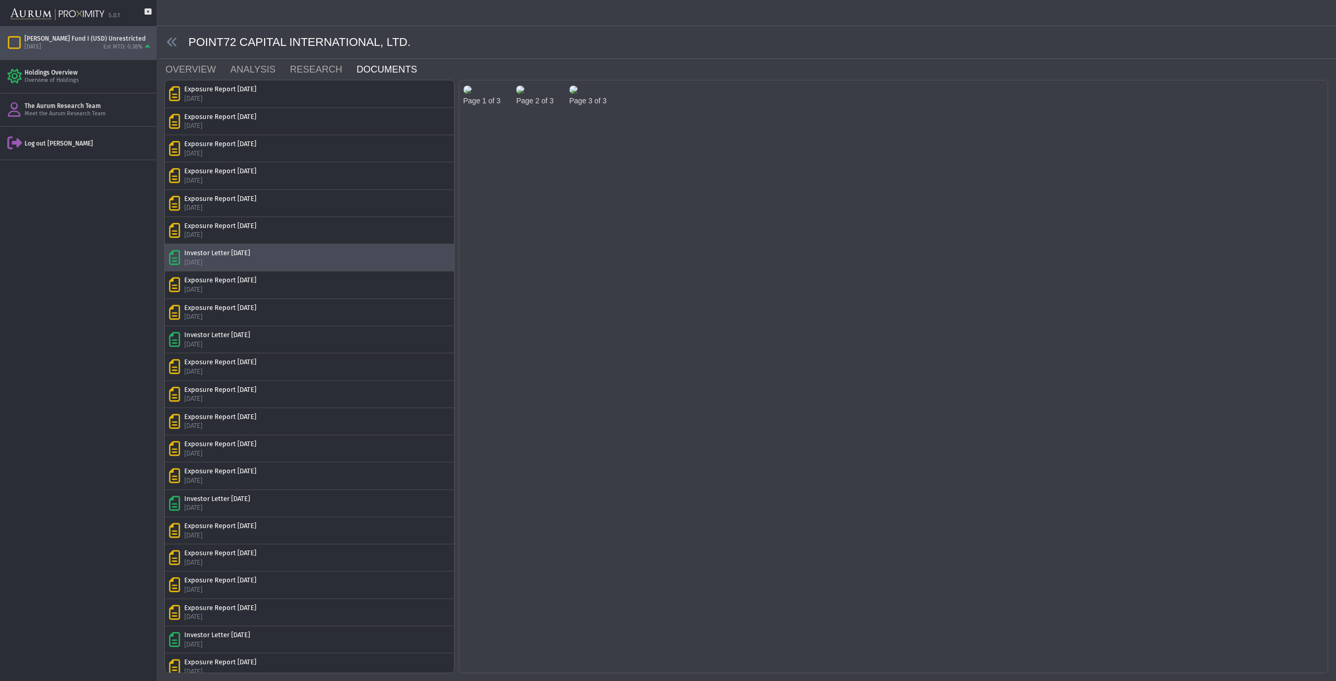
click at [472, 94] on img at bounding box center [467, 90] width 8 height 8
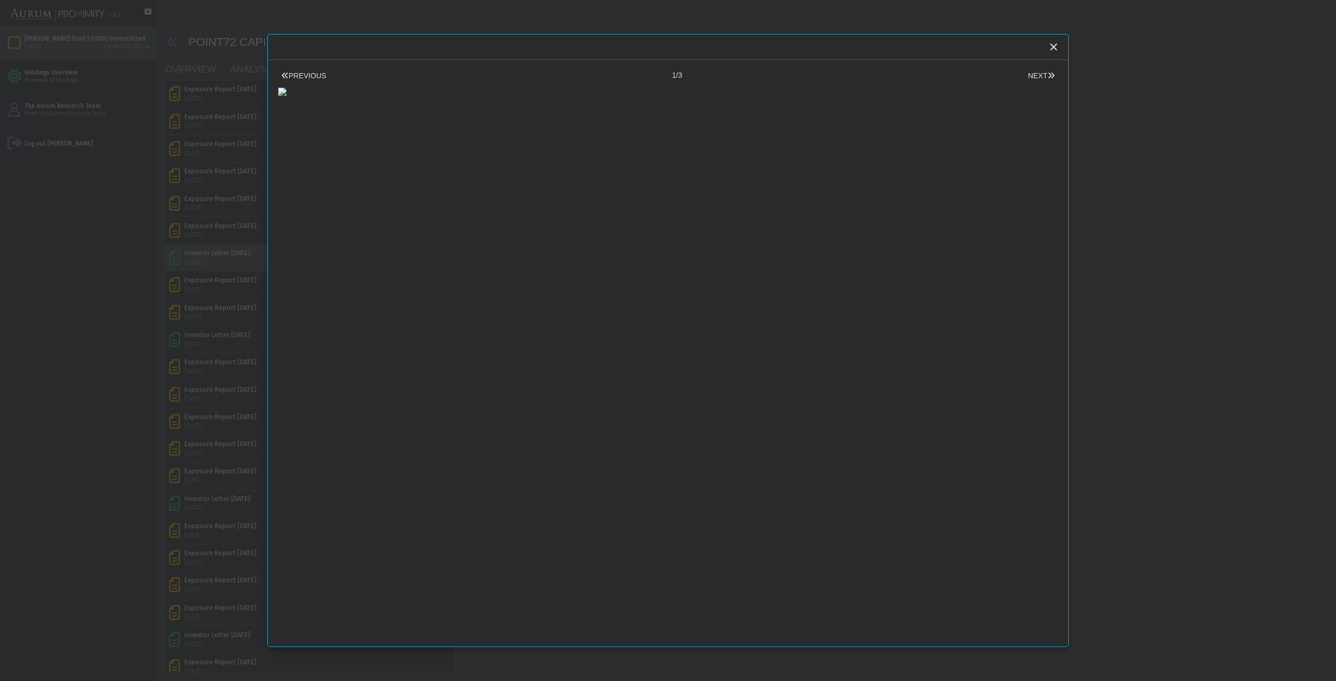
scroll to position [1, 0]
click at [1032, 76] on button "NEXT" at bounding box center [1041, 75] width 33 height 11
click at [304, 75] on button "PREVIOUS" at bounding box center [303, 75] width 51 height 11
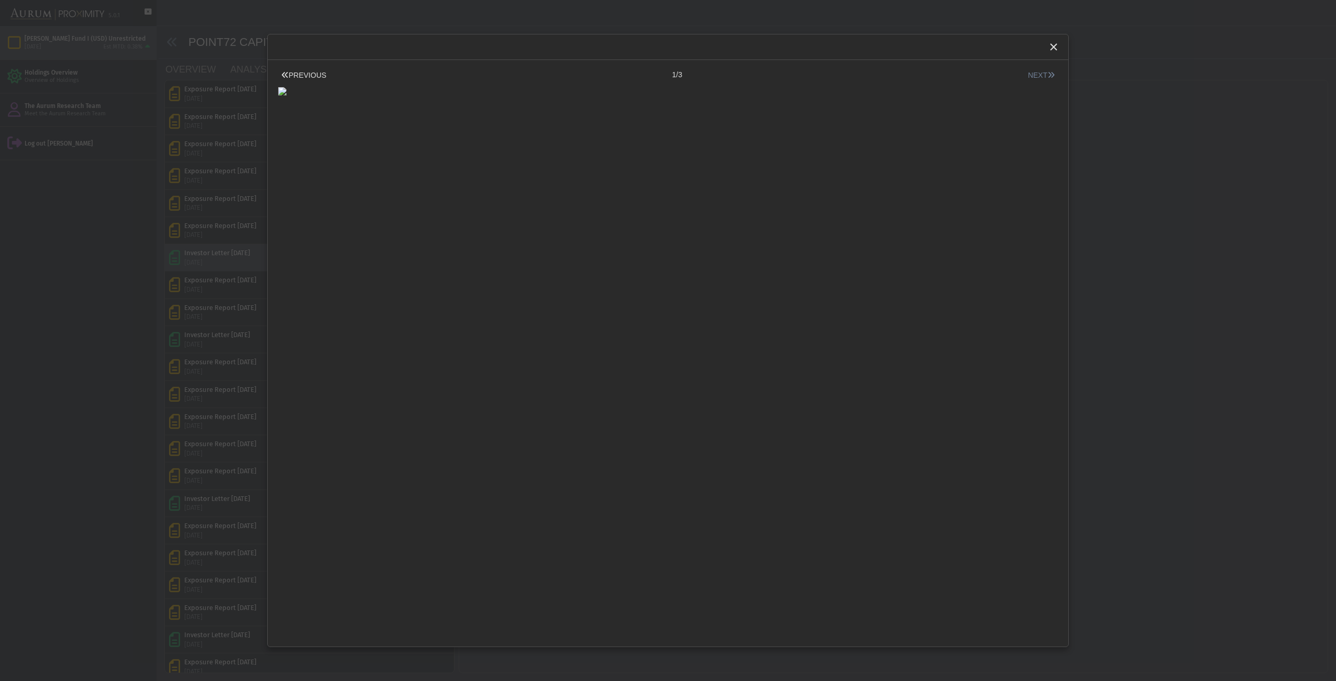
click at [1025, 77] on button "NEXT" at bounding box center [1041, 75] width 33 height 11
click at [1041, 97] on div at bounding box center [668, 88] width 780 height 15
drag, startPoint x: 1048, startPoint y: 603, endPoint x: 830, endPoint y: 109, distance: 539.9
click at [1032, 183] on body "**********" at bounding box center [668, 340] width 1336 height 681
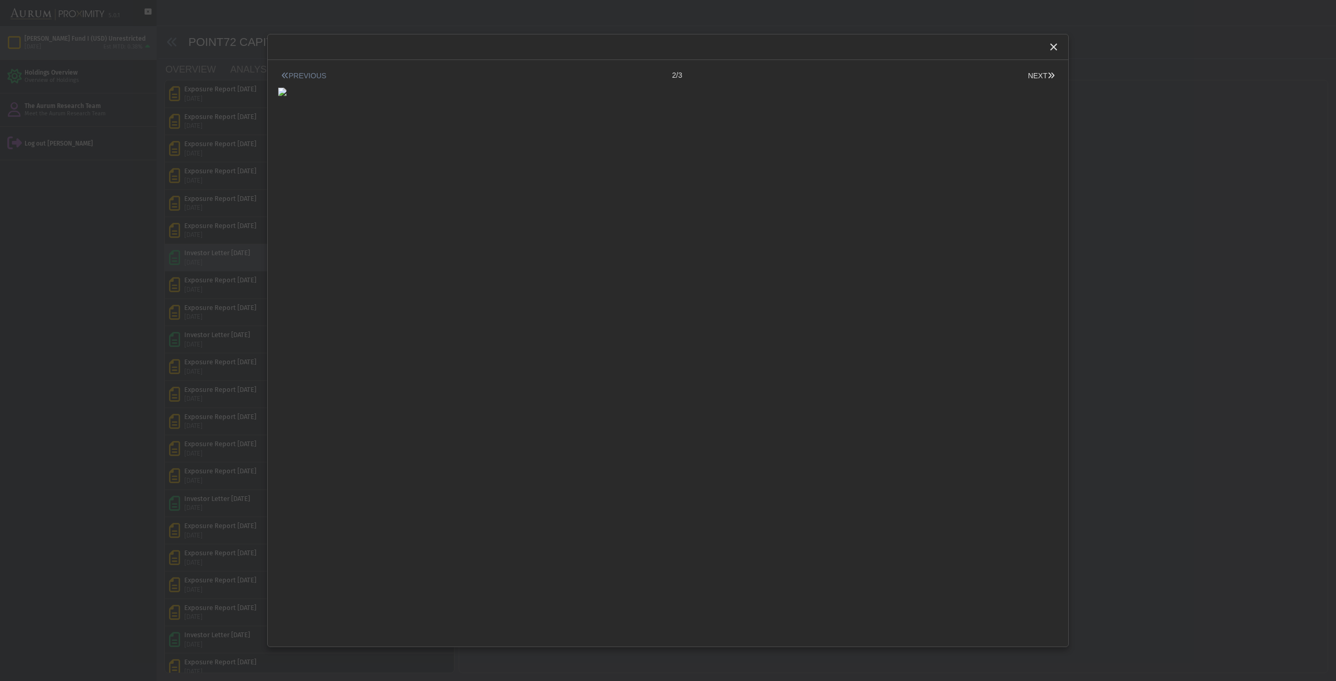
click at [296, 76] on button "PREVIOUS" at bounding box center [303, 75] width 51 height 11
drag, startPoint x: 1045, startPoint y: 305, endPoint x: 998, endPoint y: 214, distance: 102.5
click at [998, 214] on body "**********" at bounding box center [668, 340] width 1336 height 681
click at [1025, 73] on button "NEXT" at bounding box center [1041, 75] width 33 height 11
drag, startPoint x: 1046, startPoint y: 173, endPoint x: 1030, endPoint y: 122, distance: 53.8
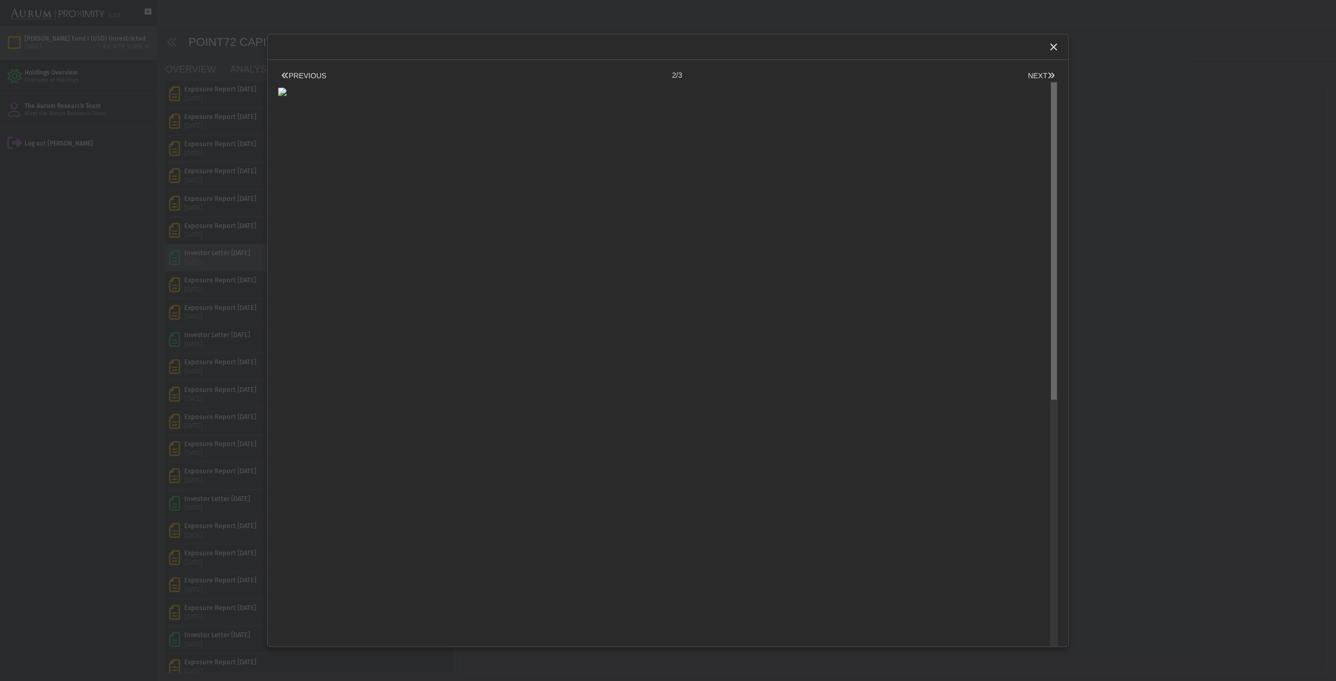
click at [1031, 154] on body "**********" at bounding box center [668, 340] width 1336 height 681
click at [1058, 44] on icon "Close" at bounding box center [1053, 46] width 9 height 9
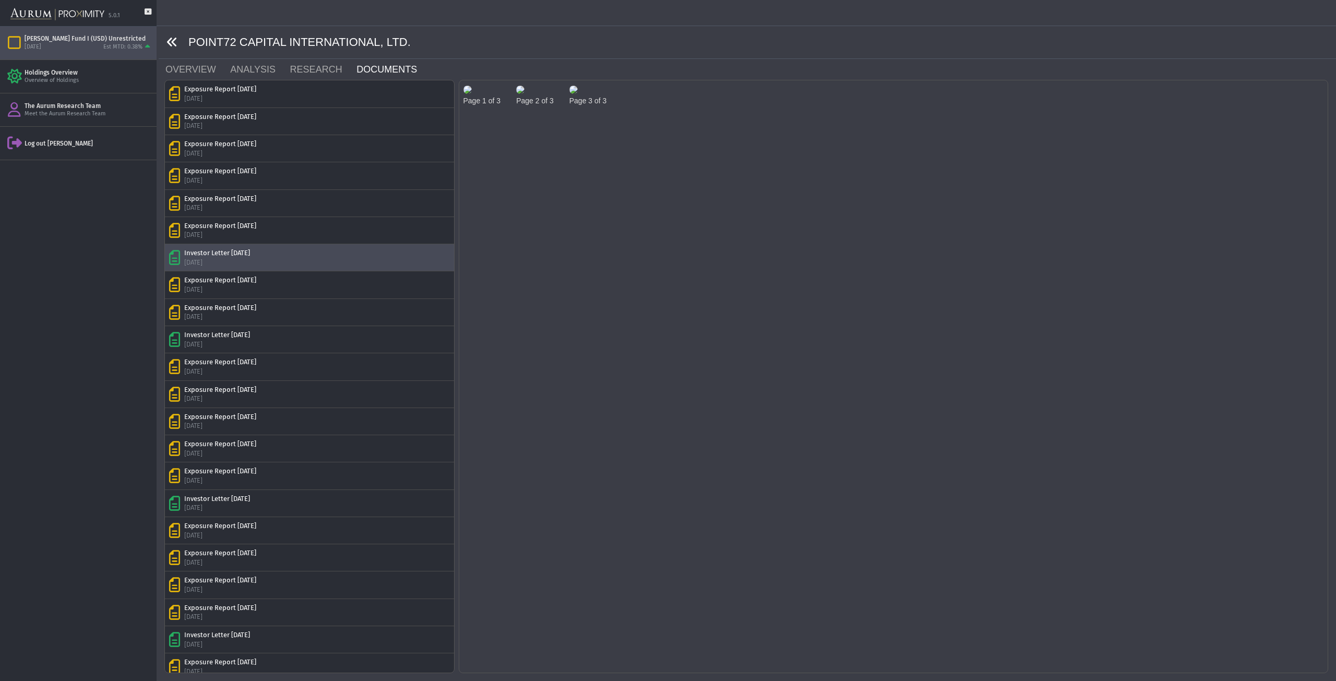
click at [173, 43] on icon at bounding box center [171, 42] width 11 height 11
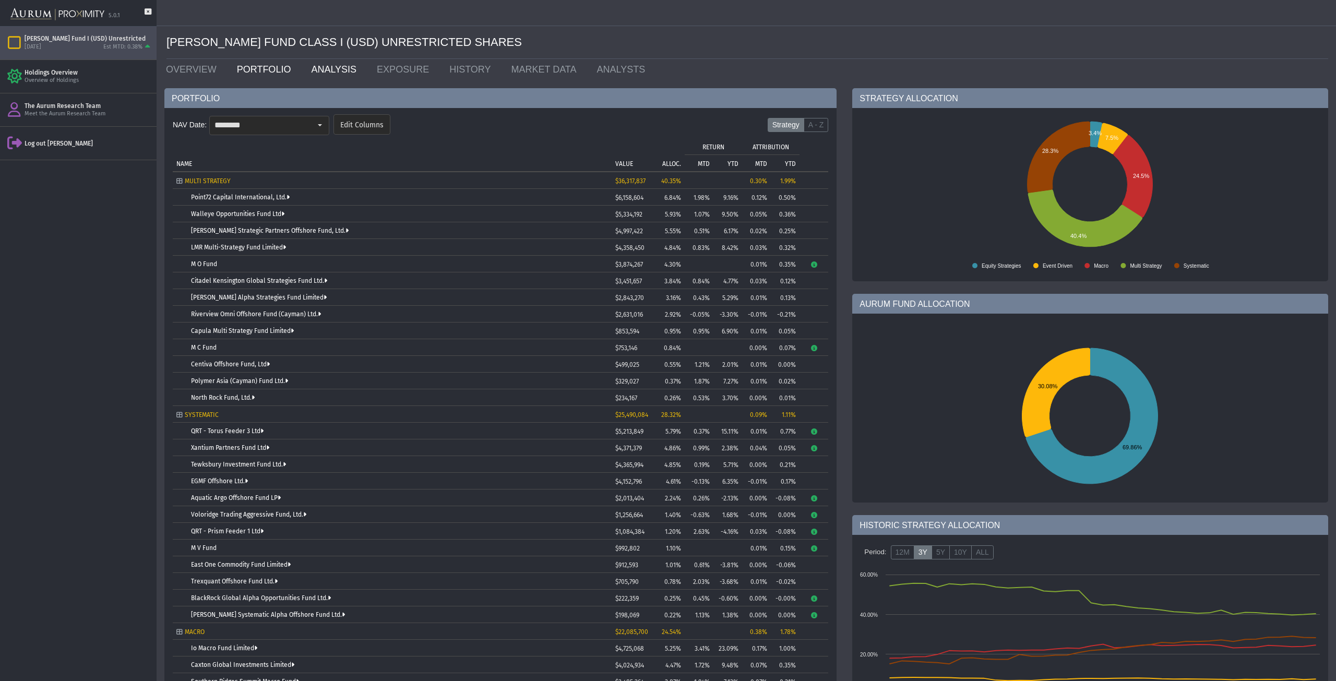
click at [310, 67] on link "ANALYSIS" at bounding box center [336, 69] width 66 height 21
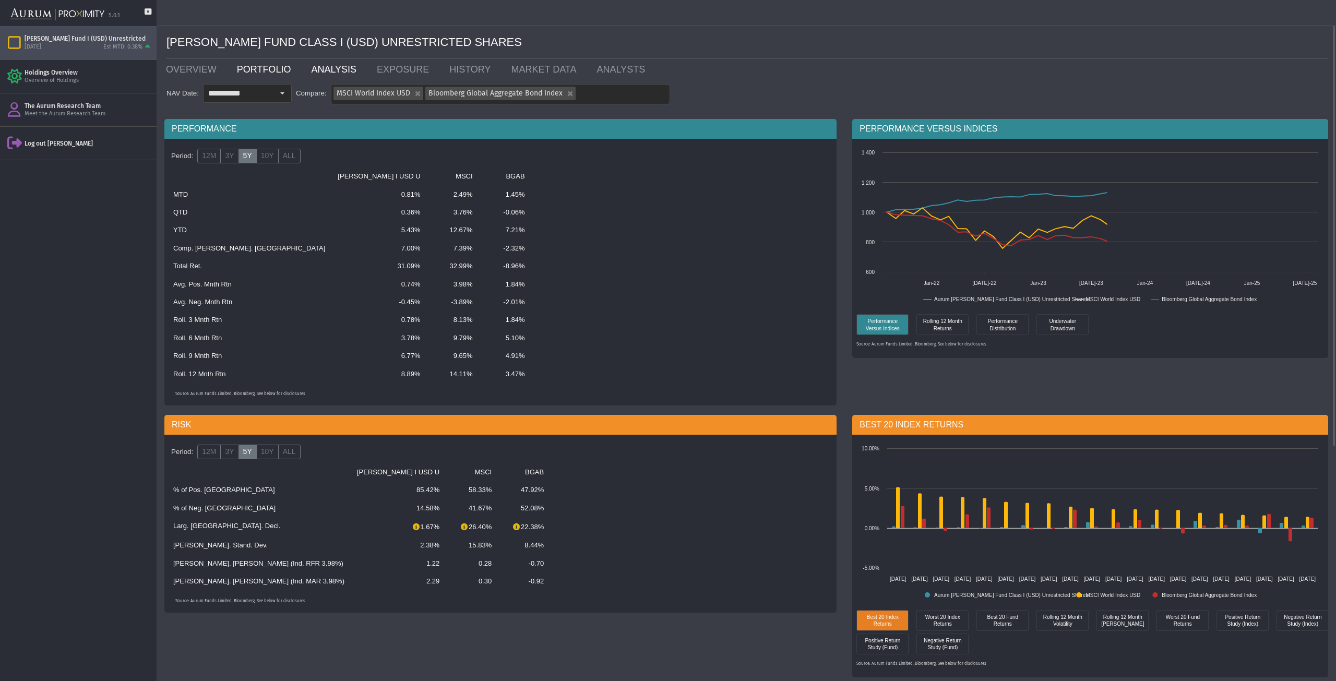
click at [250, 63] on link "PORTFOLIO" at bounding box center [266, 69] width 75 height 21
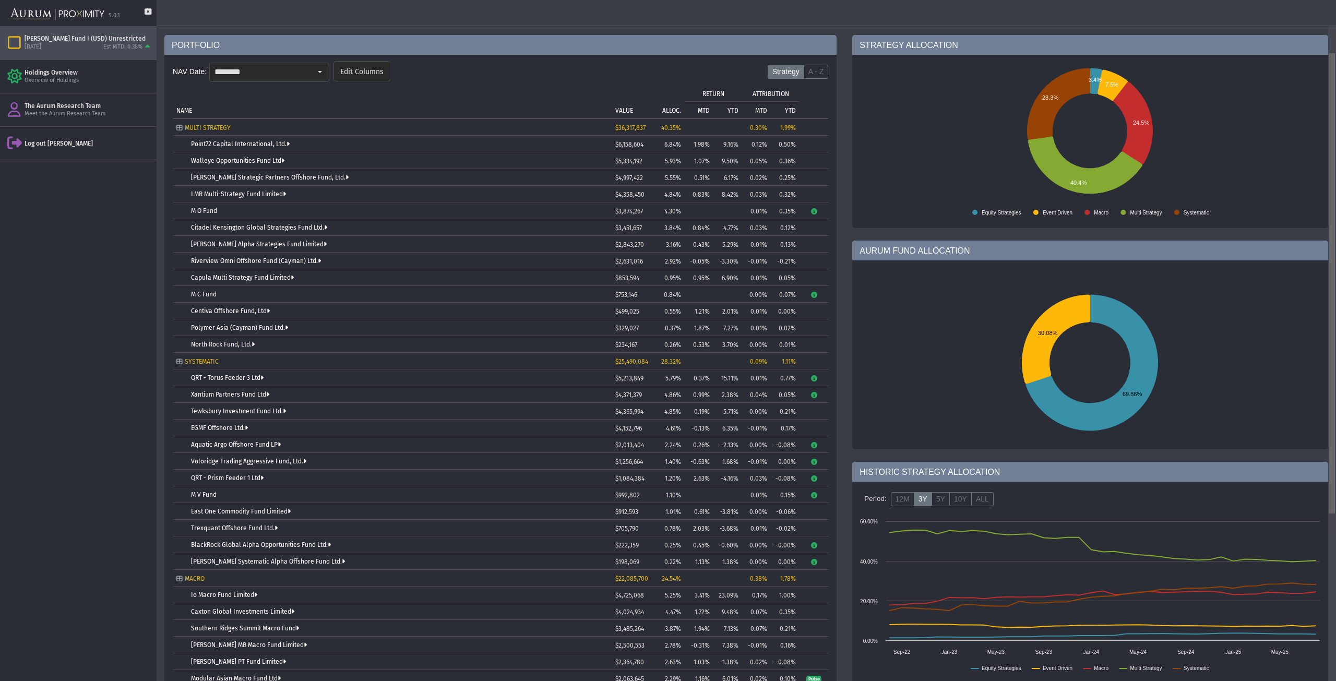
scroll to position [78, 0]
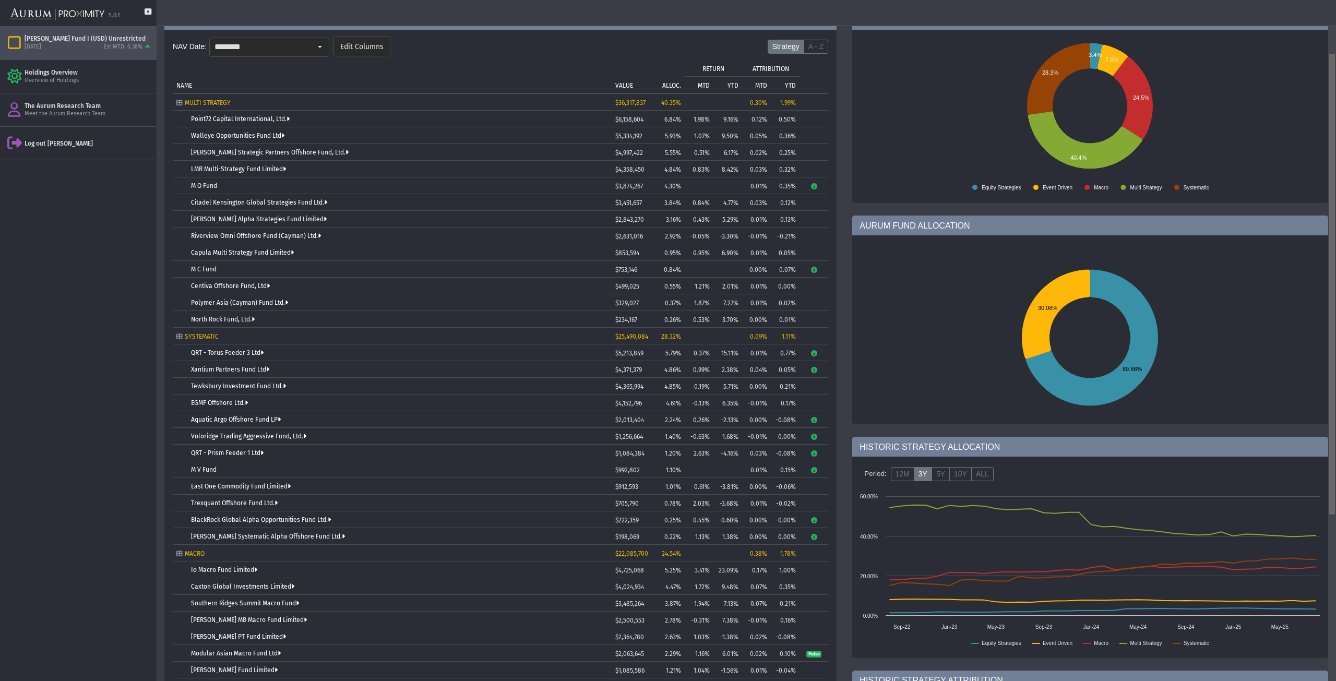
drag, startPoint x: 1333, startPoint y: 147, endPoint x: 1333, endPoint y: 205, distance: 58.4
click at [1333, 205] on body "5.0.1 Pull down to refresh... Release to refresh... Refreshing... [PERSON_NAME]…" at bounding box center [668, 340] width 1336 height 681
click at [261, 153] on link "[PERSON_NAME] Strategic Partners Offshore Fund, Ltd." at bounding box center [270, 152] width 158 height 7
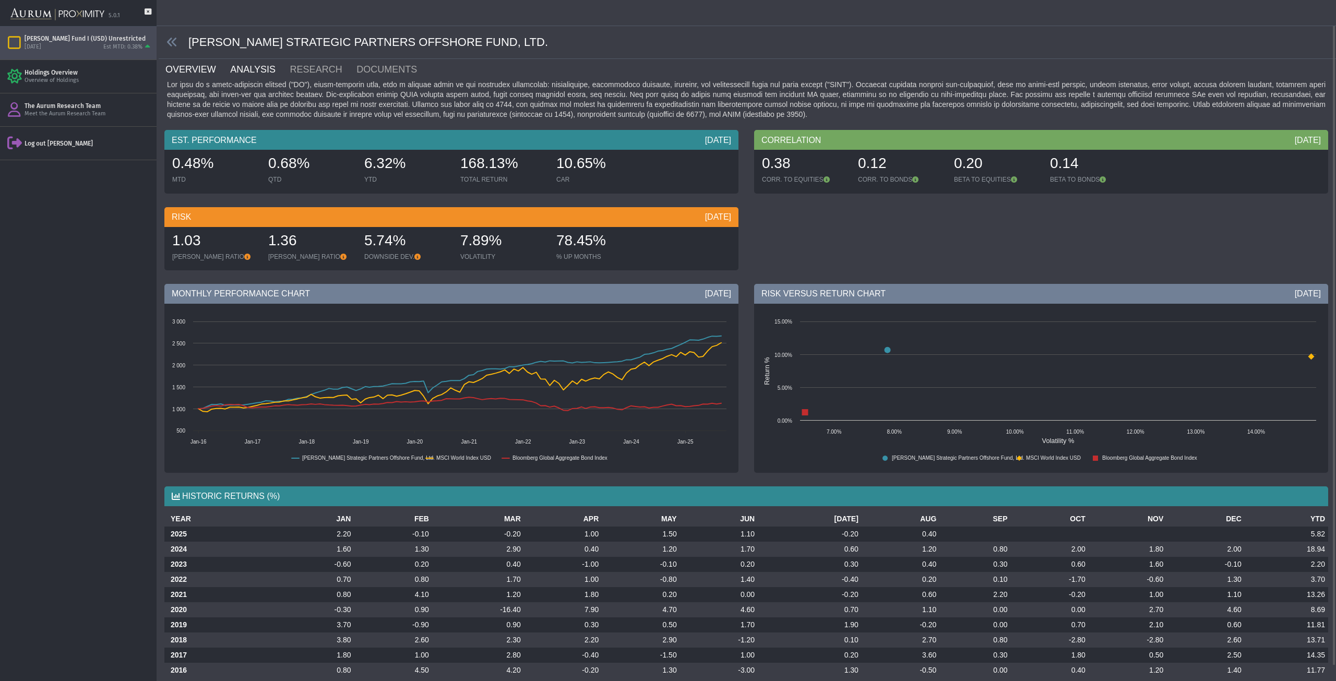
click at [253, 72] on link "ANALYSIS" at bounding box center [258, 69] width 59 height 21
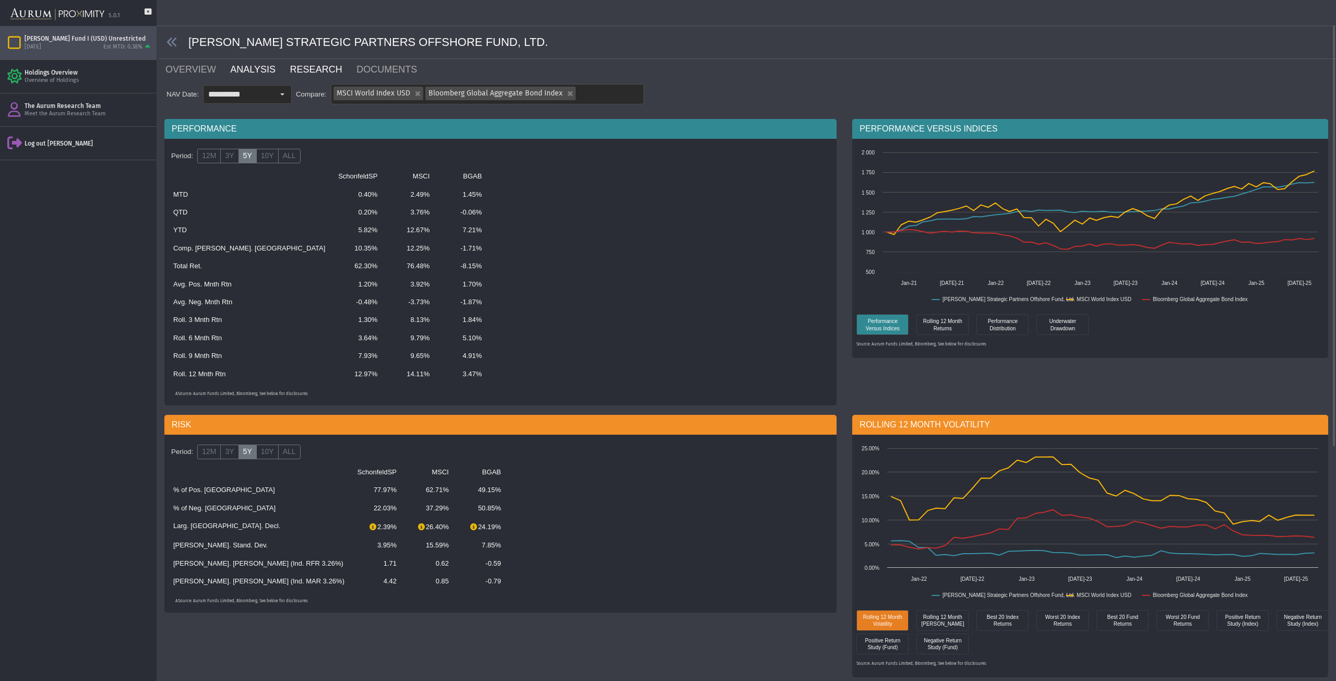
click at [290, 73] on link "RESEARCH" at bounding box center [322, 69] width 67 height 21
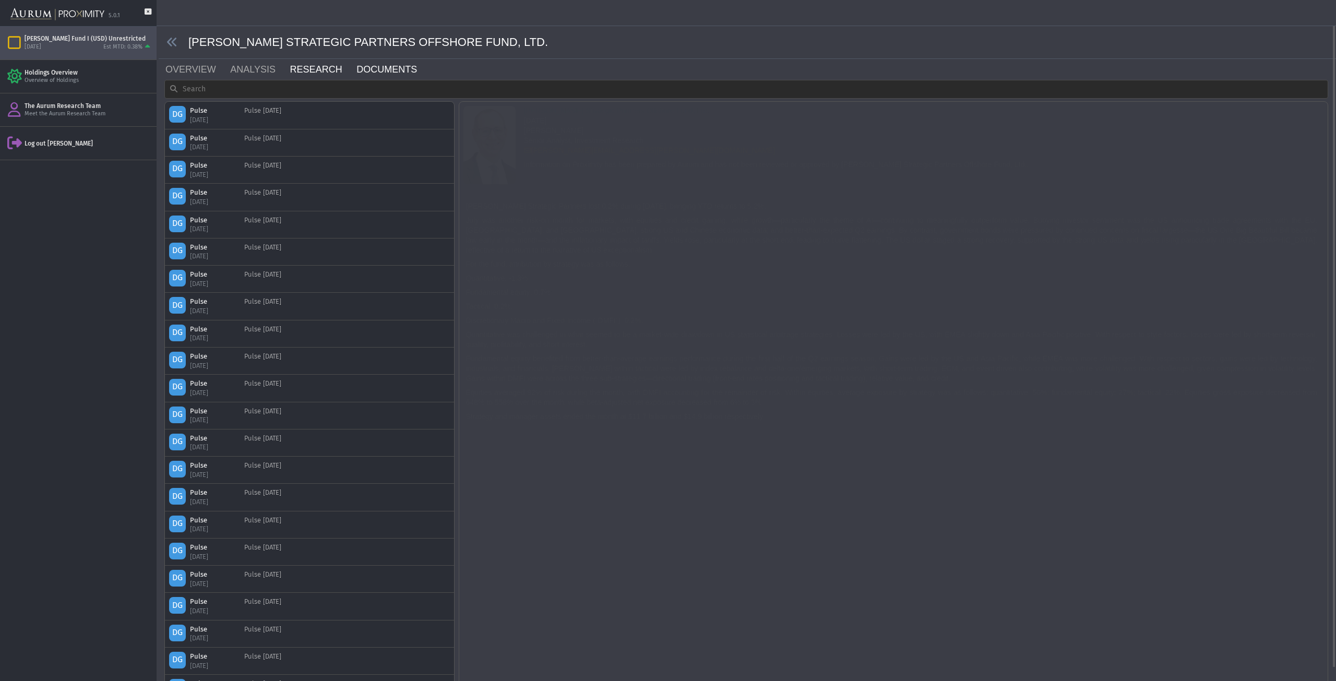
click at [372, 69] on link "DOCUMENTS" at bounding box center [392, 69] width 75 height 21
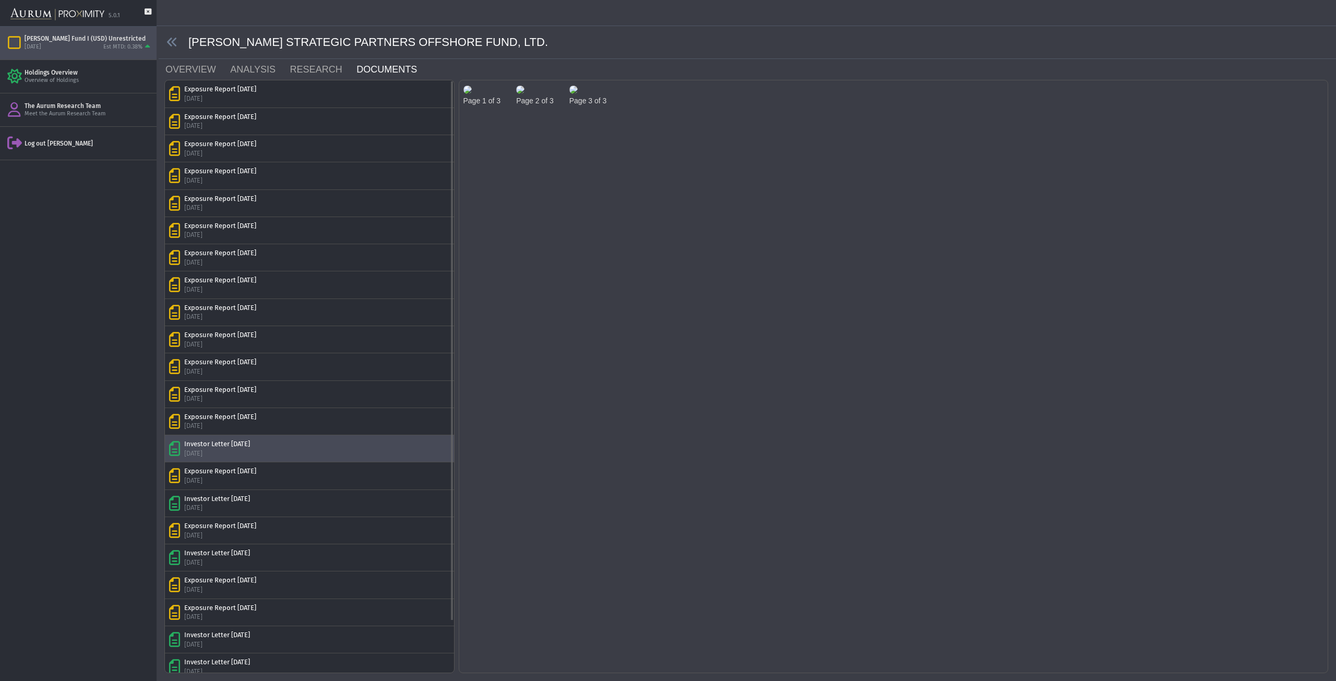
click at [214, 445] on div "Investor Letter [DATE]" at bounding box center [217, 443] width 66 height 9
click at [472, 94] on img at bounding box center [467, 90] width 8 height 8
click at [502, 134] on body "**********" at bounding box center [668, 340] width 1336 height 681
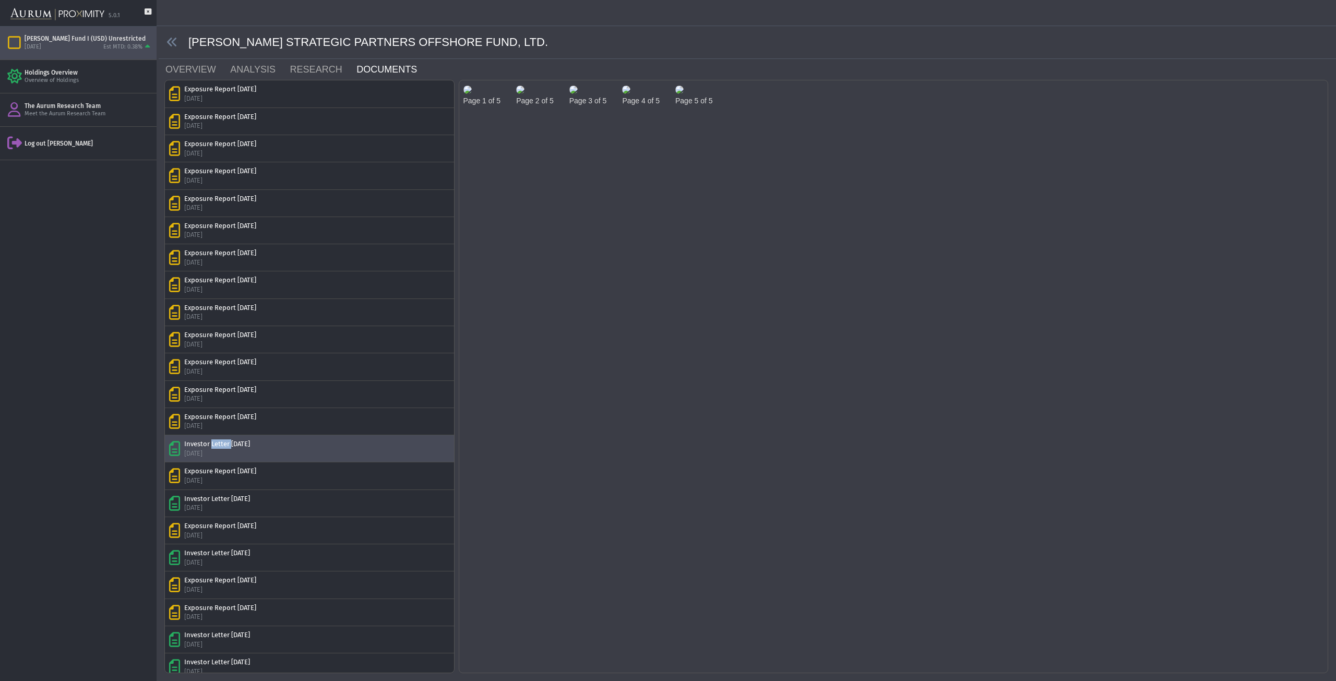
click at [472, 94] on img at bounding box center [467, 90] width 8 height 8
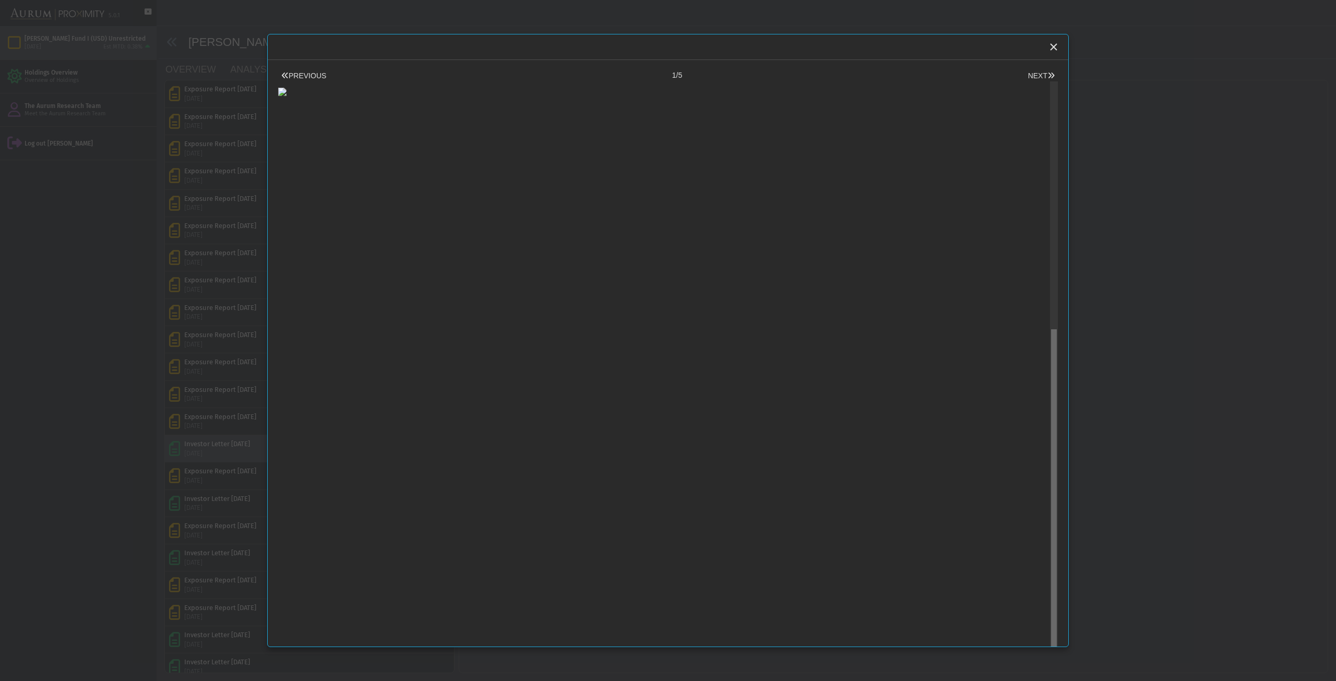
scroll to position [438, 0]
drag, startPoint x: 1046, startPoint y: 380, endPoint x: 1026, endPoint y: 661, distance: 281.9
click at [1026, 661] on body "**********" at bounding box center [668, 340] width 1336 height 681
click at [1032, 76] on button "NEXT" at bounding box center [1041, 75] width 33 height 11
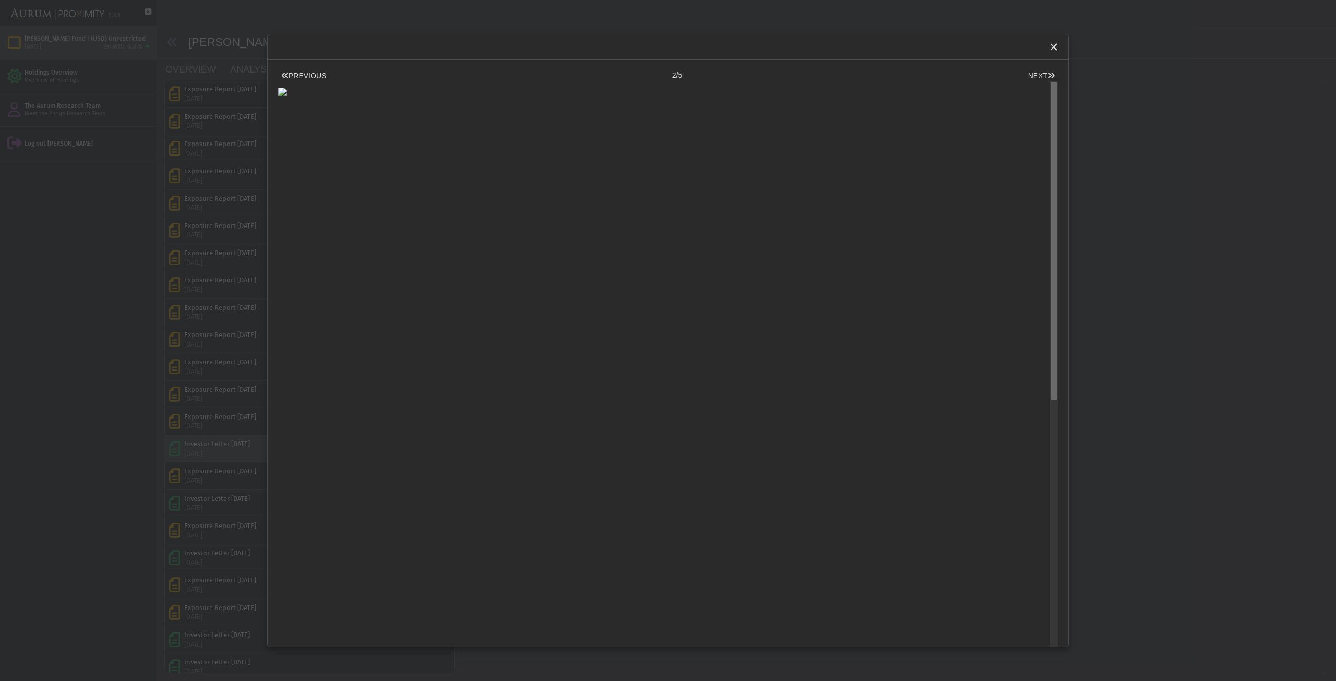
click at [1050, 95] on div at bounding box center [1054, 364] width 8 height 566
drag, startPoint x: 1046, startPoint y: 303, endPoint x: 1018, endPoint y: 552, distance: 250.0
click at [1018, 552] on body "**********" at bounding box center [668, 340] width 1336 height 681
click at [1029, 79] on button "NEXT" at bounding box center [1041, 75] width 33 height 11
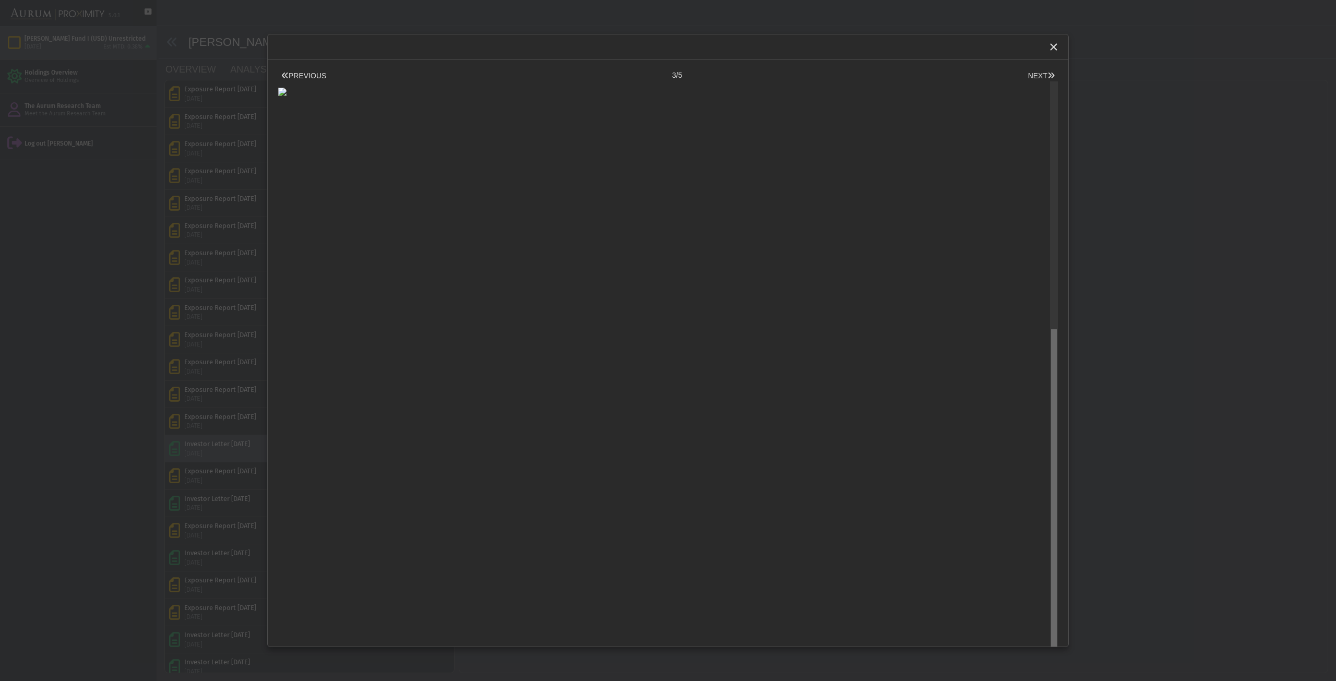
drag, startPoint x: 1047, startPoint y: 443, endPoint x: 1034, endPoint y: 398, distance: 46.6
click at [1030, 428] on body "**********" at bounding box center [668, 340] width 1336 height 681
click at [1028, 77] on button "NEXT" at bounding box center [1041, 75] width 33 height 11
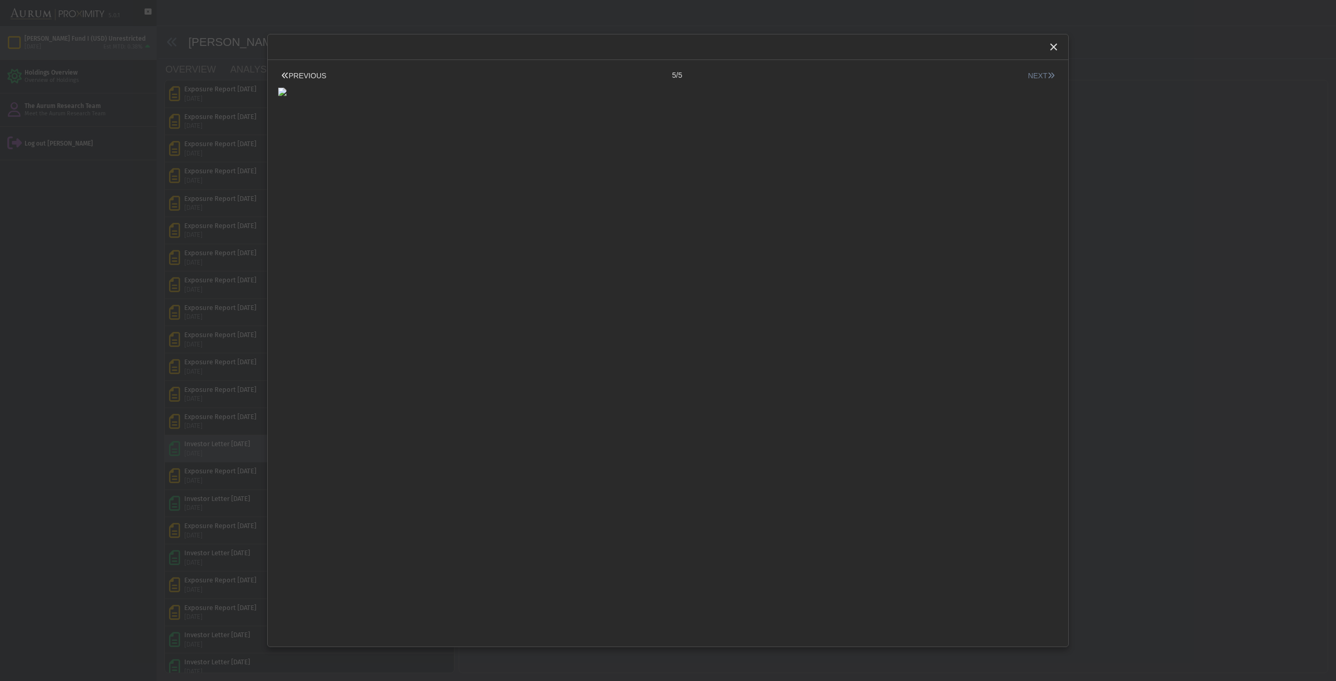
click at [1028, 77] on button "NEXT" at bounding box center [1041, 75] width 33 height 11
click at [1055, 51] on icon "Close" at bounding box center [1053, 46] width 9 height 9
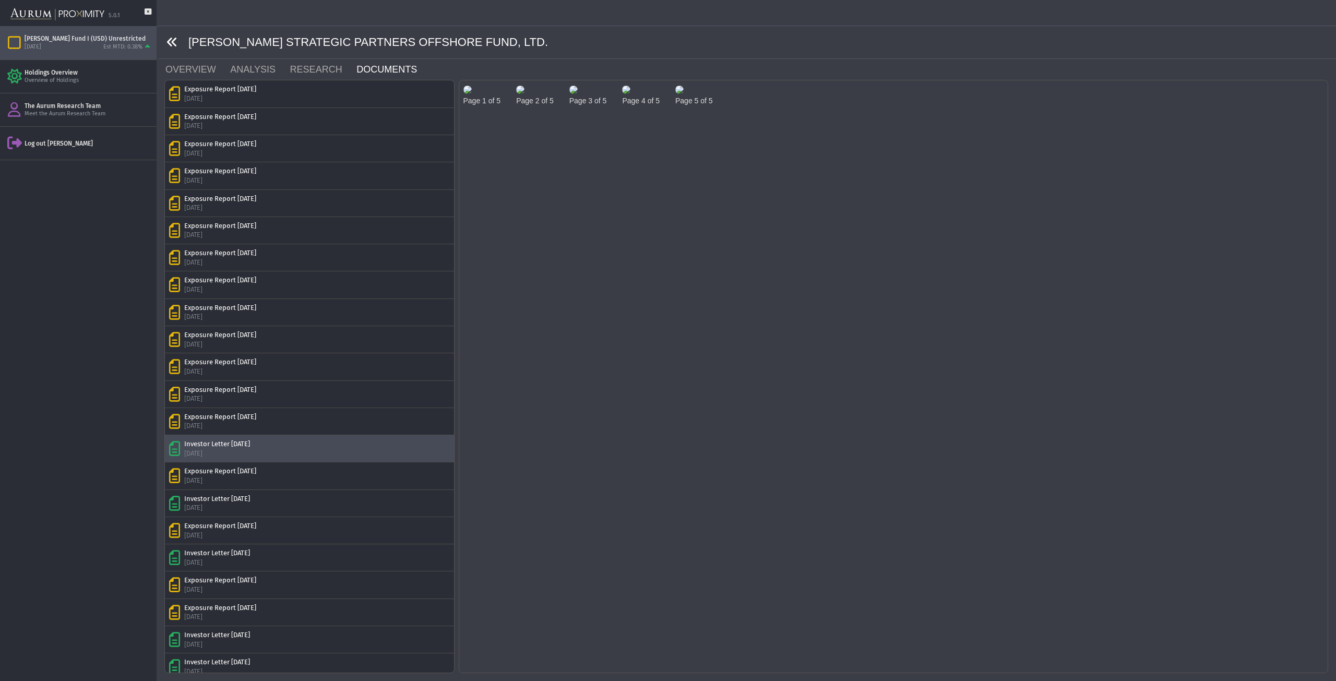
click at [175, 43] on icon at bounding box center [171, 42] width 11 height 11
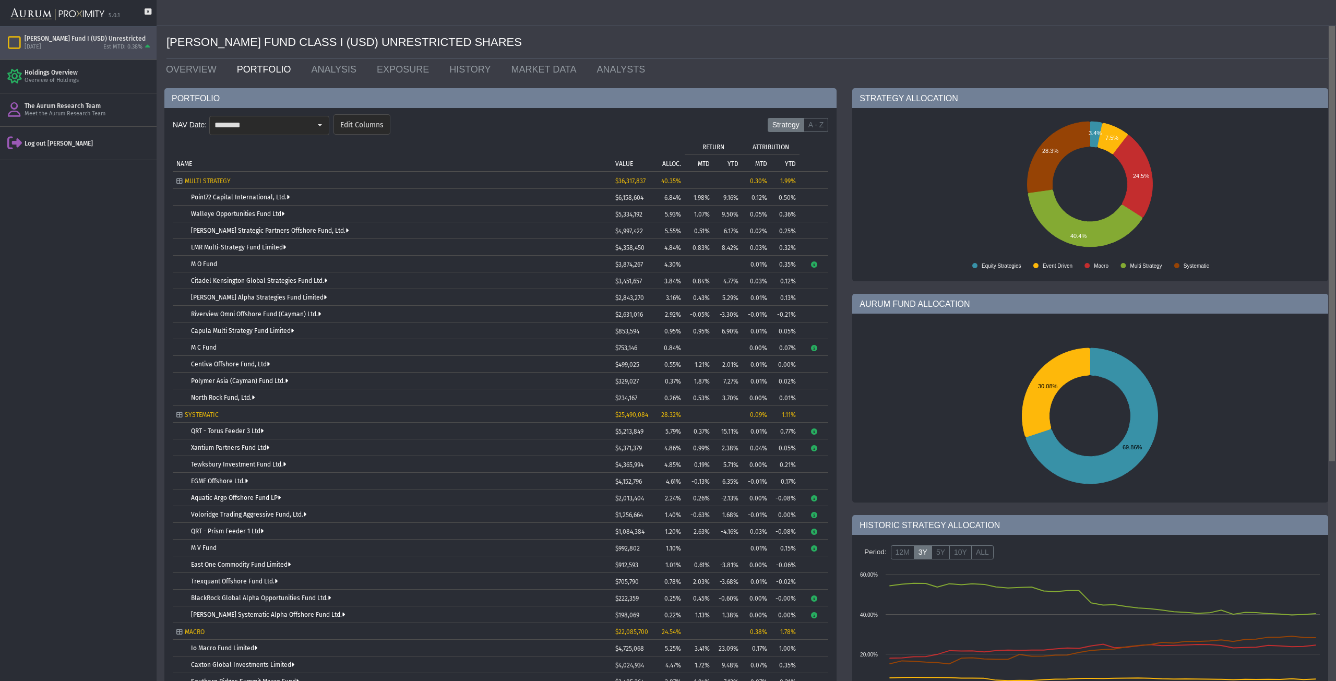
drag, startPoint x: 1333, startPoint y: 165, endPoint x: 1255, endPoint y: 192, distance: 82.2
click at [1255, 192] on body "5.0.1 Pull down to refresh... Release to refresh... Refreshing... [PERSON_NAME]…" at bounding box center [668, 340] width 1336 height 681
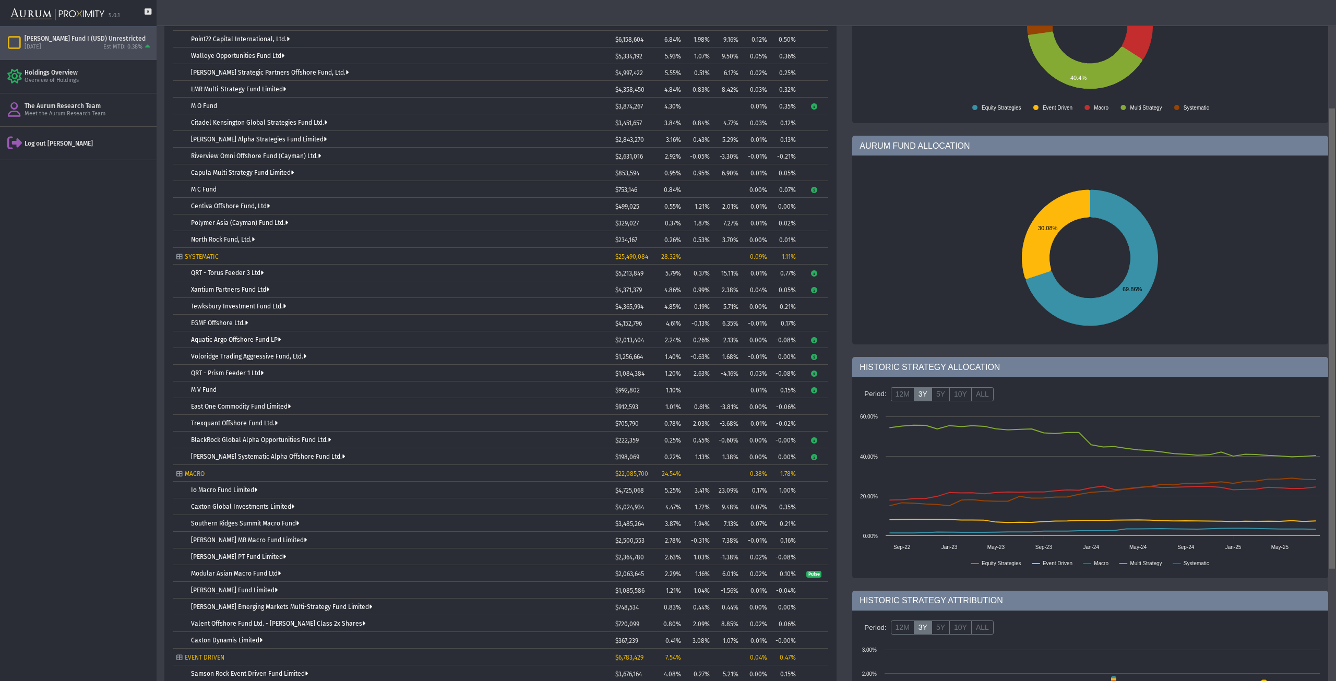
scroll to position [162, 0]
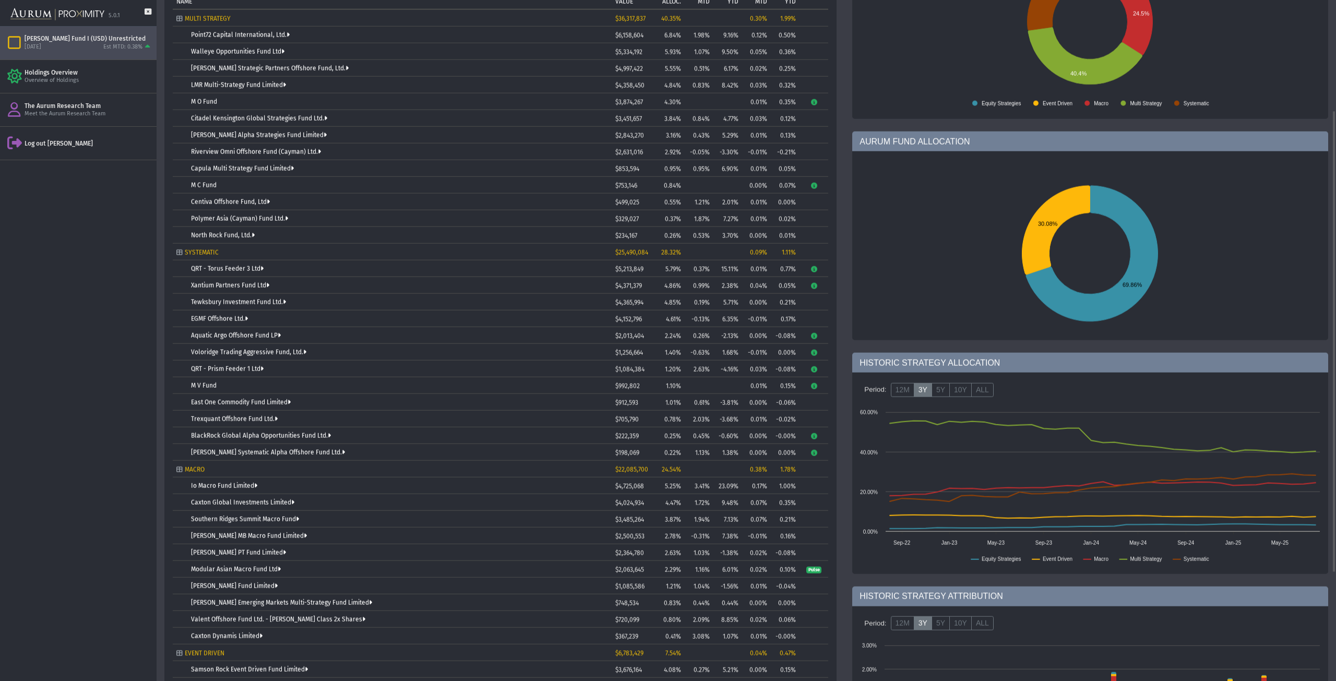
click at [1324, 557] on rect at bounding box center [1090, 489] width 470 height 167
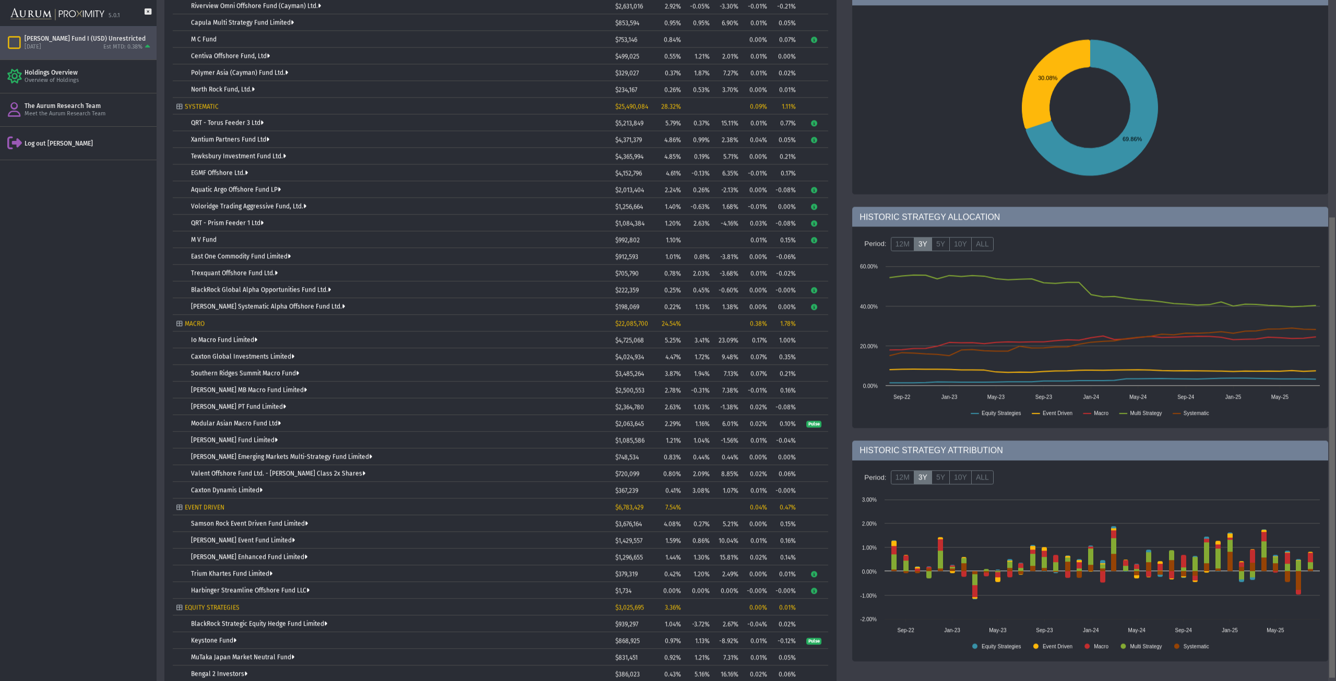
scroll to position [322, 0]
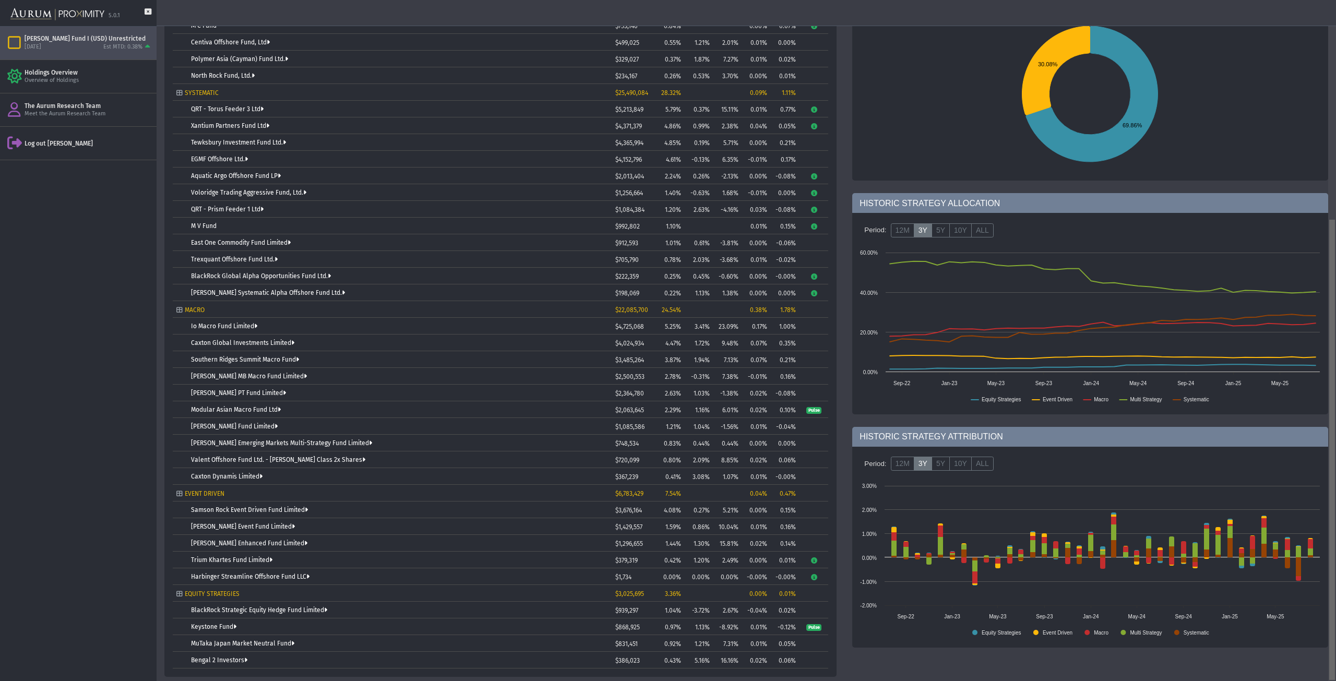
drag, startPoint x: 1330, startPoint y: 418, endPoint x: 1331, endPoint y: 555, distance: 136.2
click at [1331, 555] on body "5.0.1 Pull down to refresh... Release to refresh... Refreshing... [PERSON_NAME]…" at bounding box center [668, 340] width 1336 height 681
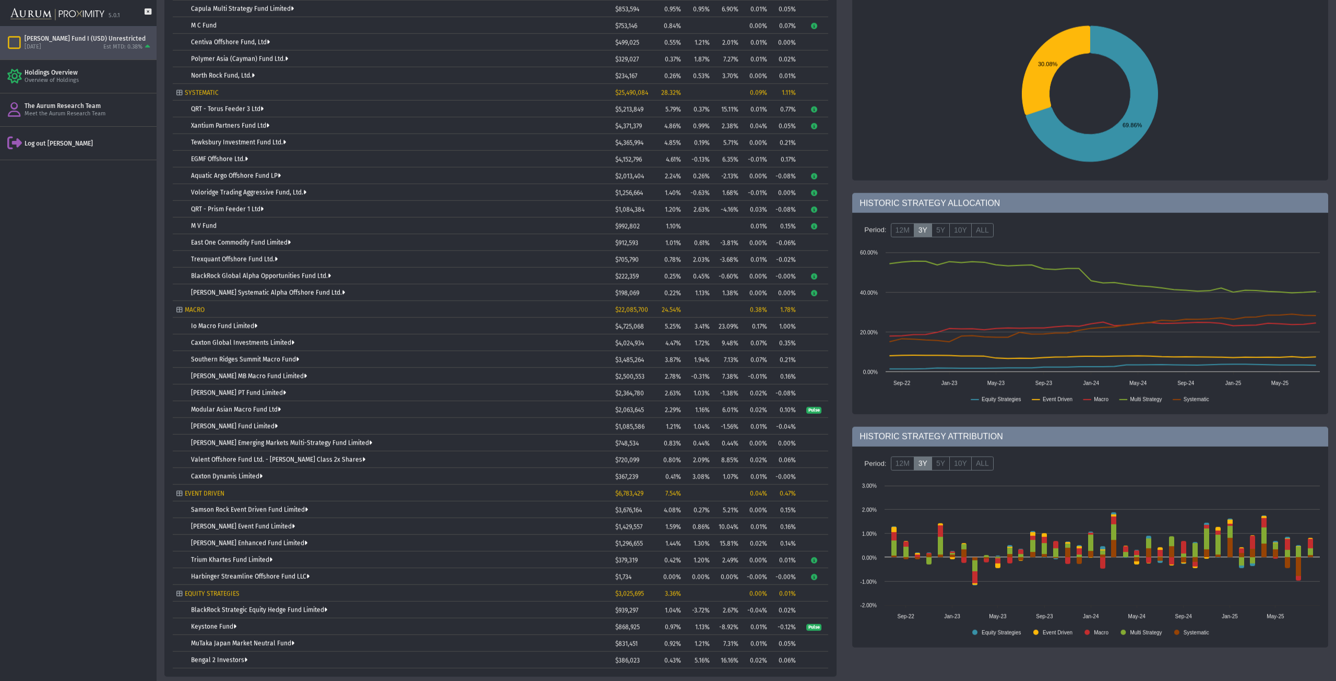
scroll to position [287, 0]
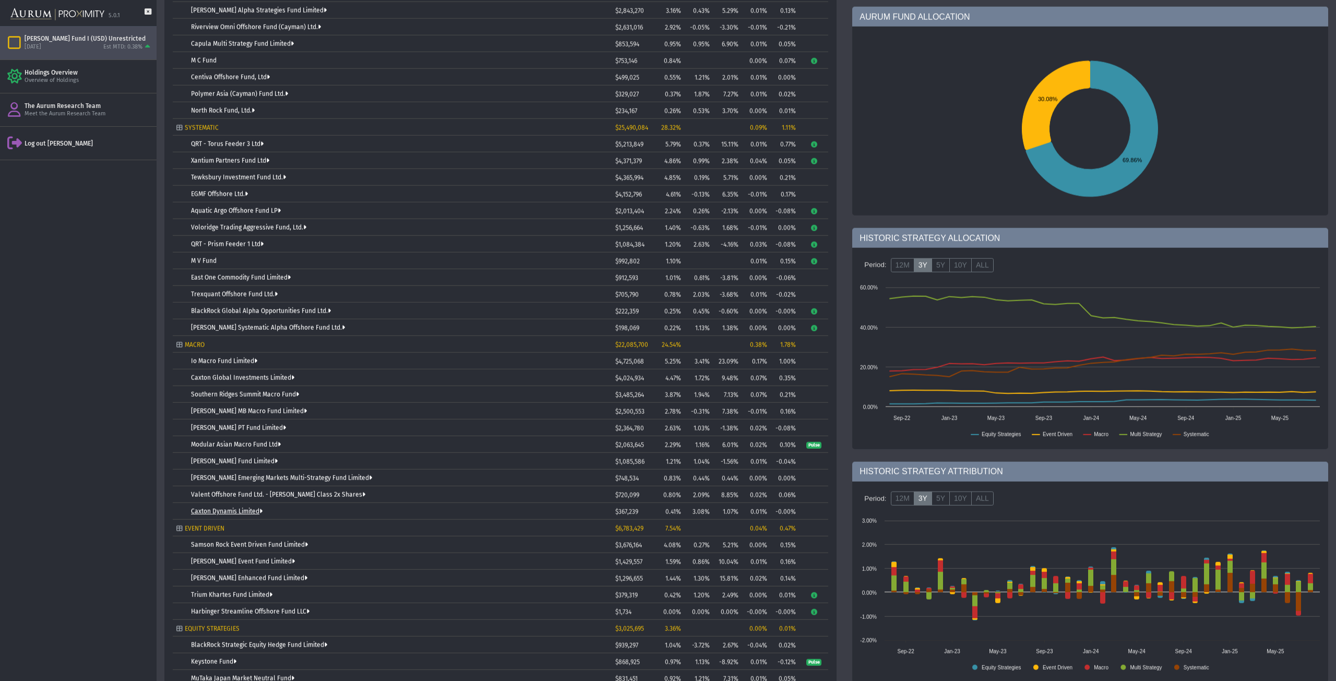
click at [225, 510] on link "Caxton Dynamis Limited" at bounding box center [226, 511] width 71 height 7
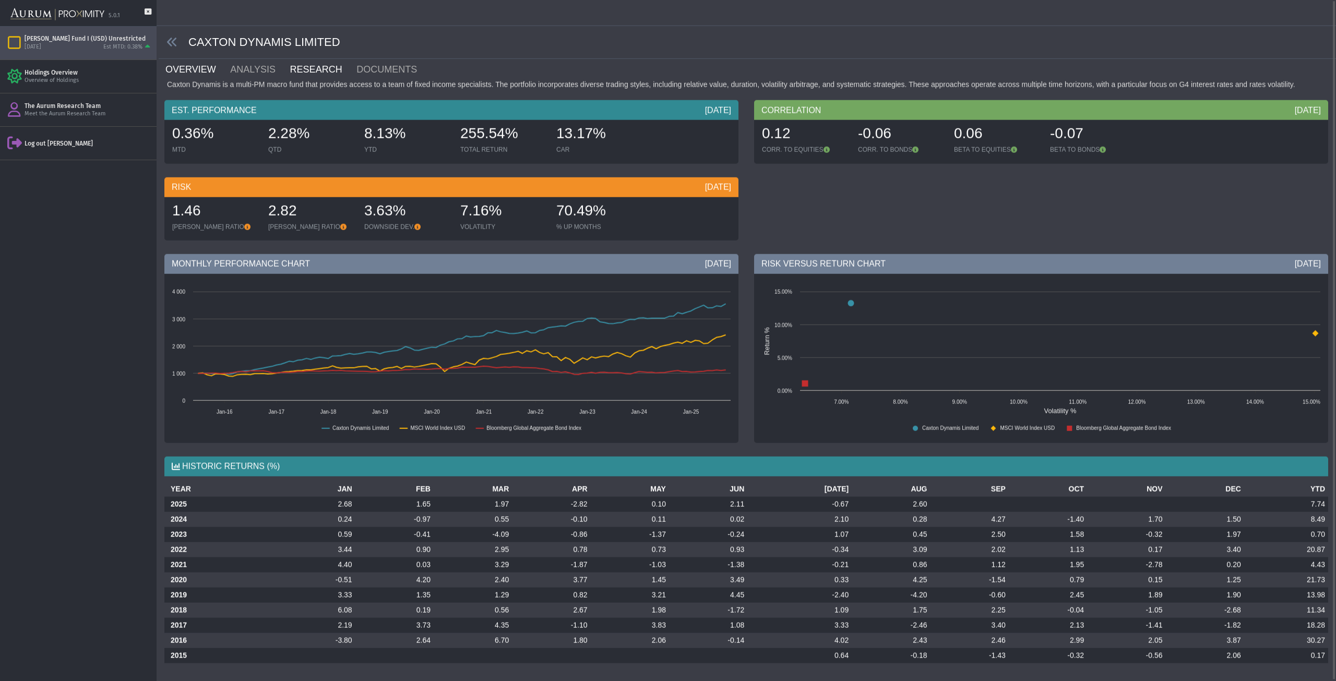
click at [311, 69] on link "RESEARCH" at bounding box center [322, 69] width 67 height 21
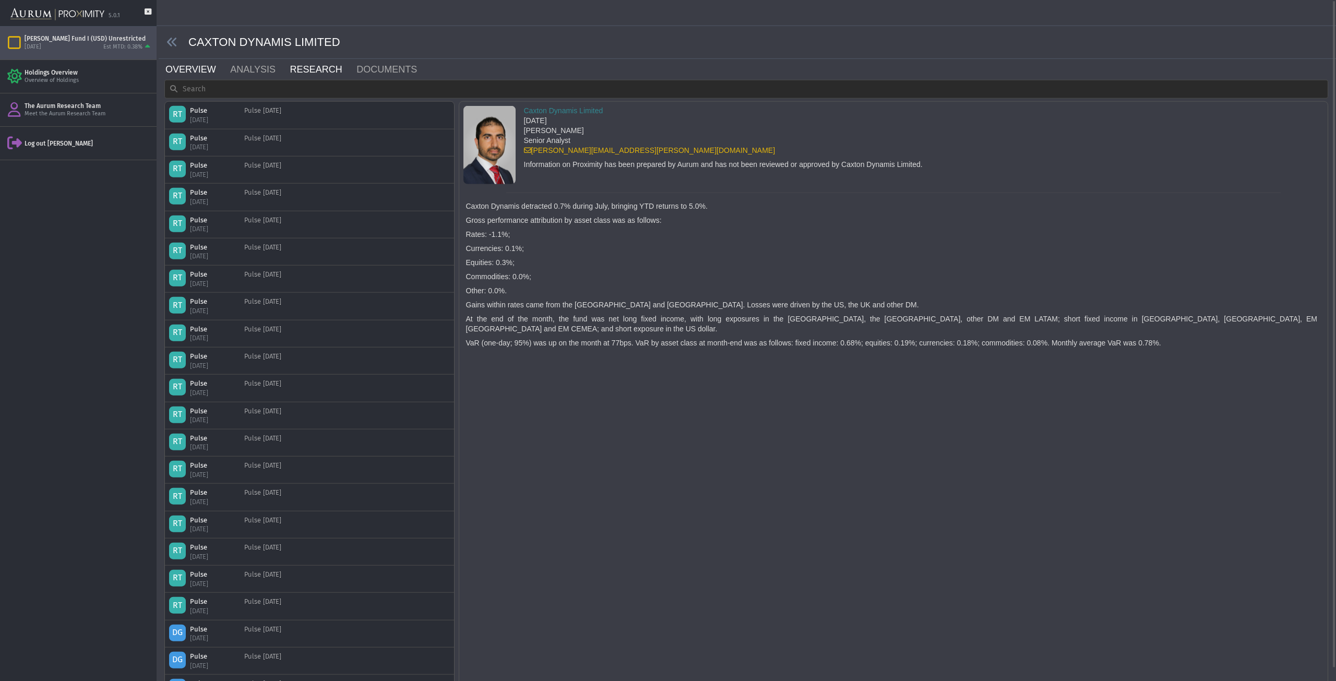
click at [200, 73] on link "OVERVIEW" at bounding box center [196, 69] width 65 height 21
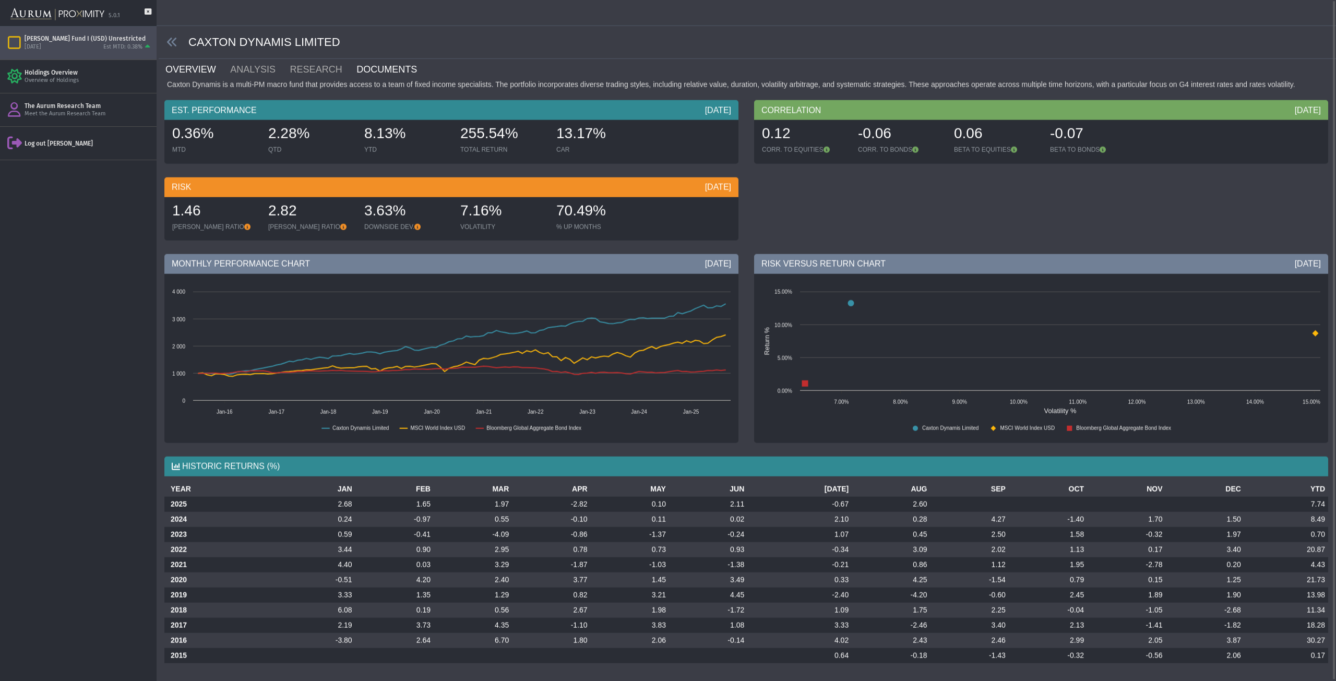
click at [363, 66] on link "DOCUMENTS" at bounding box center [392, 69] width 75 height 21
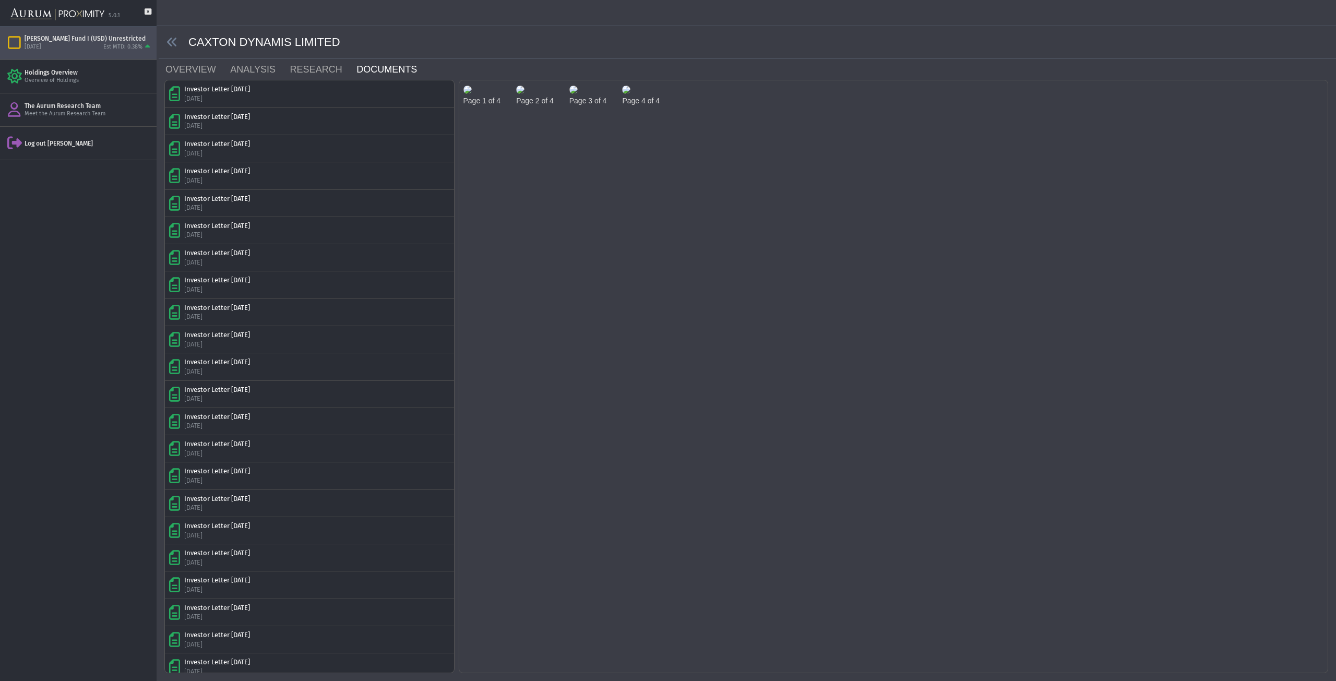
click at [472, 94] on img at bounding box center [467, 90] width 8 height 8
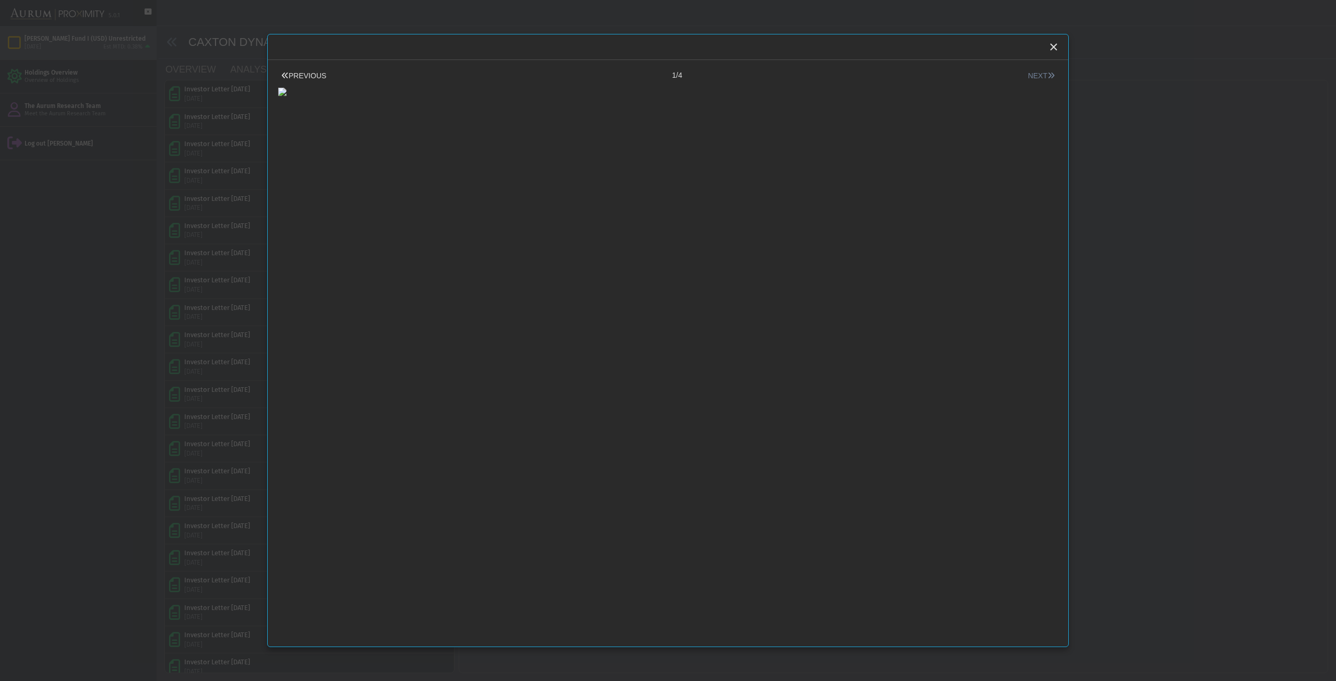
click at [1031, 76] on button "NEXT" at bounding box center [1041, 75] width 33 height 11
click at [1053, 50] on icon "Close" at bounding box center [1053, 46] width 9 height 9
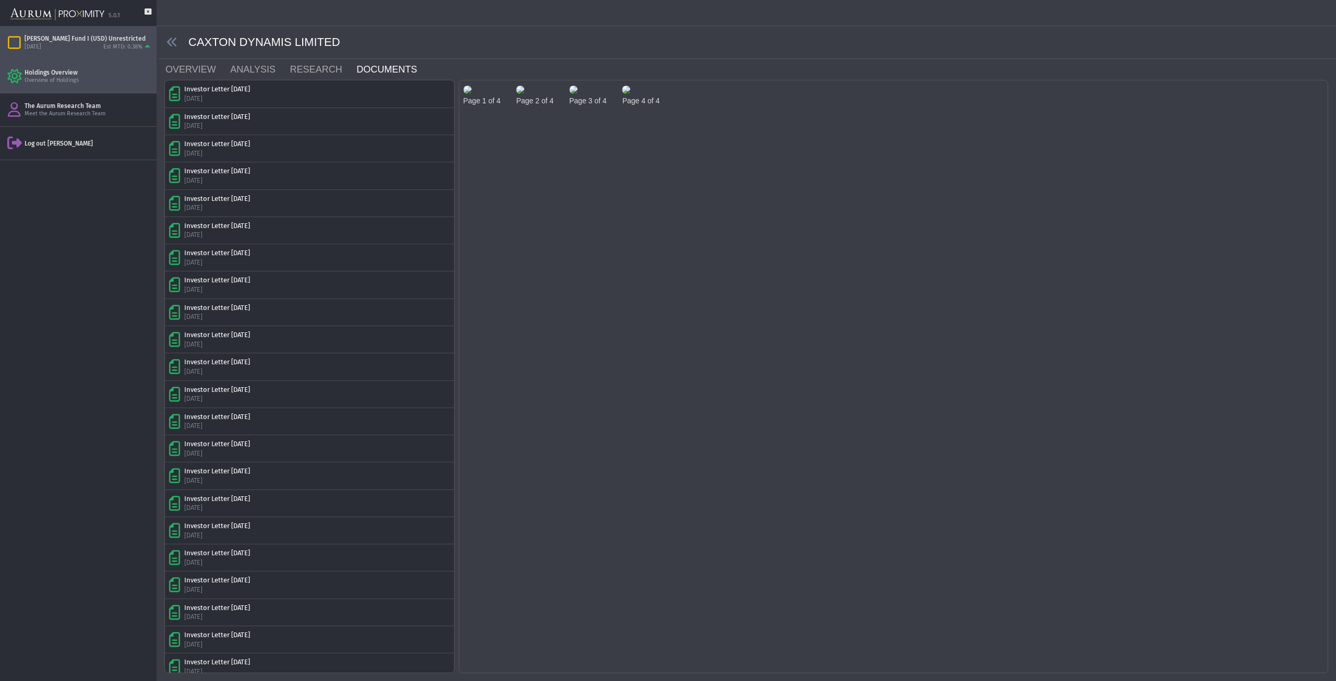
click at [46, 73] on div "Holdings Overview" at bounding box center [89, 72] width 128 height 8
